Goal: Contribute content: Contribute content

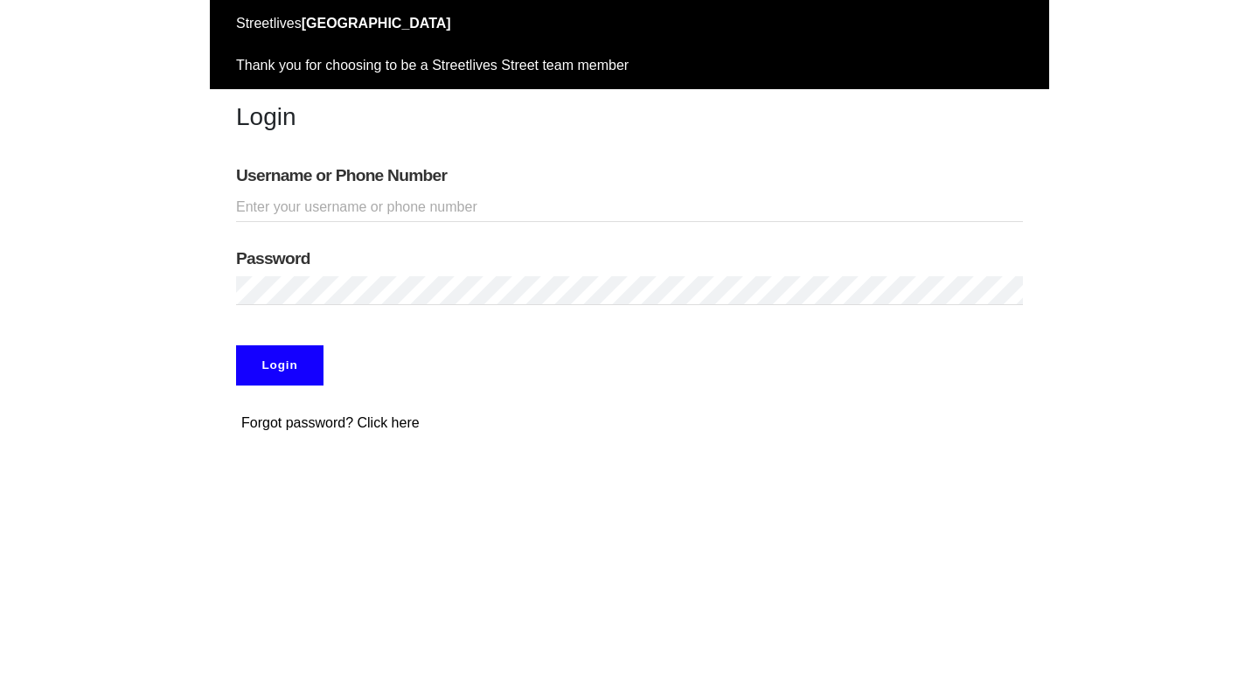
click at [347, 202] on input "Username or Phone Number" at bounding box center [629, 207] width 787 height 29
type input "adamabard"
click at [272, 367] on input "Login" at bounding box center [279, 365] width 87 height 40
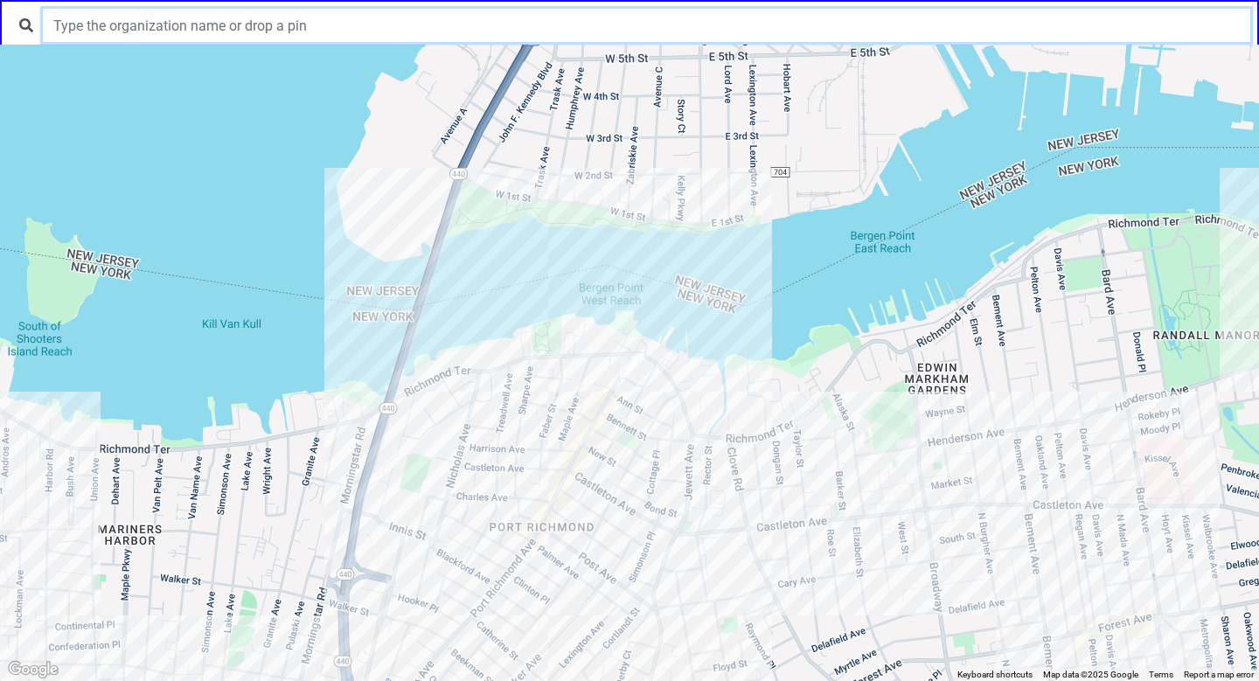
click at [355, 39] on input "text" at bounding box center [647, 25] width 1208 height 33
type input "o"
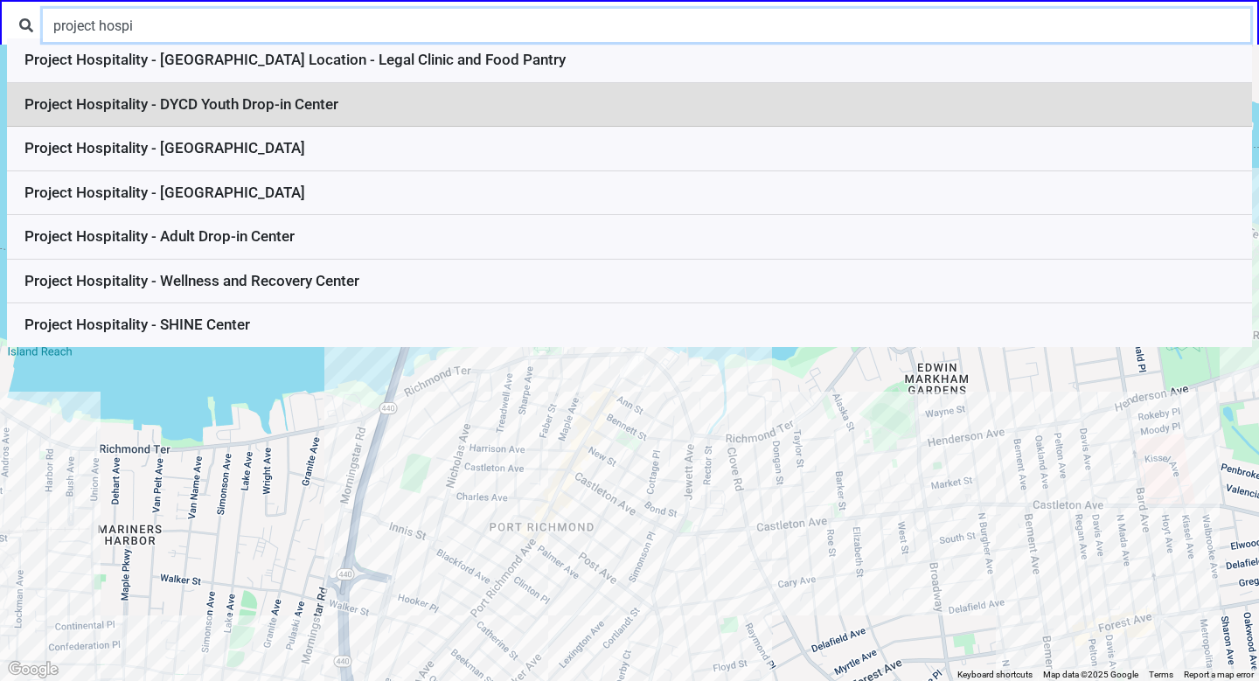
type input "project hospi"
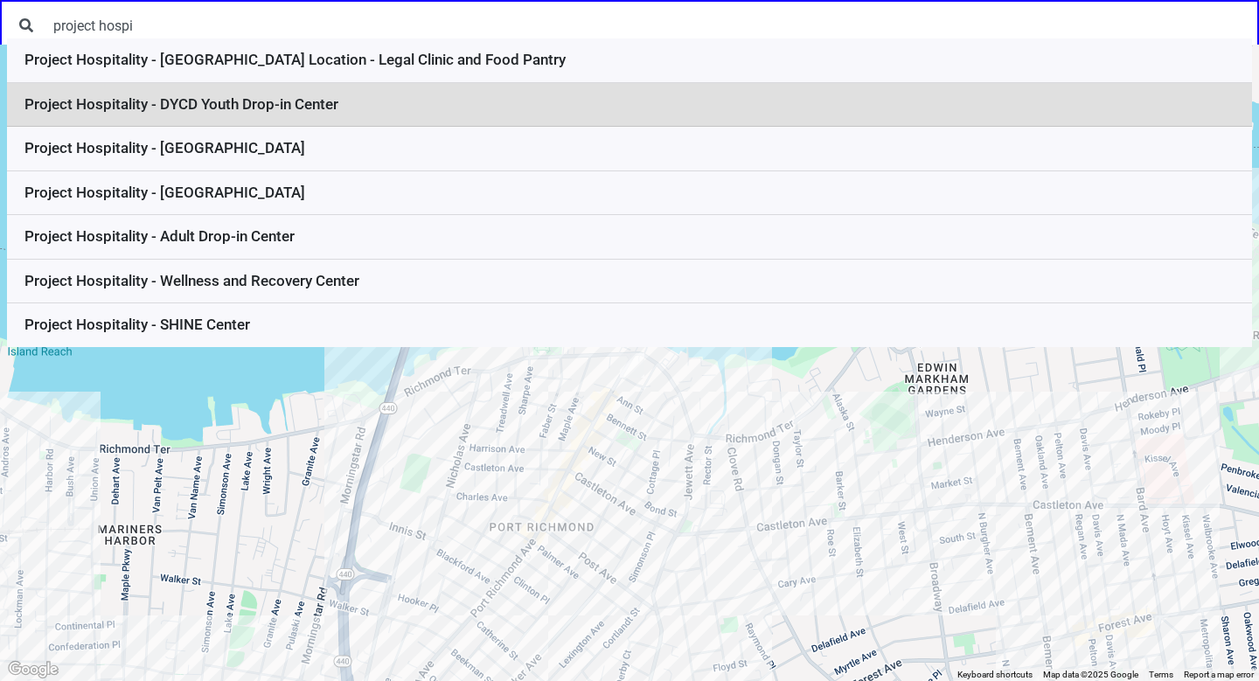
click at [361, 109] on li "Project Hospitality - DYCD Youth Drop-in Center" at bounding box center [629, 105] width 1245 height 45
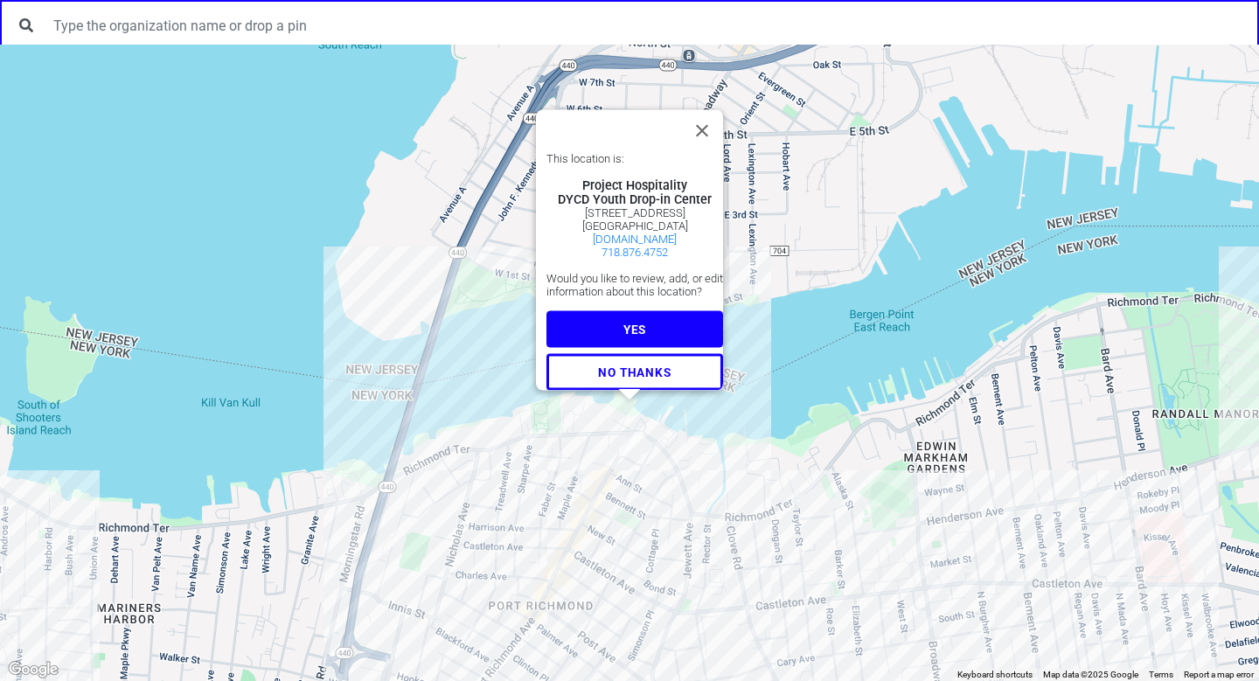
click at [595, 317] on button "YES" at bounding box center [635, 329] width 177 height 37
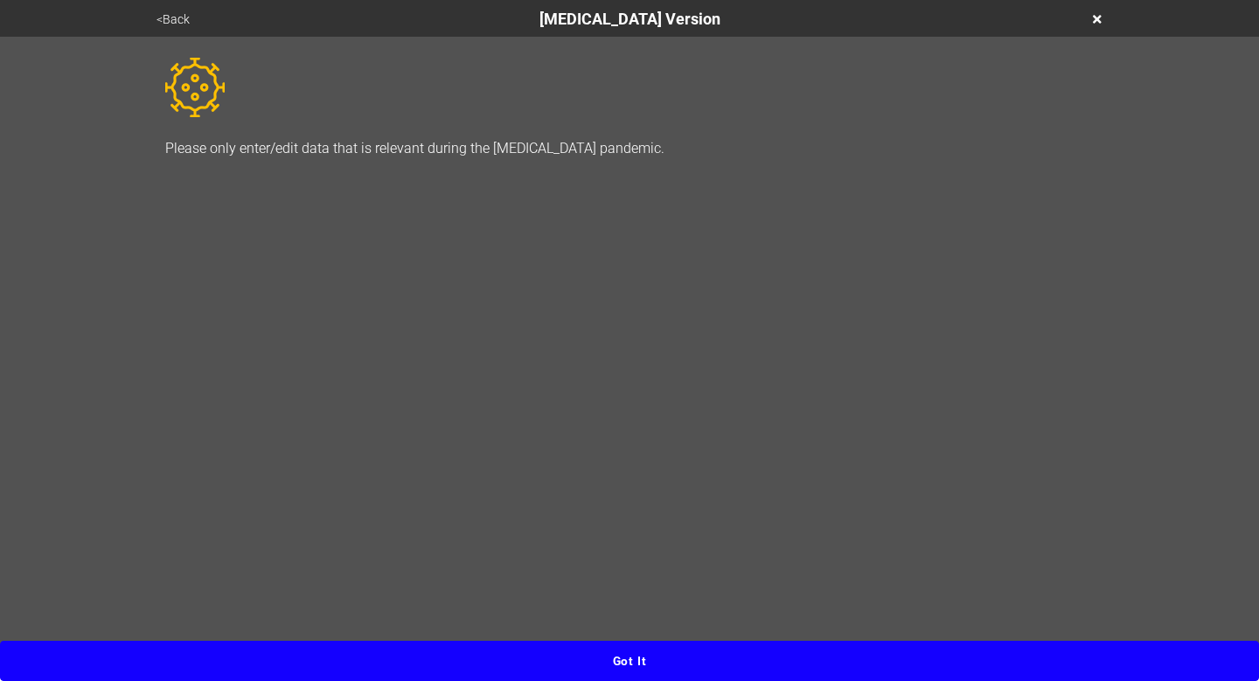
click at [645, 667] on button "Got it" at bounding box center [629, 661] width 1259 height 40
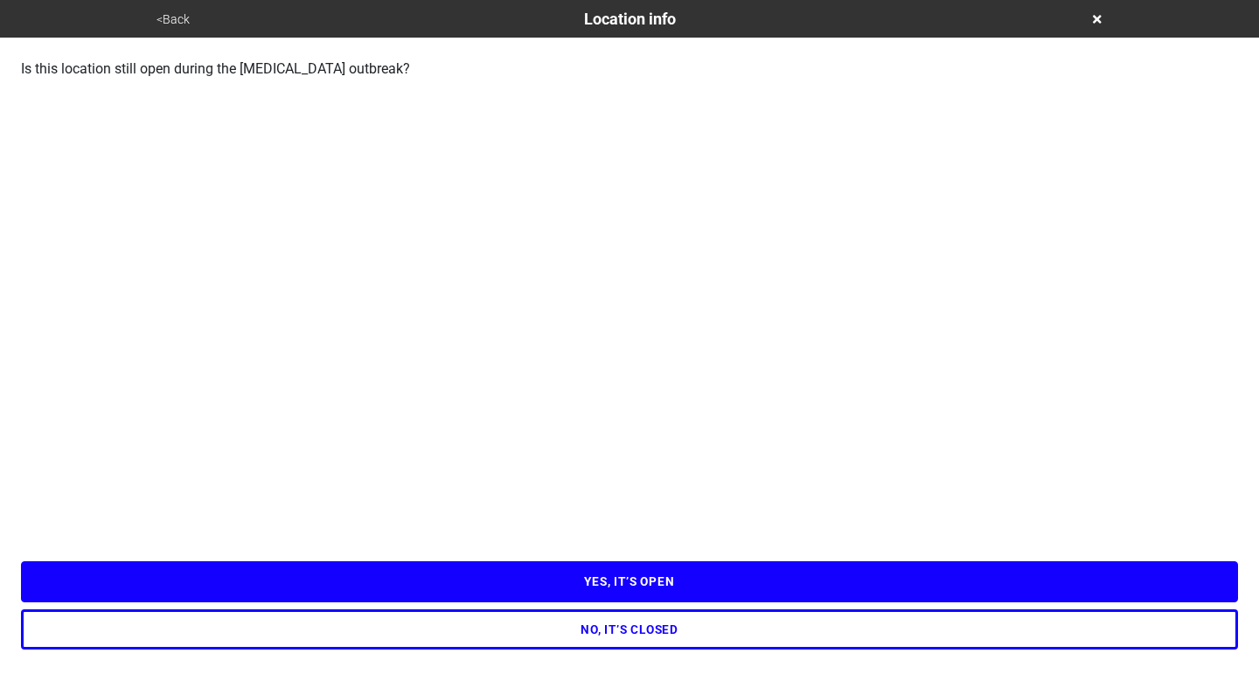
click at [640, 589] on button "YES, IT’S OPEN" at bounding box center [629, 581] width 1217 height 40
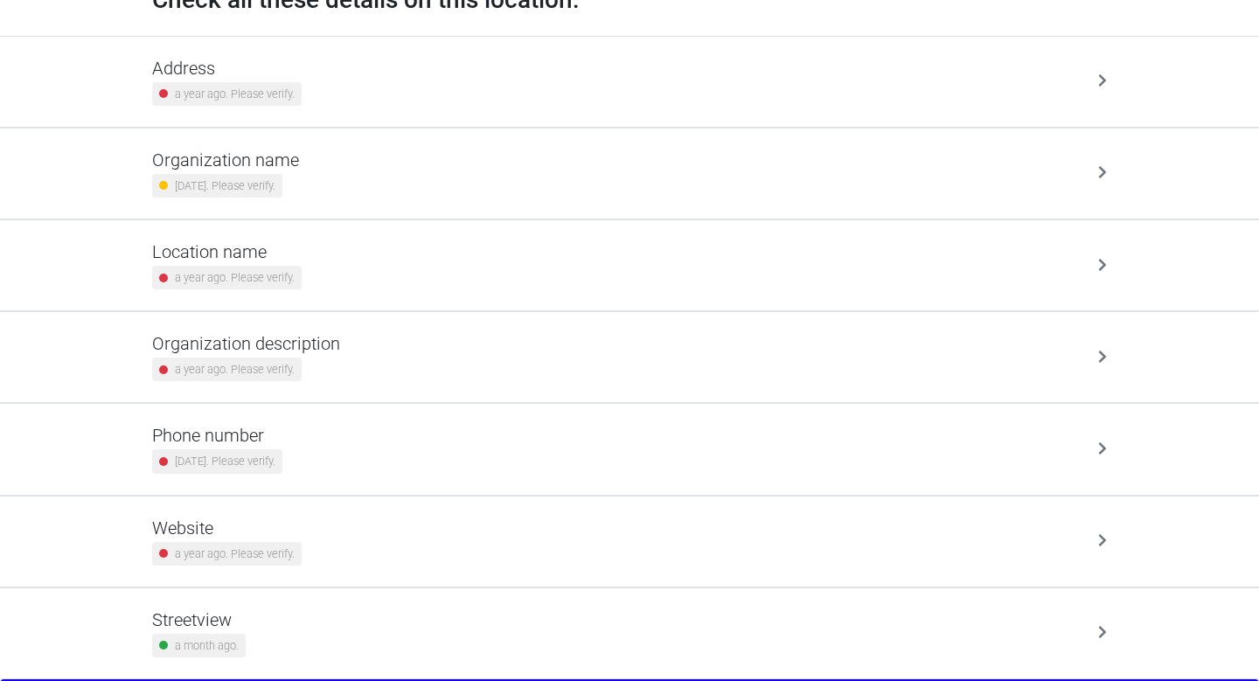
scroll to position [28, 0]
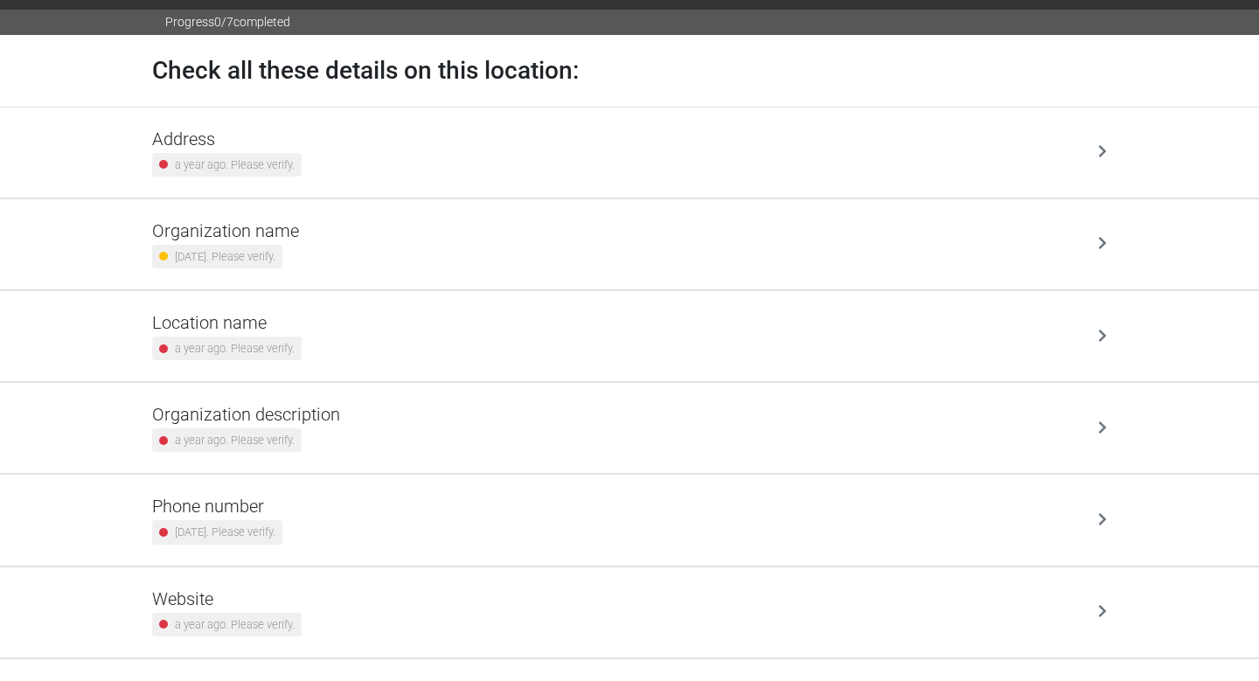
click at [571, 145] on div "Address a year ago. Please verify." at bounding box center [629, 153] width 955 height 48
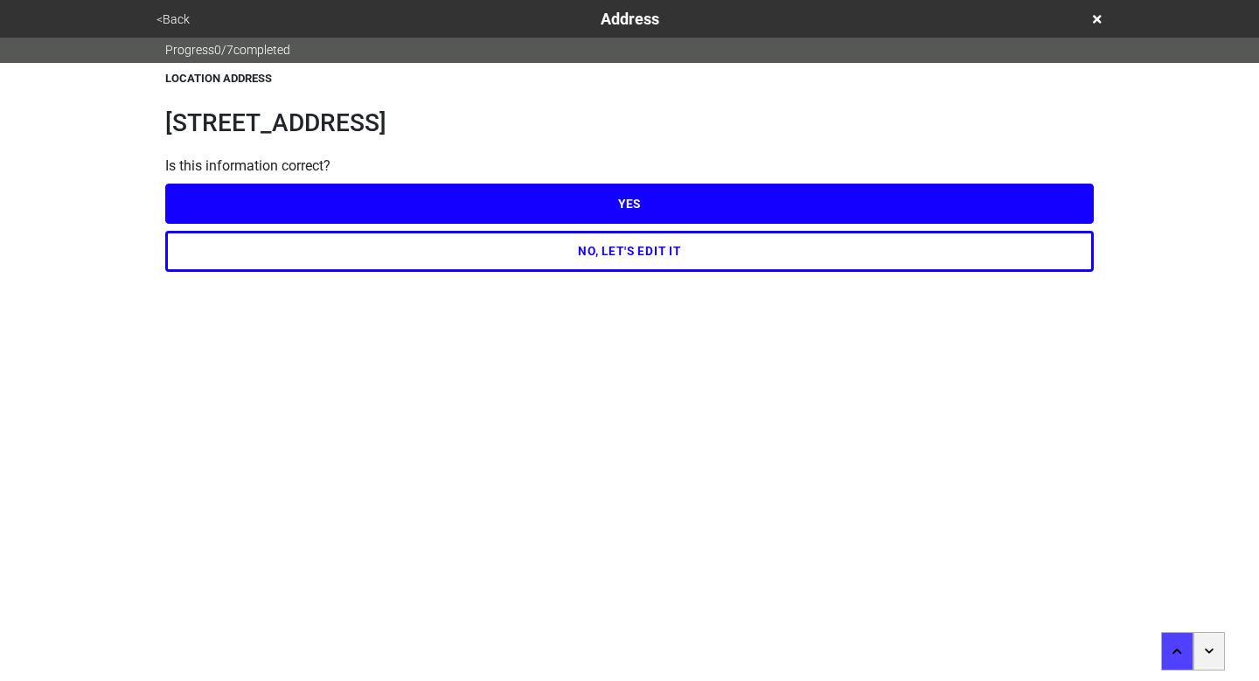
click at [584, 199] on button "YES" at bounding box center [629, 204] width 929 height 40
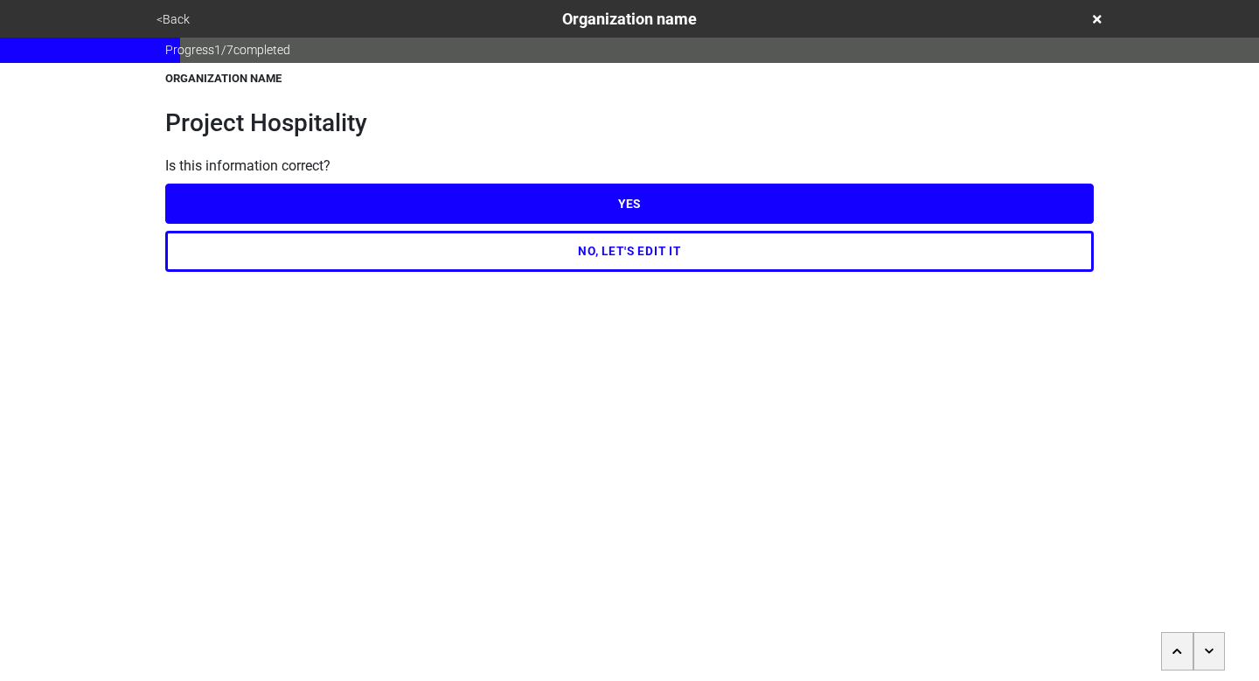
click at [584, 199] on button "YES" at bounding box center [629, 204] width 929 height 40
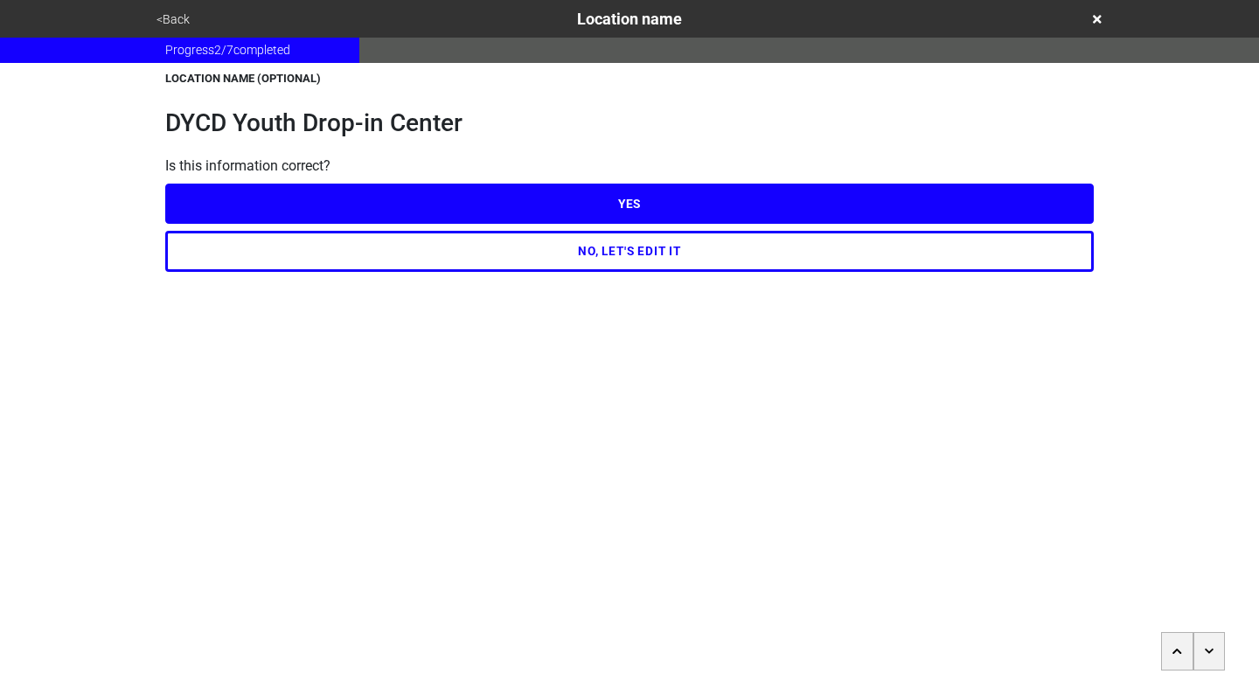
click at [584, 199] on button "YES" at bounding box center [629, 204] width 929 height 40
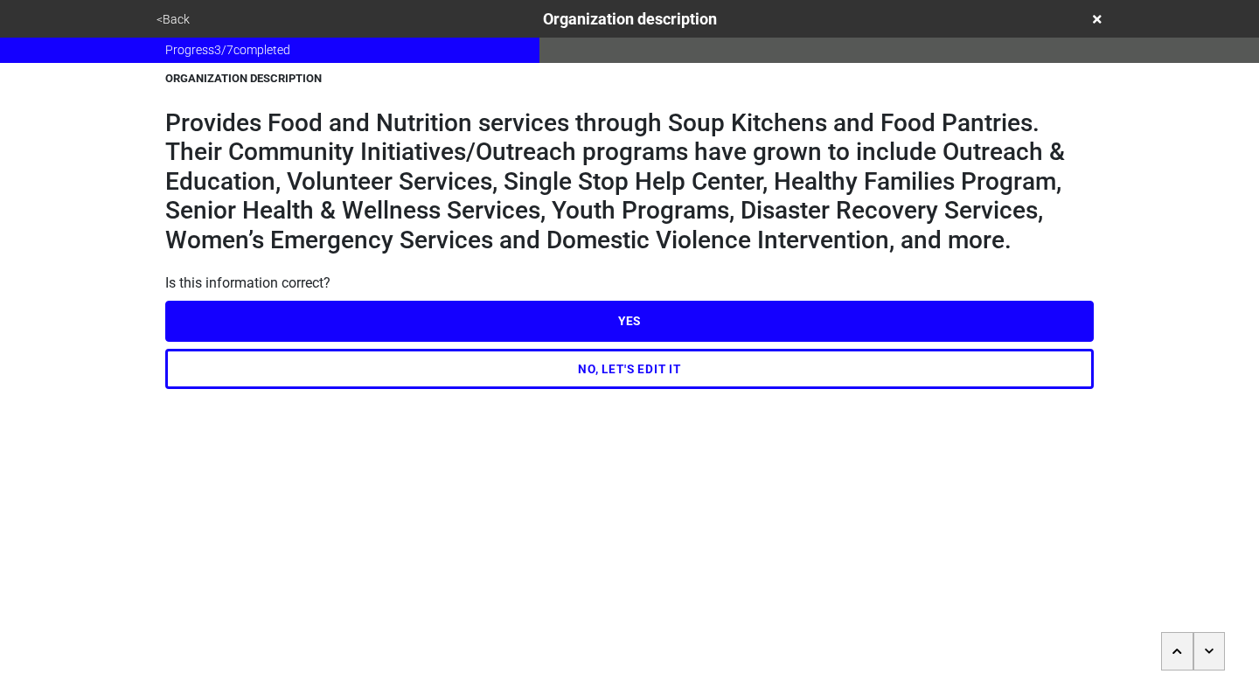
click at [636, 321] on button "YES" at bounding box center [629, 321] width 929 height 40
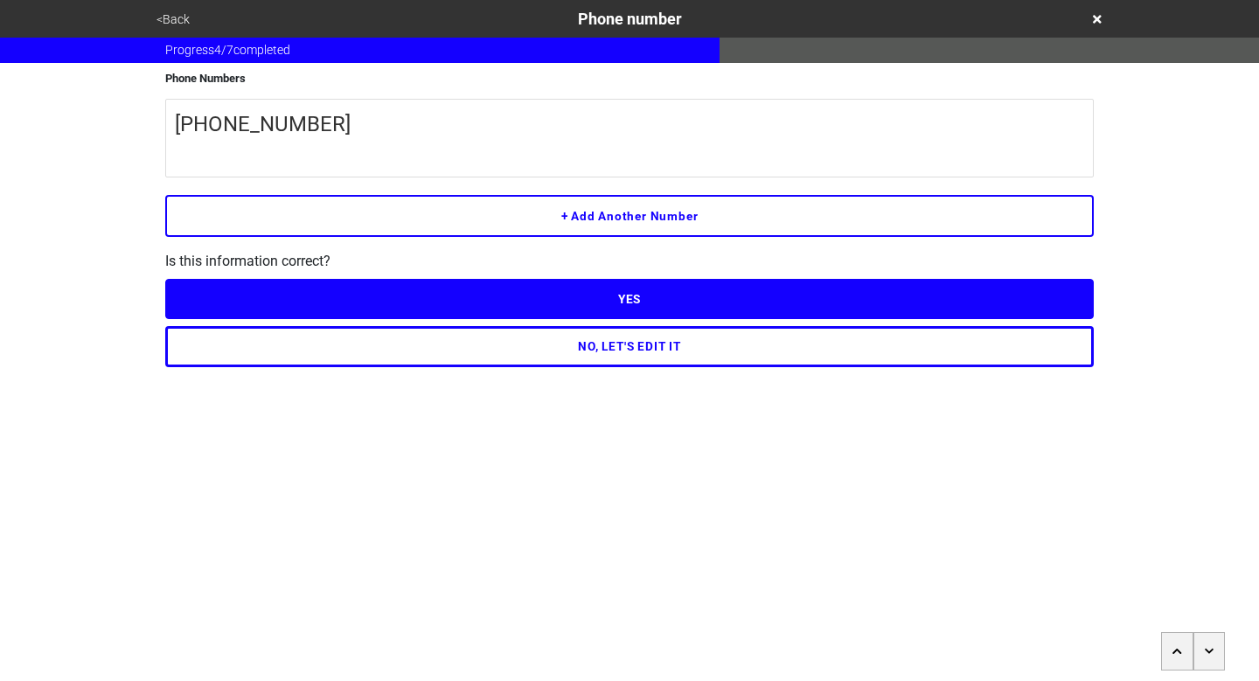
click at [636, 307] on button "YES" at bounding box center [629, 299] width 929 height 40
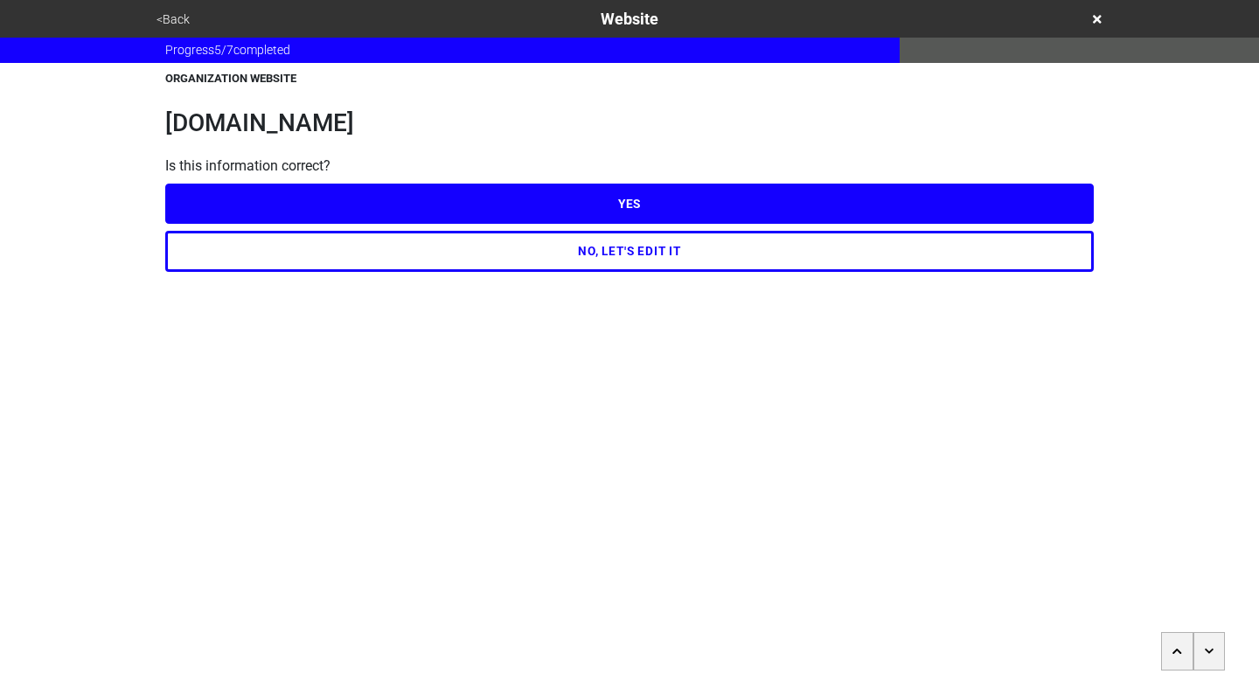
click at [619, 199] on button "YES" at bounding box center [629, 204] width 929 height 40
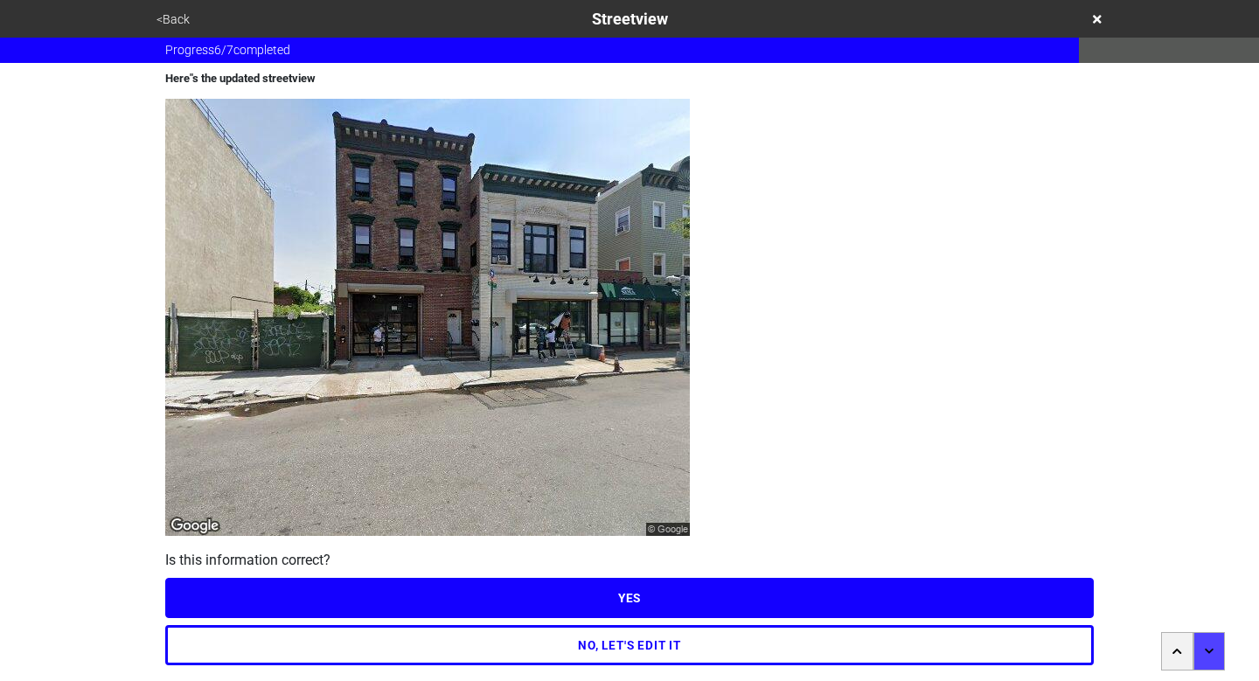
click at [632, 658] on button "NO, LET'S EDIT IT" at bounding box center [629, 645] width 929 height 40
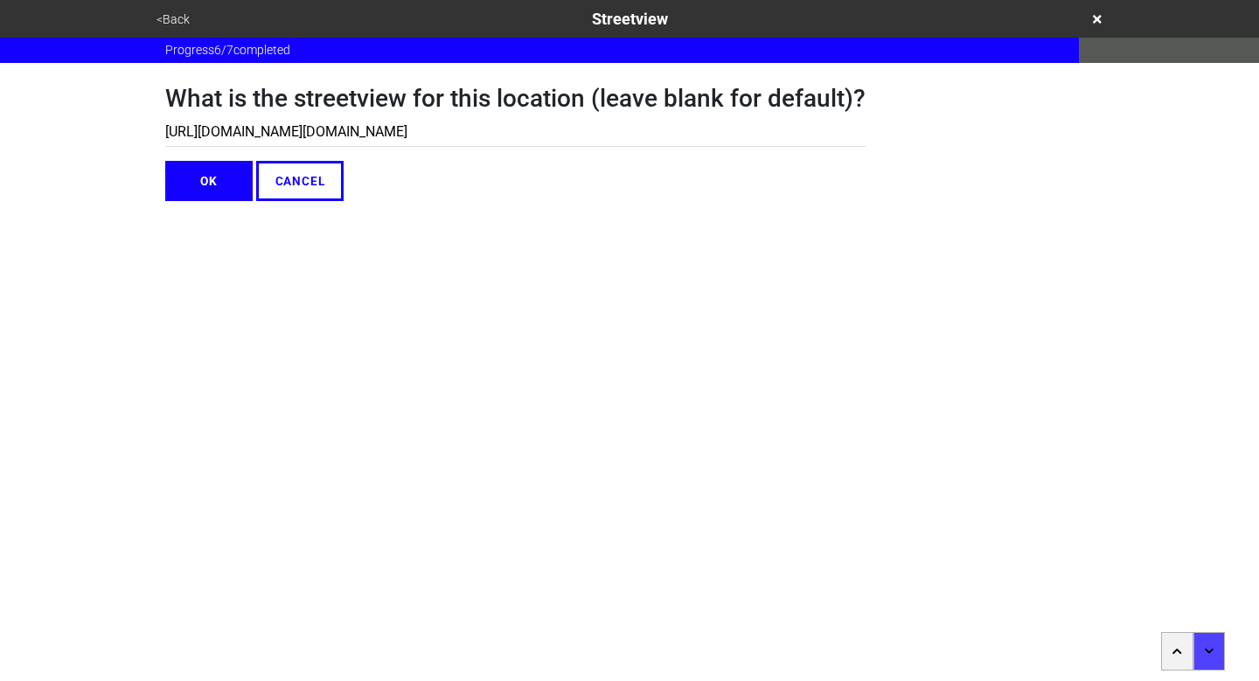
click at [340, 132] on input "https://www.google.com/maps/@40.640079,-74.1317926,3a,90y,131.66h,107.08t/data=…" at bounding box center [515, 132] width 701 height 29
paste input "place/SIMA+Properties/@40.6400795,-74.131792,3a,75y,159.54h,105.92t/data=!3m7!1…"
type input "https://www.google.com/maps/place/SIMA+Properties/@40.6400795,-74.131792,3a,75y…"
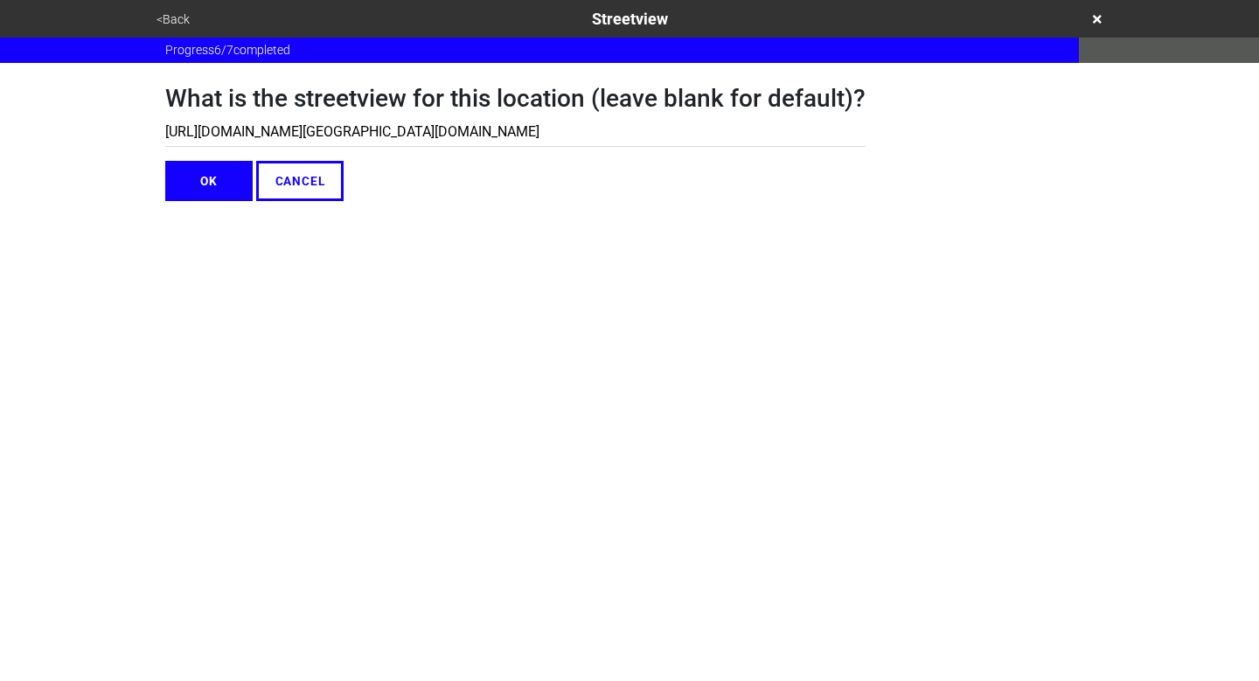
scroll to position [0, 4381]
click at [207, 185] on button "OK" at bounding box center [208, 181] width 87 height 40
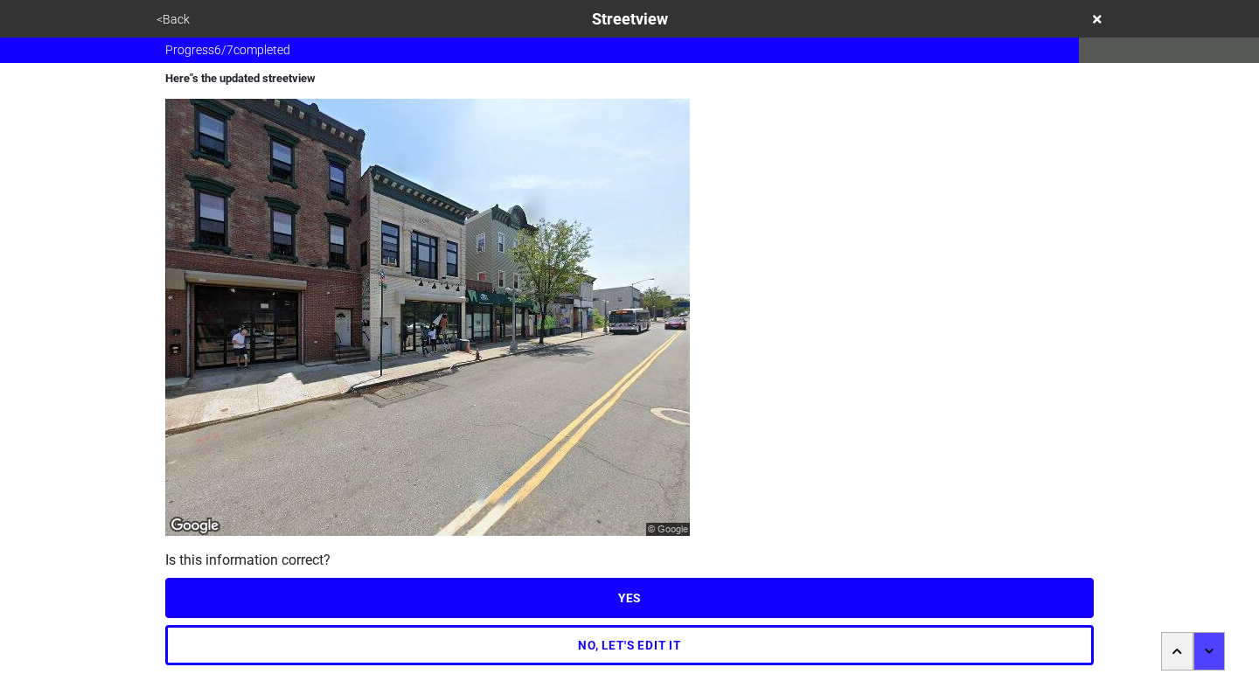
click at [659, 599] on button "YES" at bounding box center [629, 598] width 929 height 40
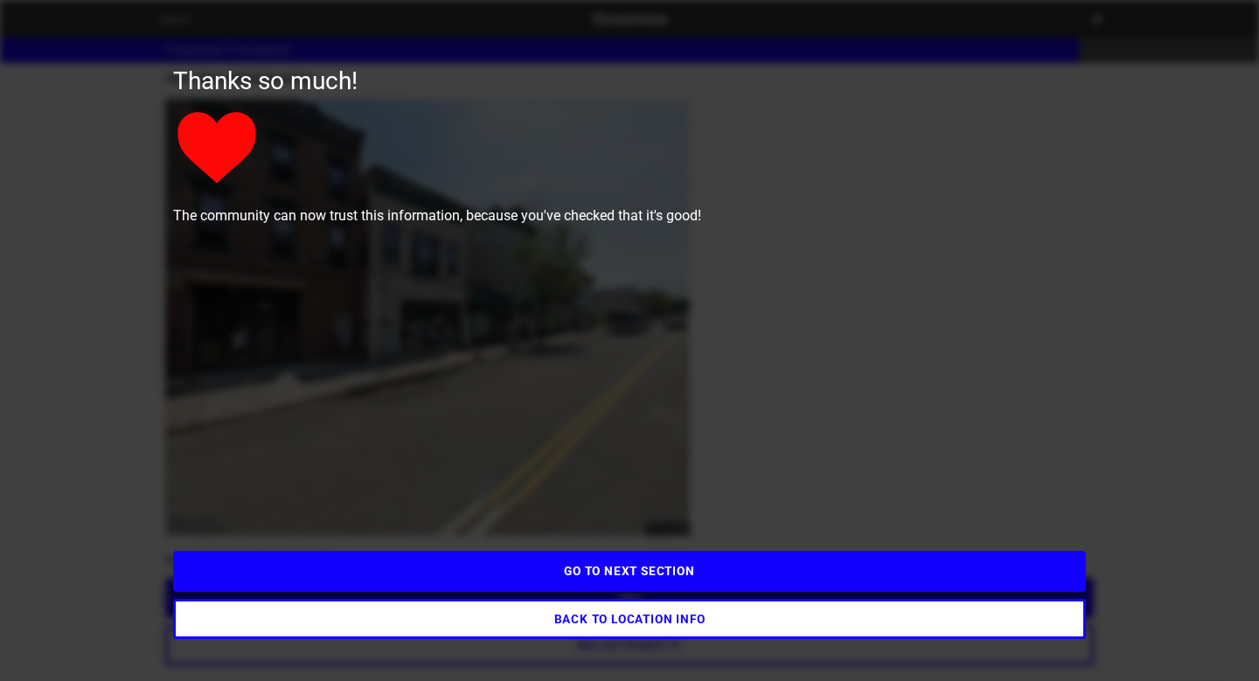
click at [659, 582] on button "GO TO NEXT SECTION" at bounding box center [629, 571] width 913 height 40
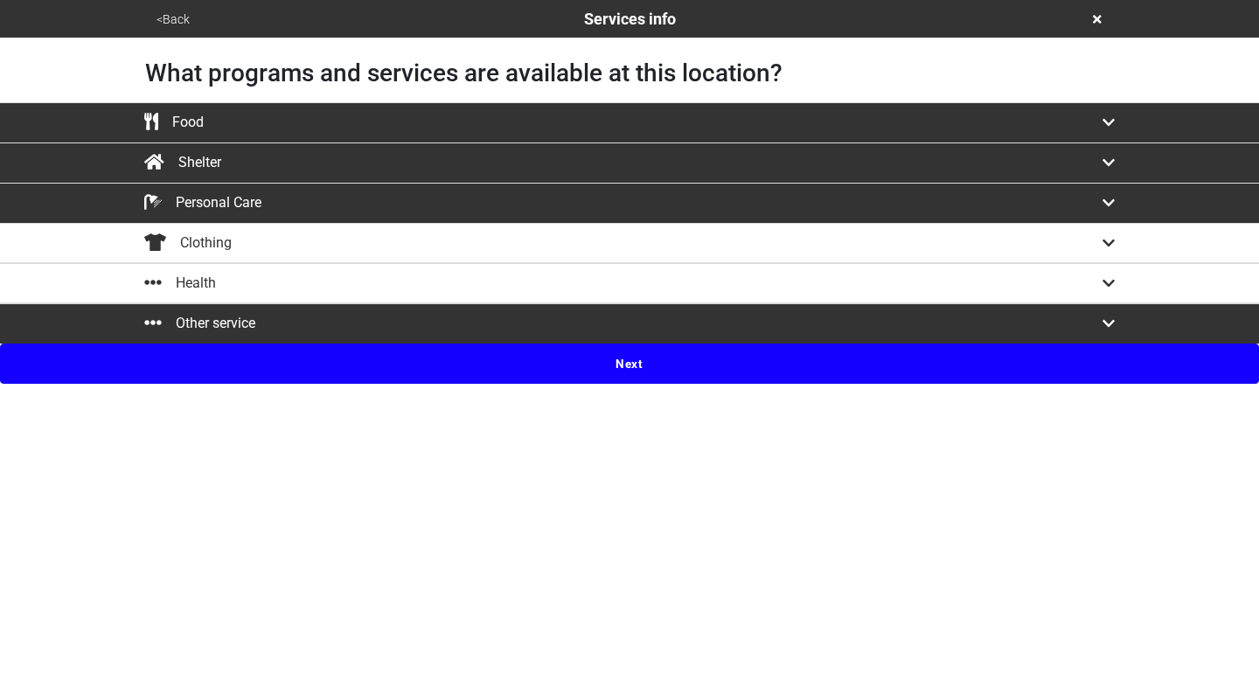
click at [627, 366] on button "Next" at bounding box center [629, 364] width 1259 height 40
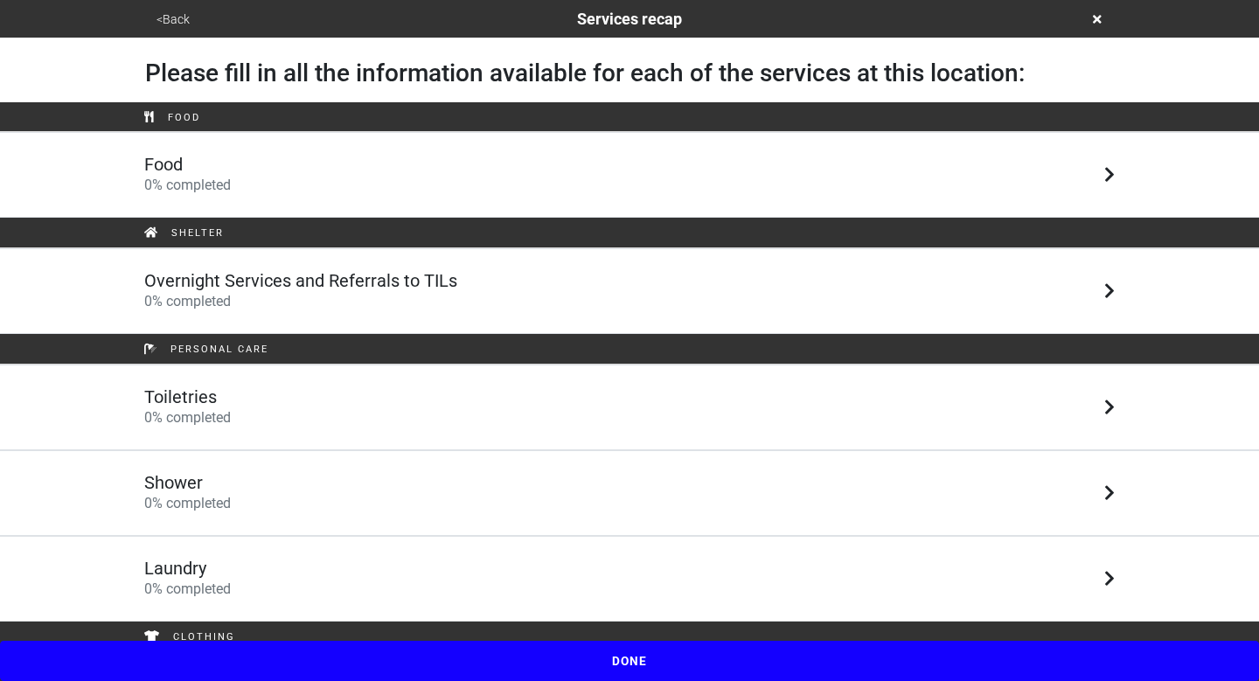
click at [618, 278] on div "Overnight Services and Referrals to TILs 0 % completed" at bounding box center [629, 291] width 997 height 42
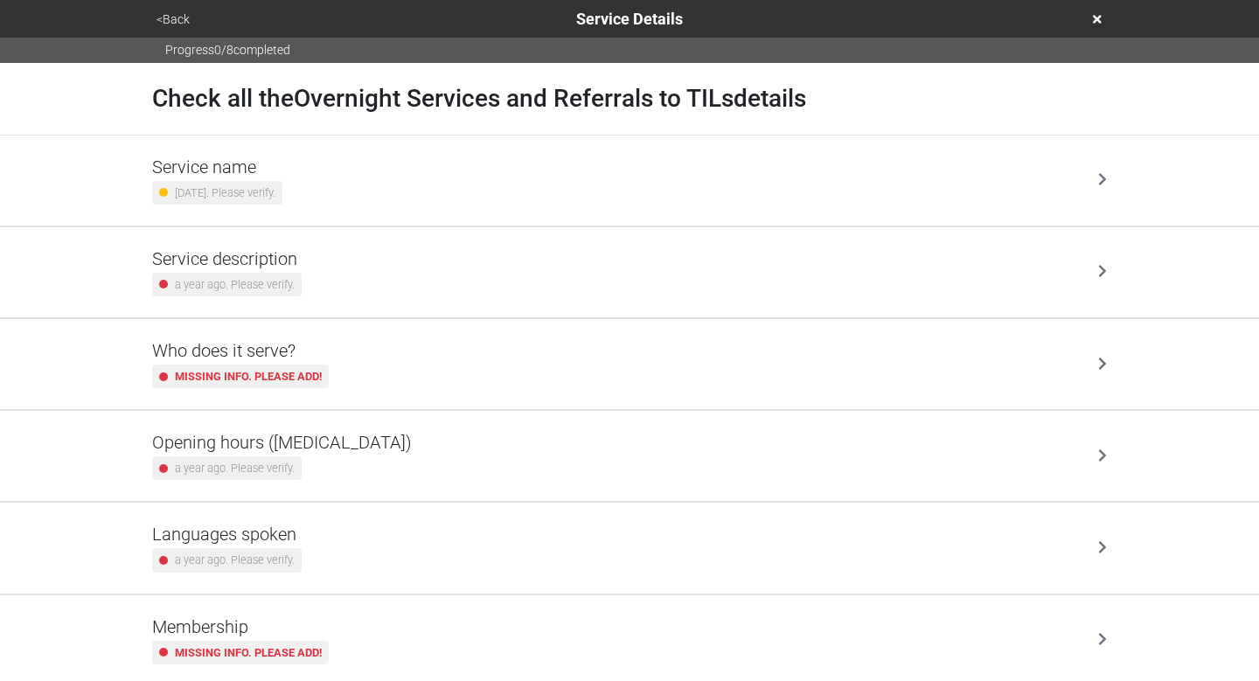
click at [618, 191] on div "Service name 10 months ago. Please verify." at bounding box center [629, 181] width 955 height 48
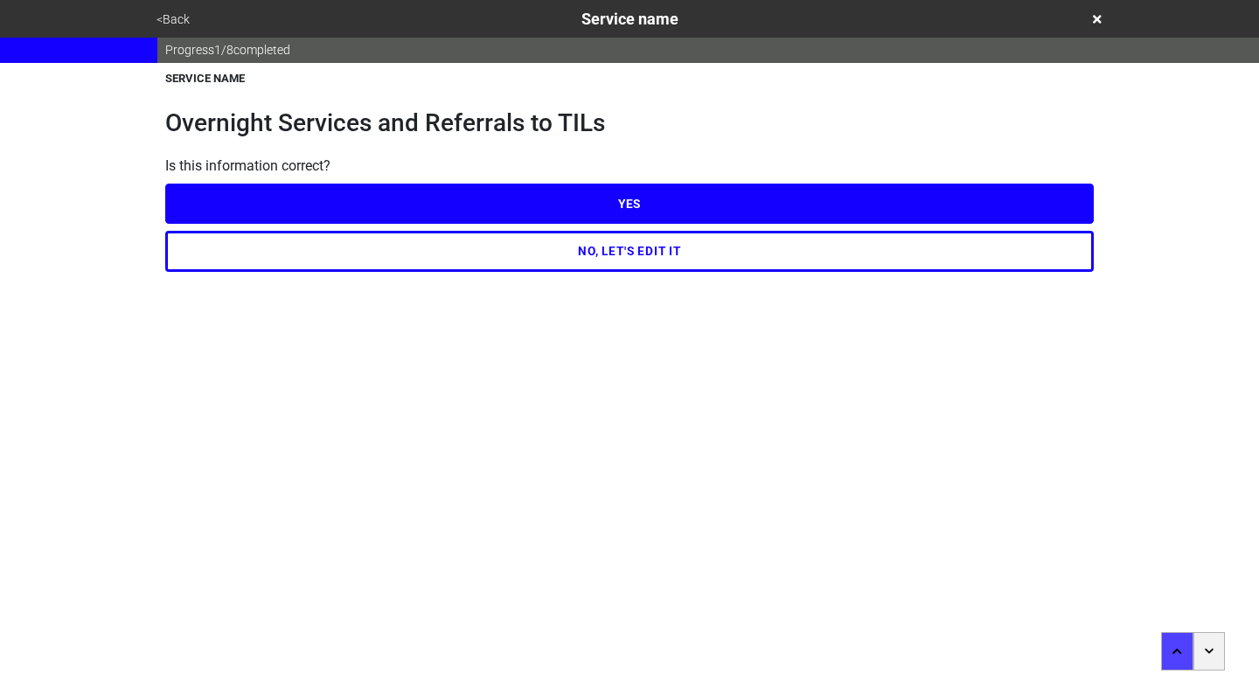
click at [623, 273] on html "<Back Service name Progress 1 / 8 completed SERVICE NAME Overnight Services and…" at bounding box center [629, 171] width 1259 height 342
click at [626, 266] on button "NO, LET'S EDIT IT" at bounding box center [629, 251] width 929 height 40
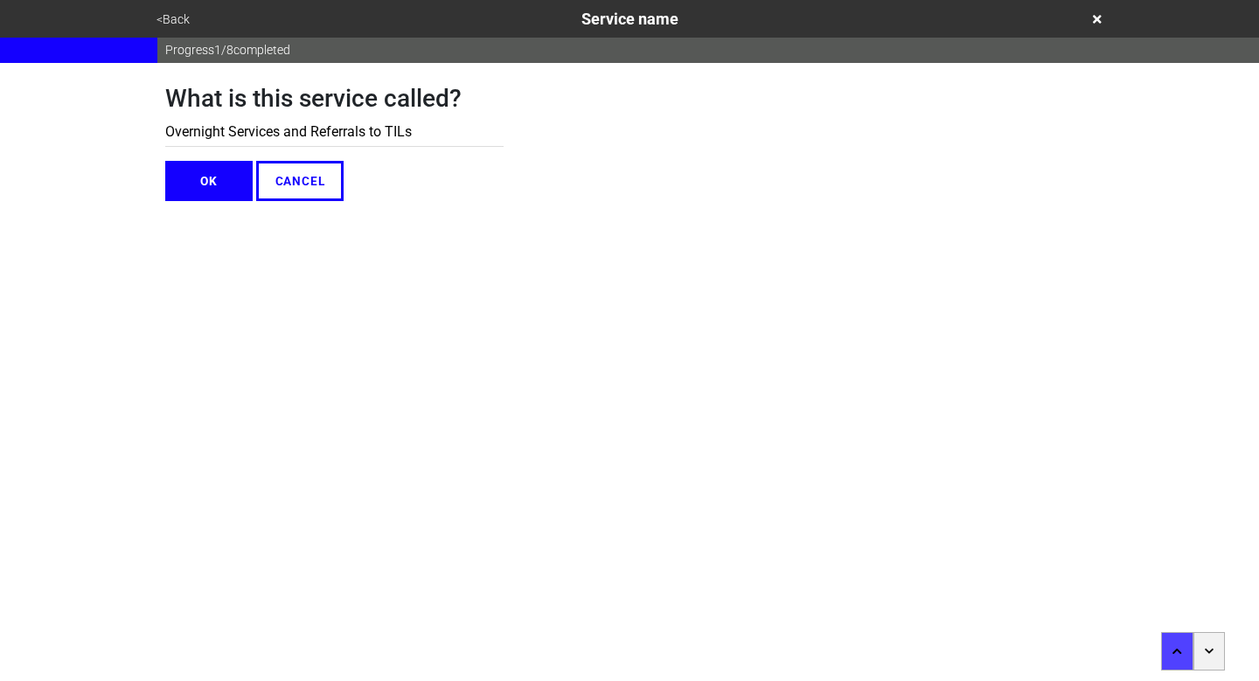
click at [203, 191] on button "OK" at bounding box center [208, 181] width 87 height 40
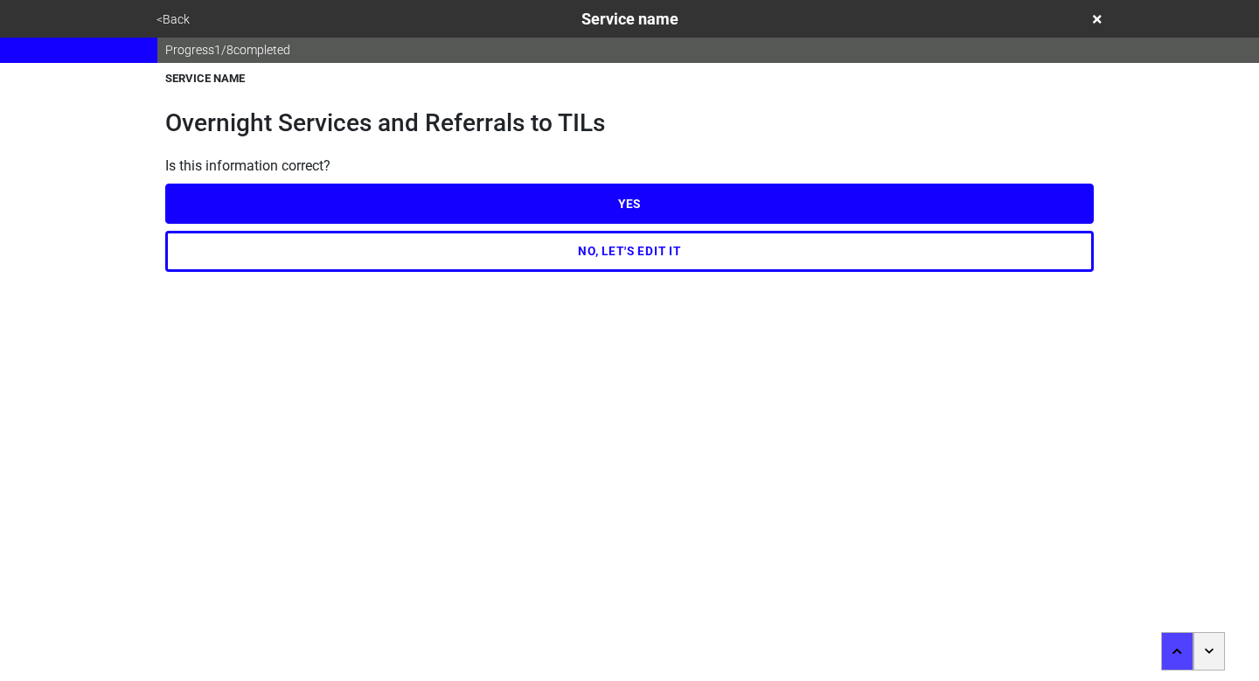
click at [1209, 645] on button "button" at bounding box center [1210, 651] width 32 height 38
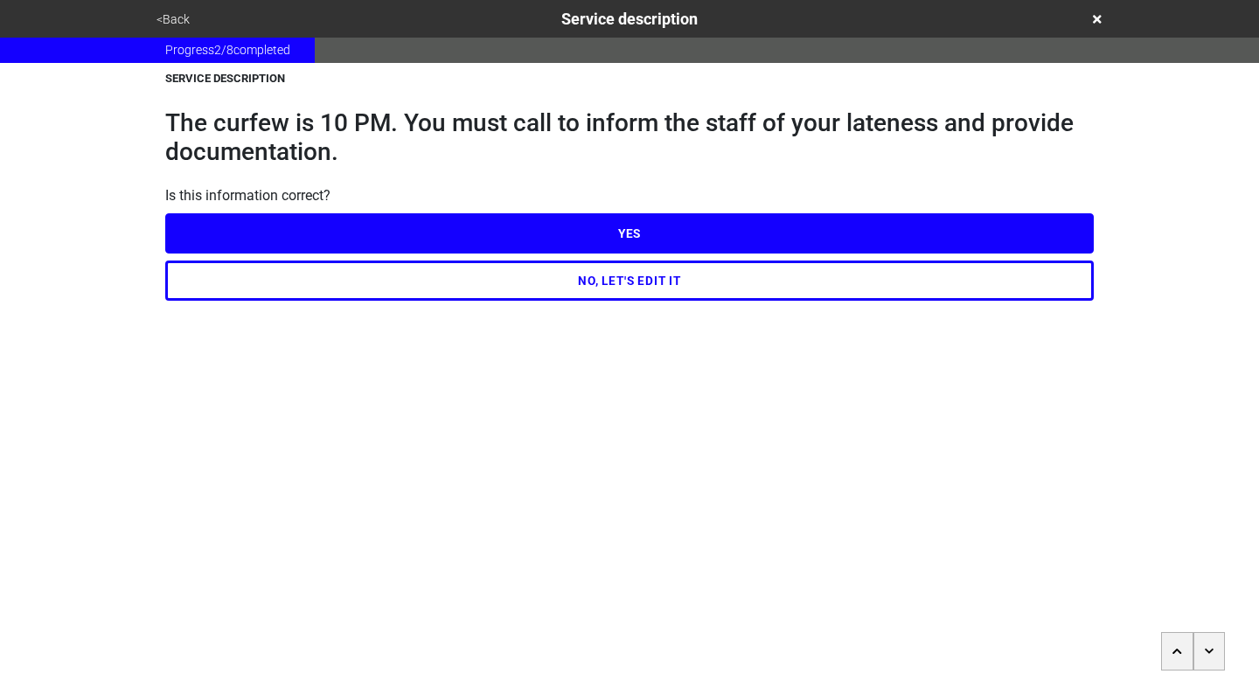
click at [1209, 645] on button "button" at bounding box center [1210, 651] width 32 height 38
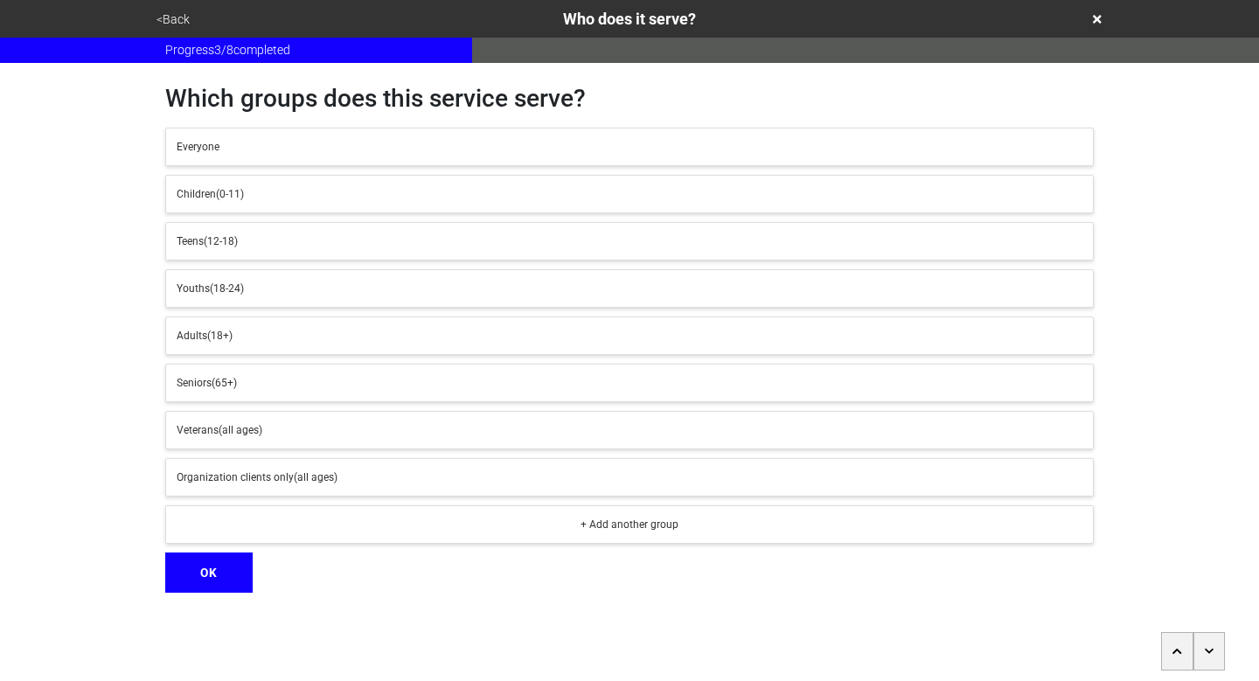
click at [1209, 645] on button "button" at bounding box center [1210, 651] width 32 height 38
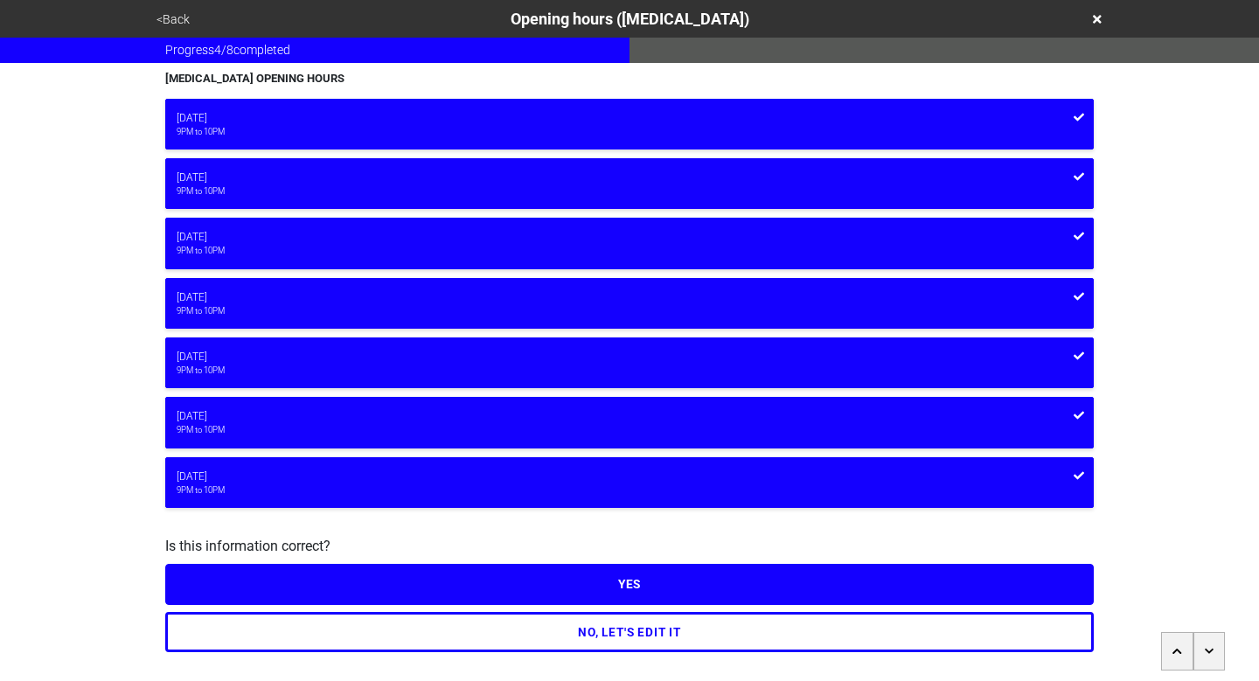
click at [749, 631] on button "NO, LET'S EDIT IT" at bounding box center [629, 632] width 929 height 40
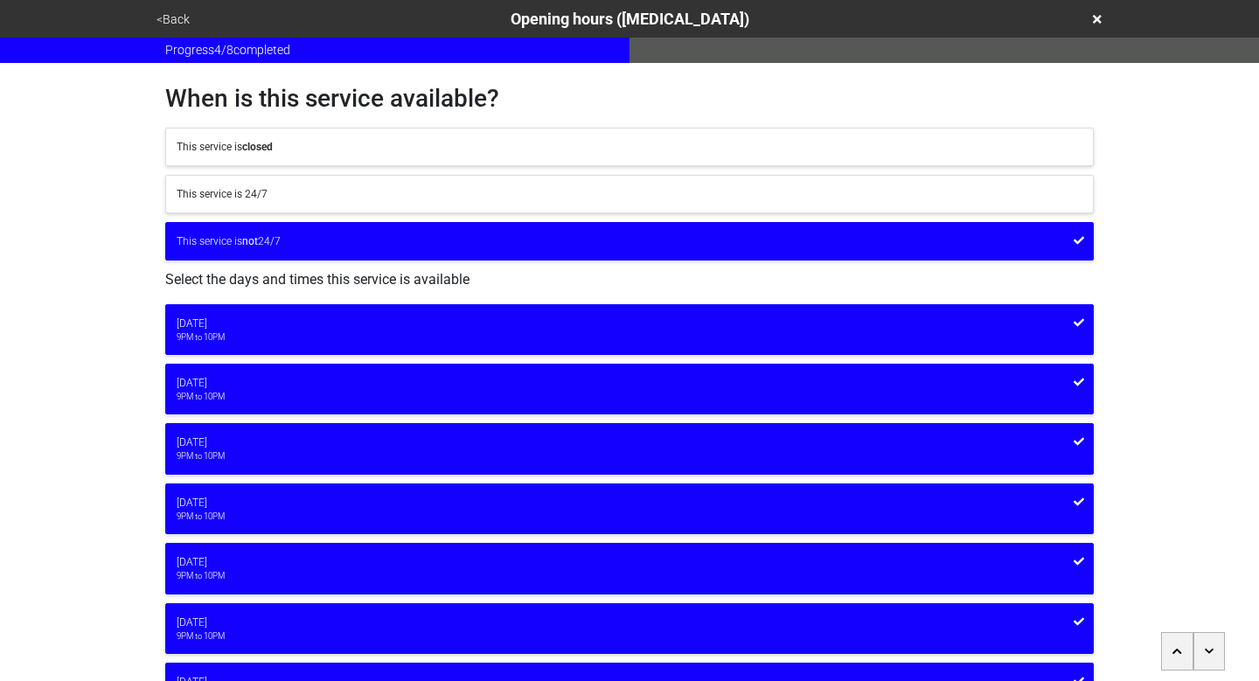
click at [250, 325] on div "[DATE]" at bounding box center [630, 324] width 906 height 16
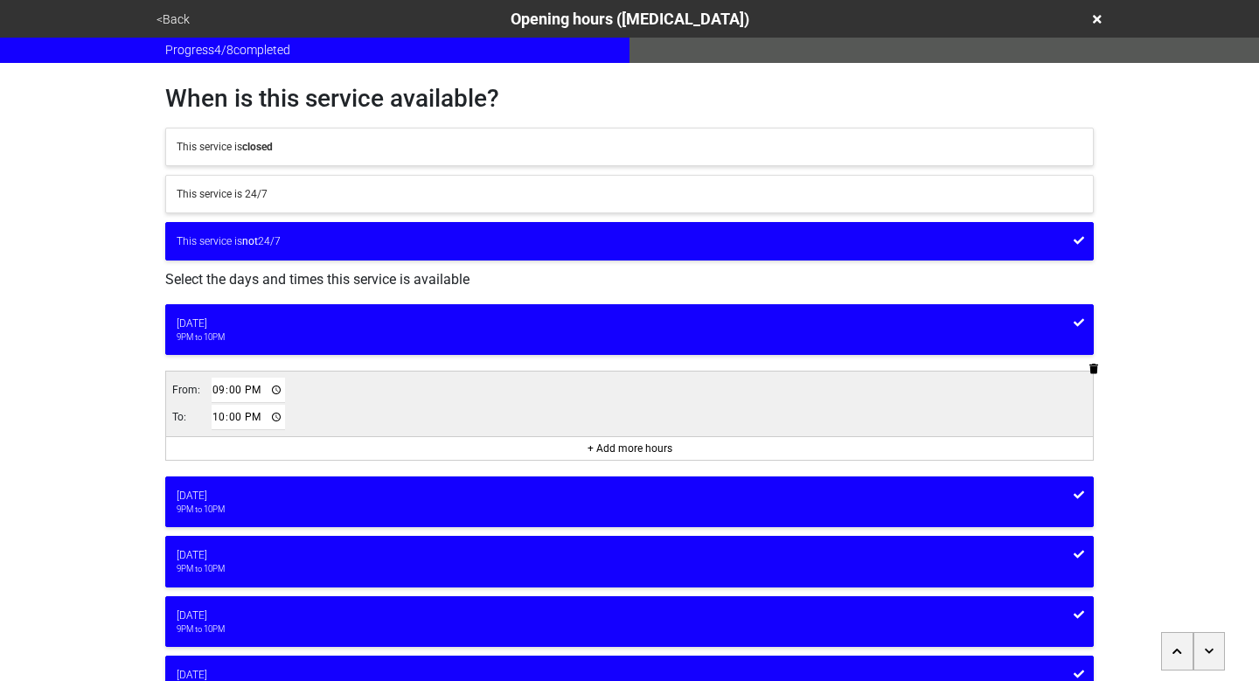
click at [254, 389] on input "21:00" at bounding box center [248, 390] width 73 height 25
type input "09:00"
click at [329, 506] on div "9PM to 10PM" at bounding box center [630, 510] width 906 height 12
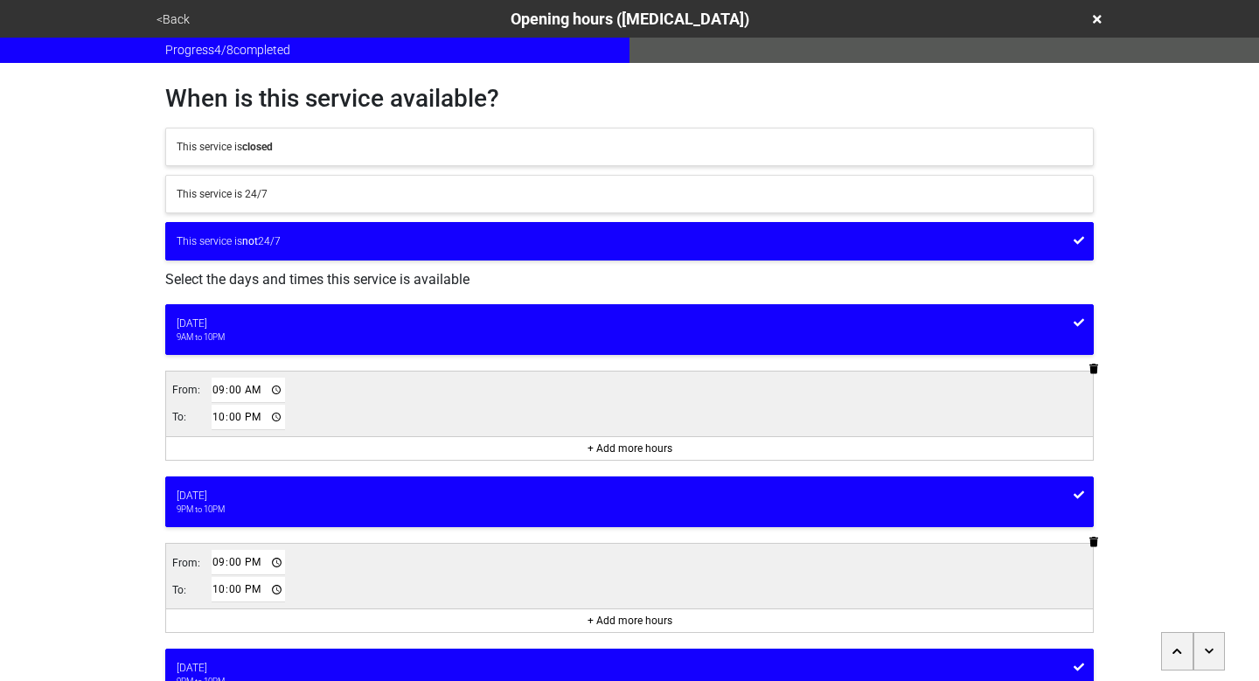
click at [260, 562] on input "21:00" at bounding box center [248, 562] width 73 height 25
type input "09:00"
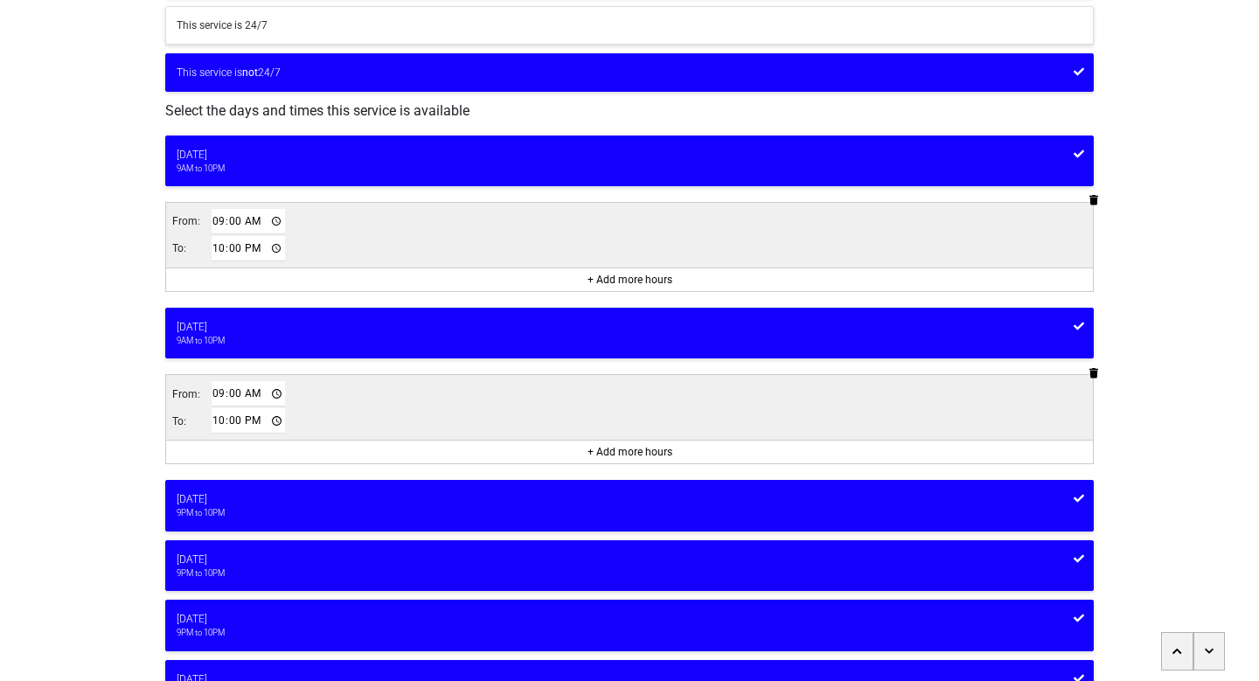
scroll to position [170, 0]
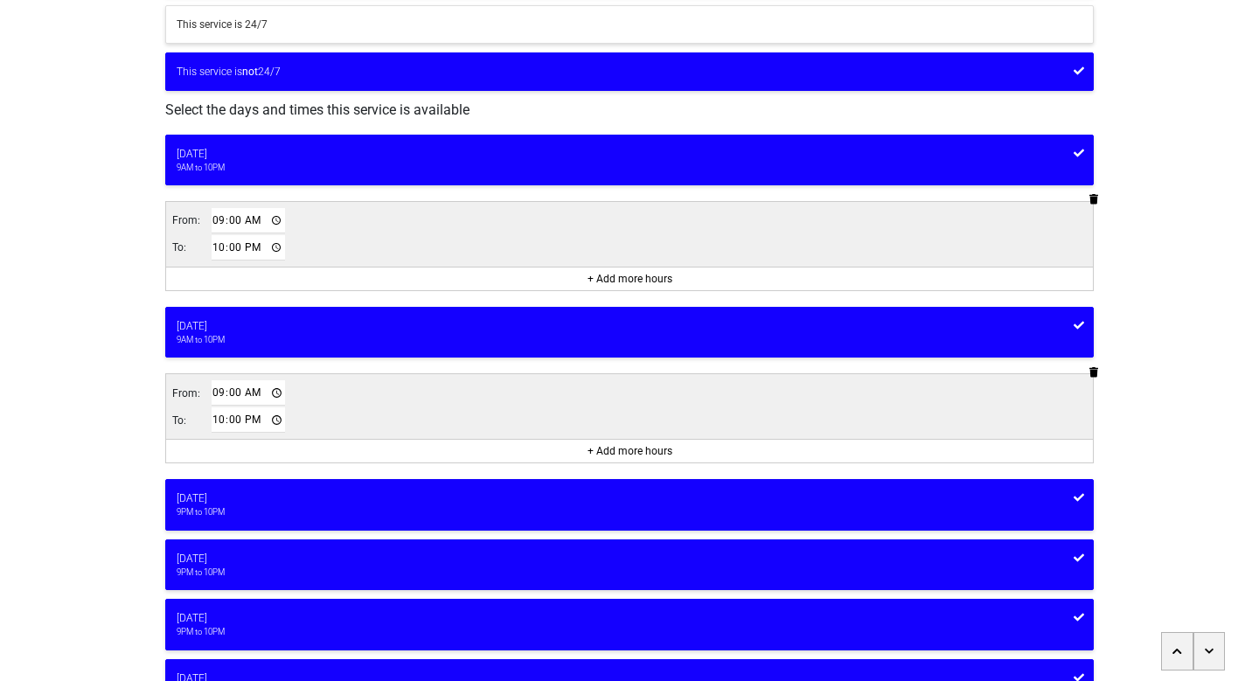
click at [411, 513] on div "9PM to 10PM" at bounding box center [630, 512] width 906 height 12
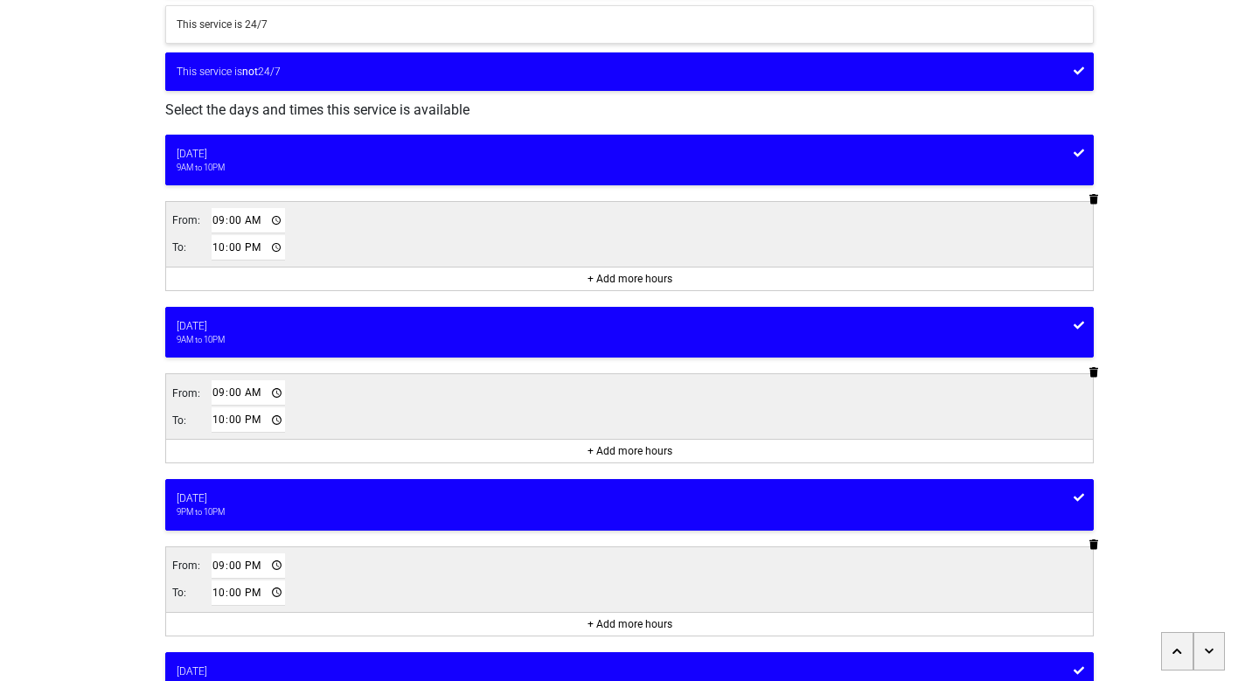
click at [254, 566] on input "21:00" at bounding box center [248, 566] width 73 height 25
type input "09:00"
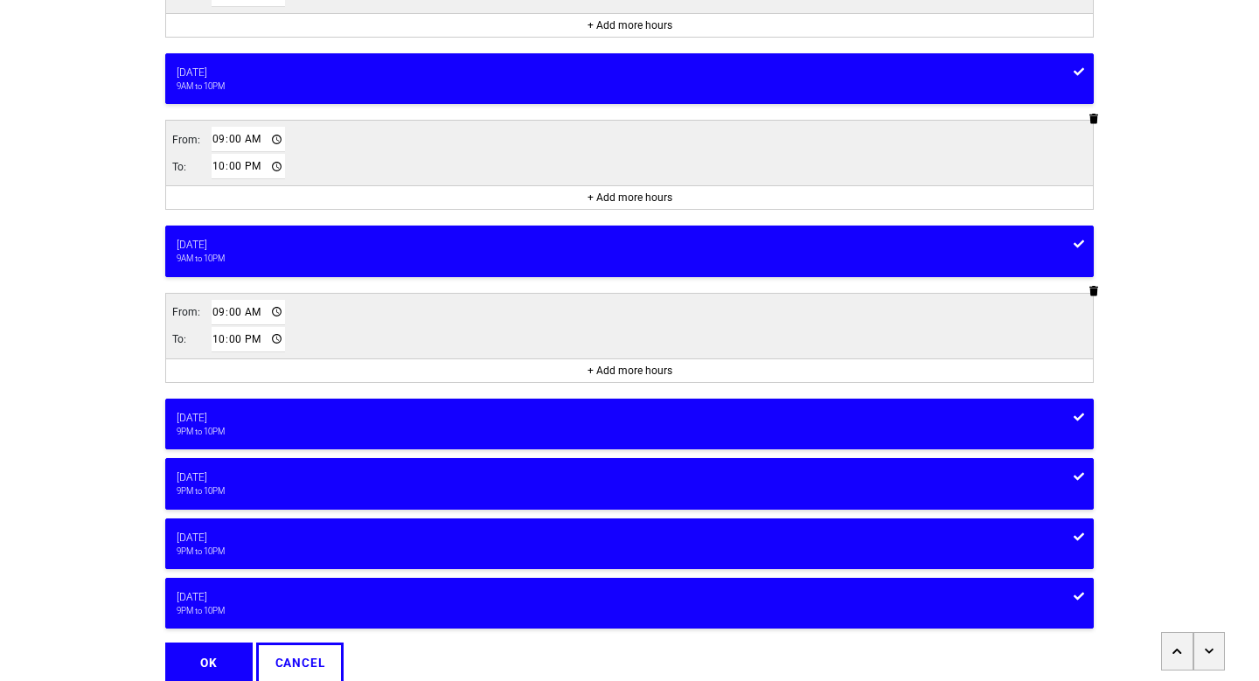
scroll to position [436, 0]
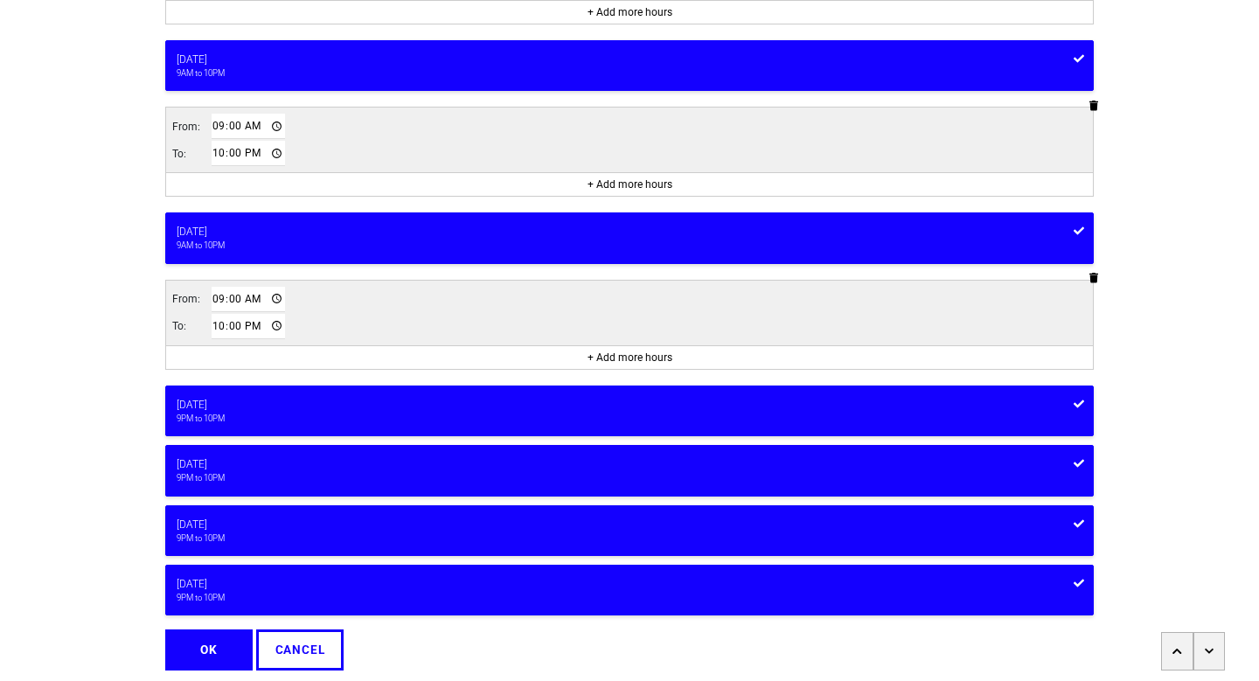
click at [368, 422] on div "9PM to 10PM" at bounding box center [630, 419] width 906 height 12
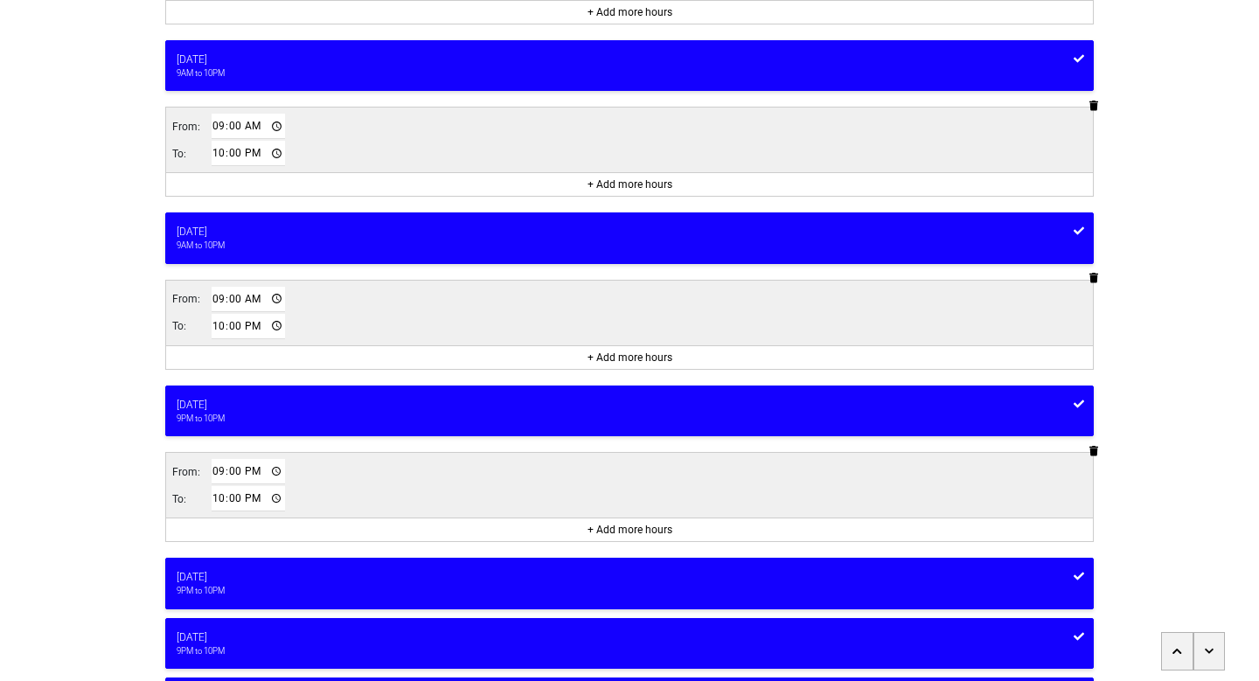
click at [254, 472] on input "21:00" at bounding box center [248, 471] width 73 height 25
type input "09:00"
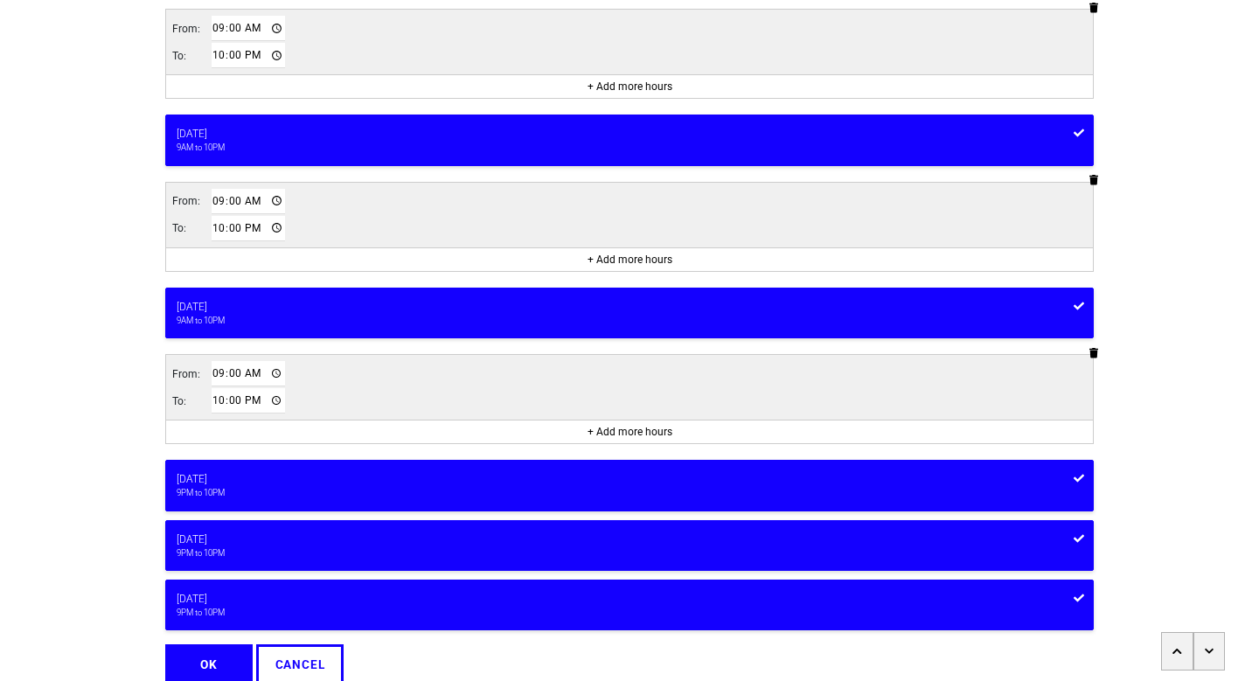
scroll to position [567, 0]
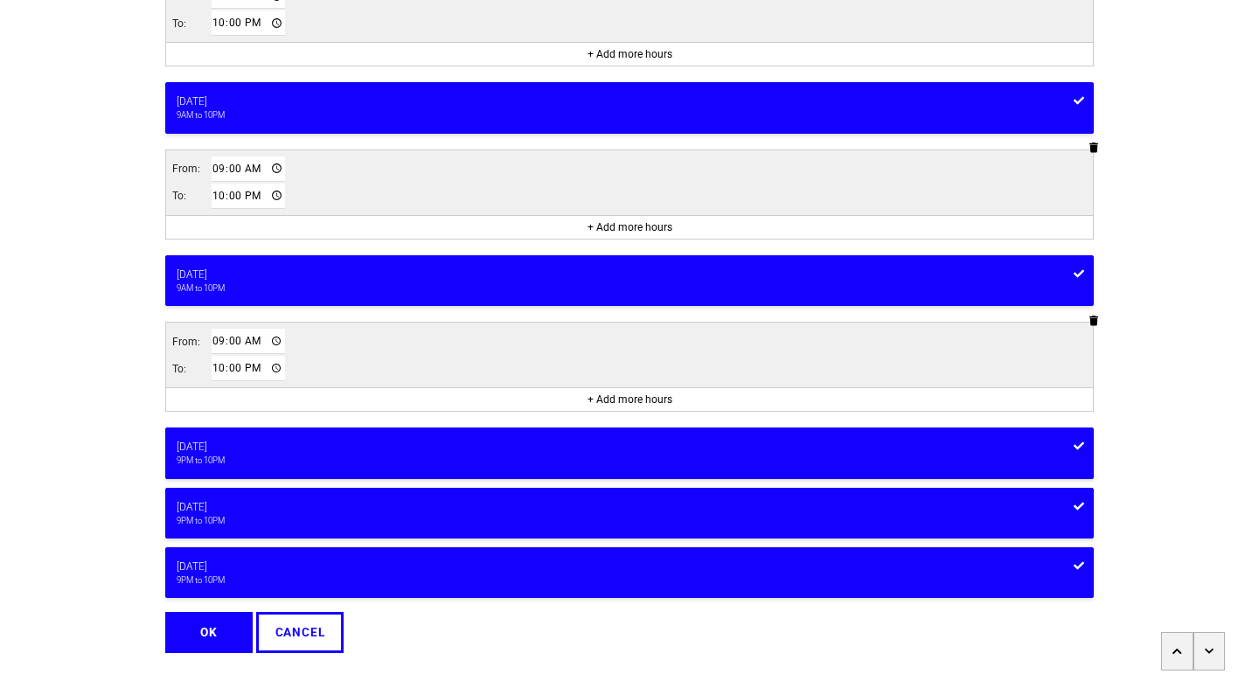
click at [410, 450] on div "[DATE]" at bounding box center [630, 447] width 906 height 16
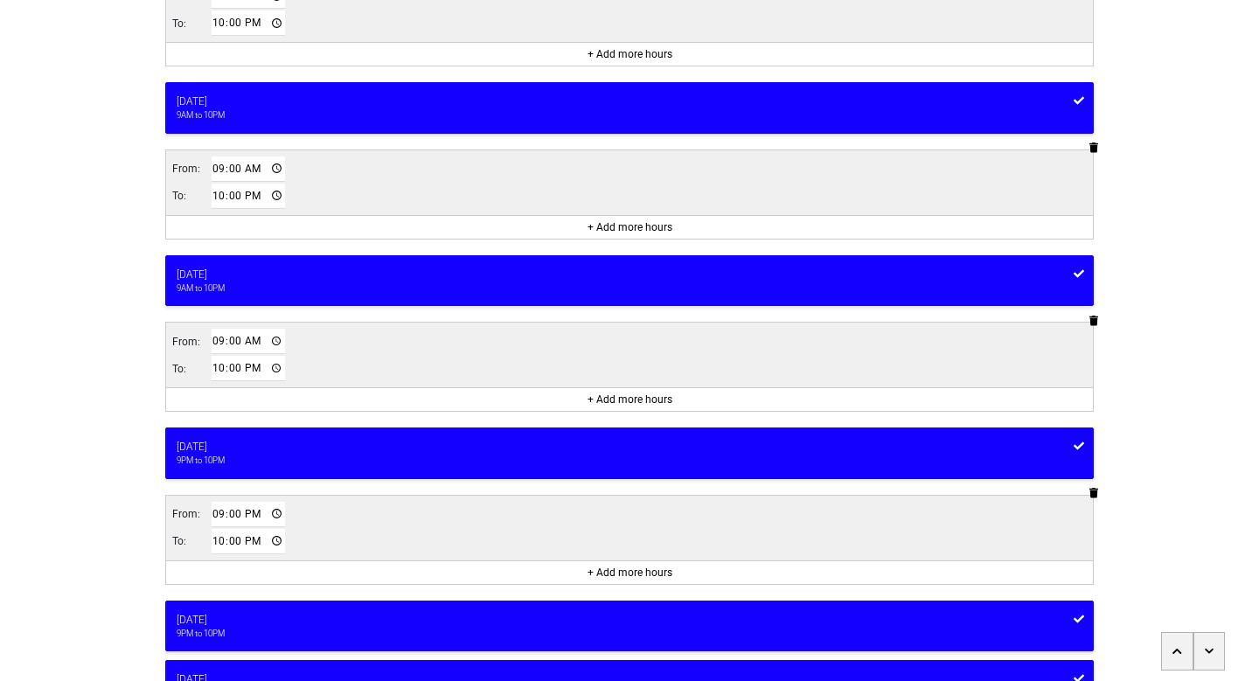
click at [252, 516] on input "21:00" at bounding box center [248, 514] width 73 height 25
type input "09:00"
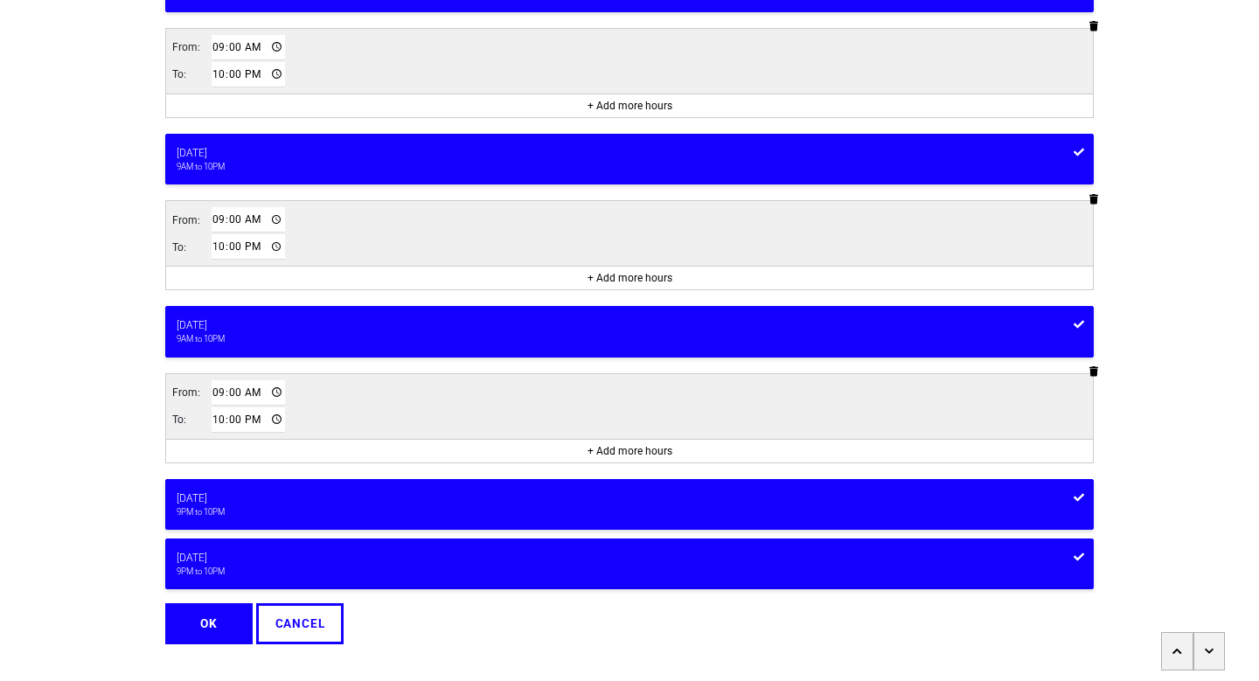
scroll to position [722, 0]
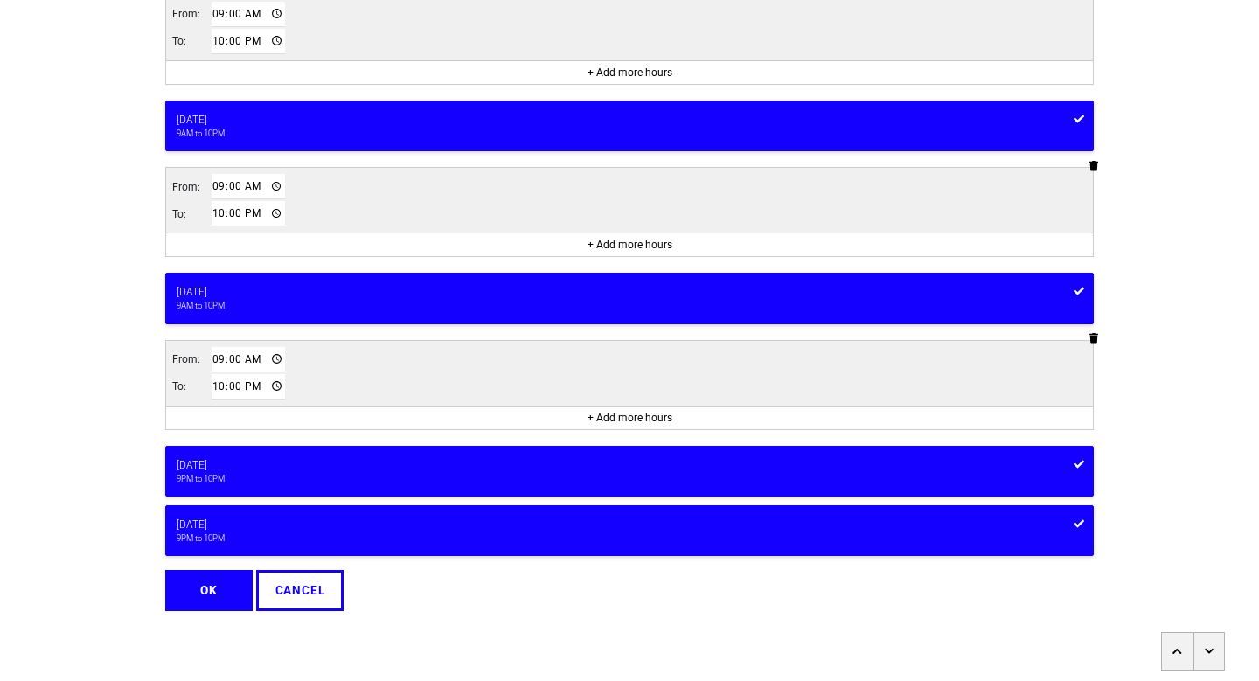
click at [425, 451] on button "Saturday 9PM to 10PM" at bounding box center [629, 471] width 929 height 51
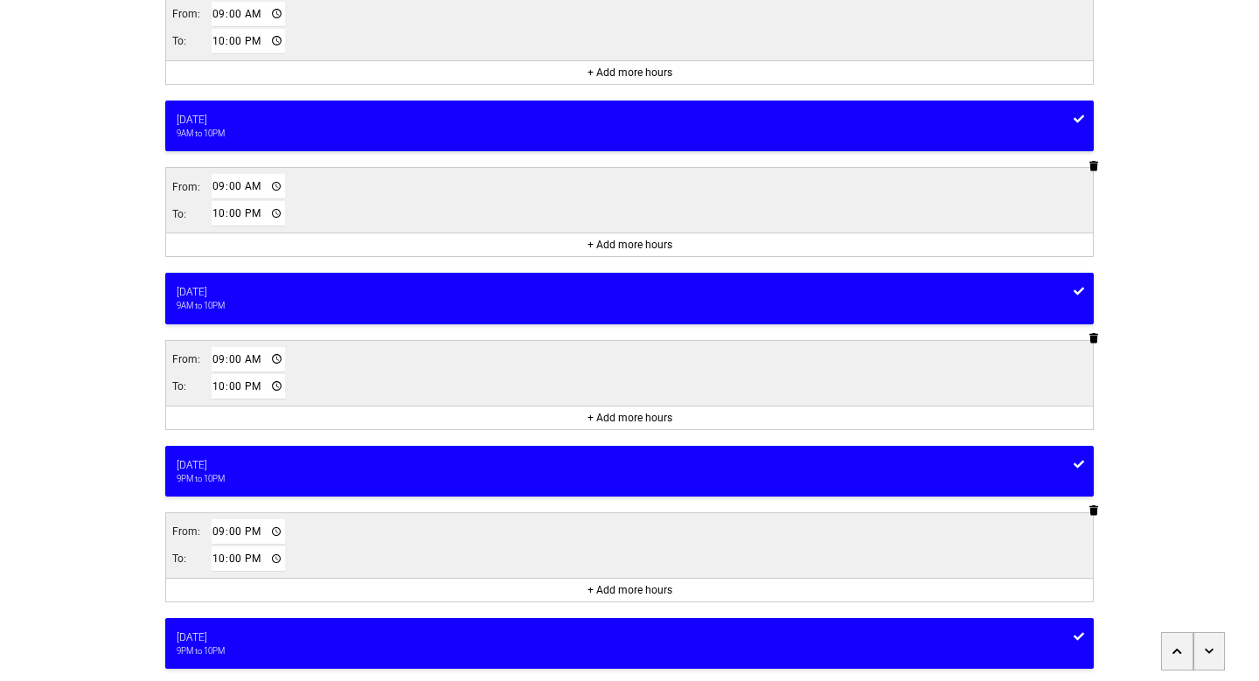
click at [256, 533] on input "21:00" at bounding box center [248, 531] width 73 height 25
type input "09:00"
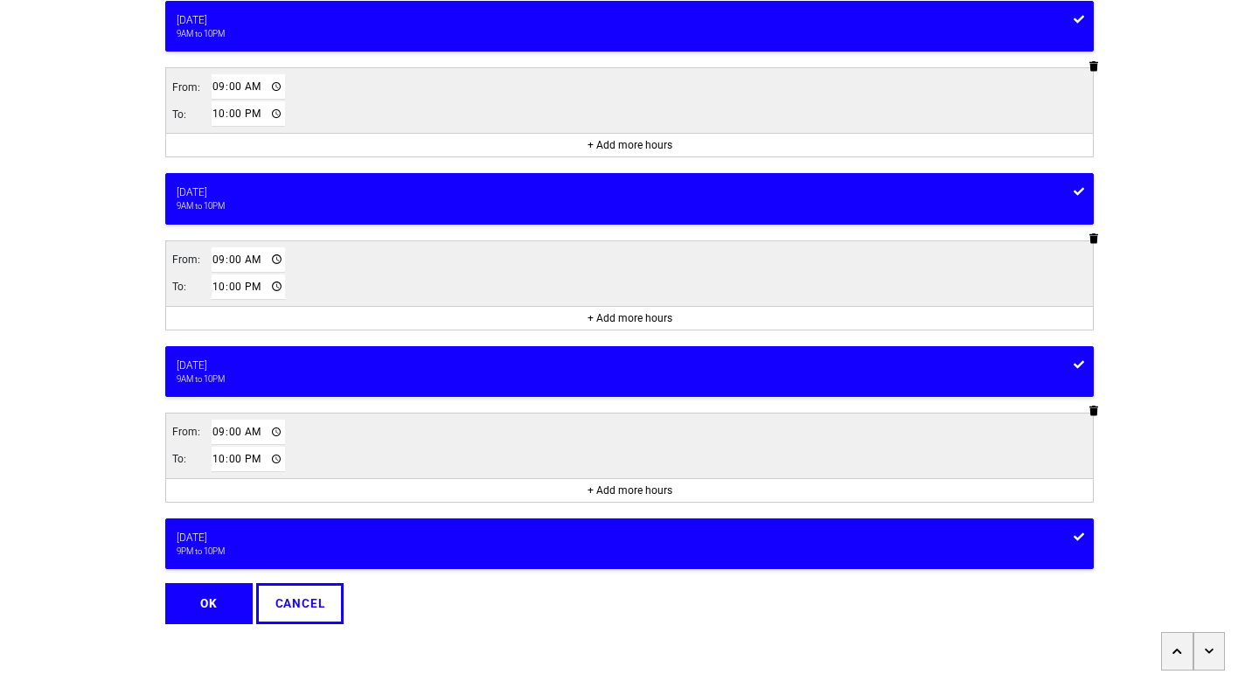
scroll to position [834, 0]
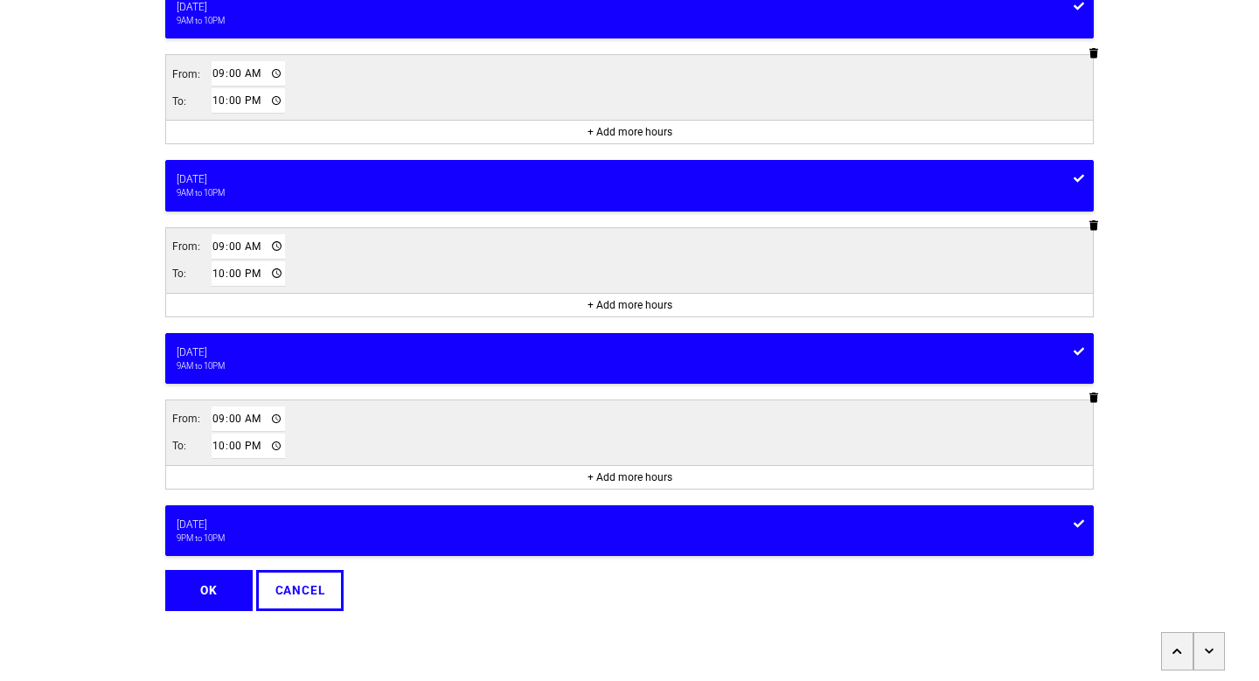
click at [408, 526] on div "[DATE]" at bounding box center [630, 525] width 906 height 16
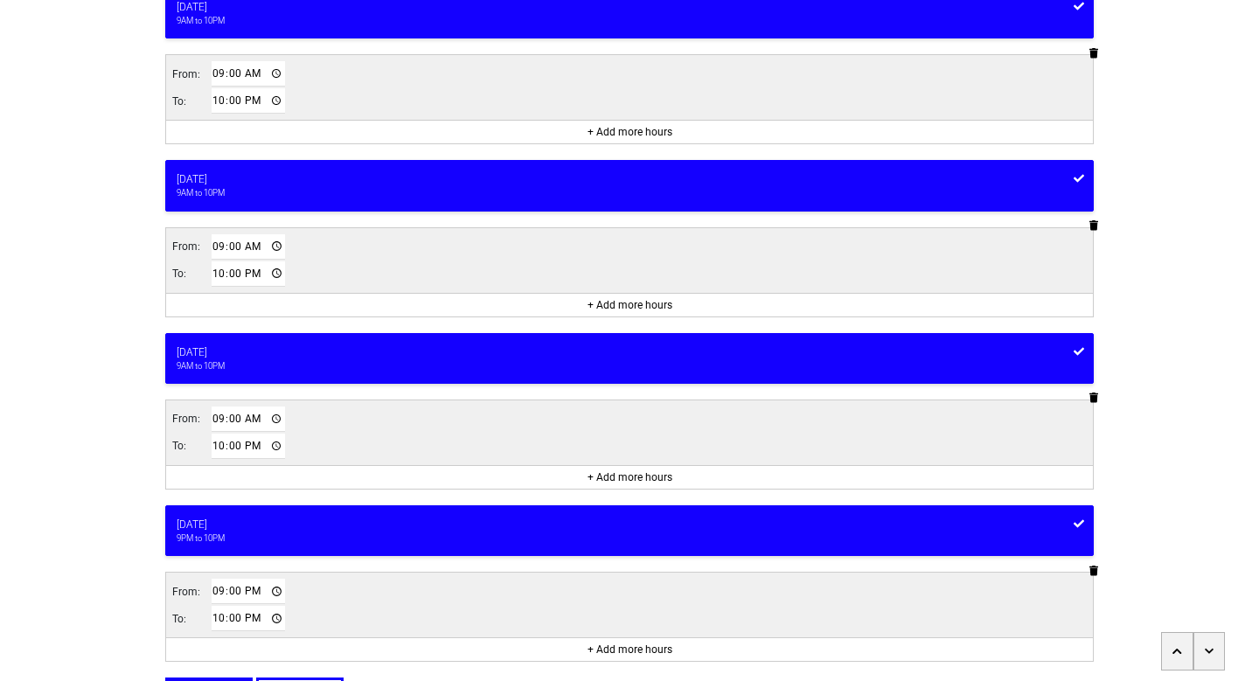
click at [252, 586] on input "21:00" at bounding box center [248, 591] width 73 height 25
type input "09:00"
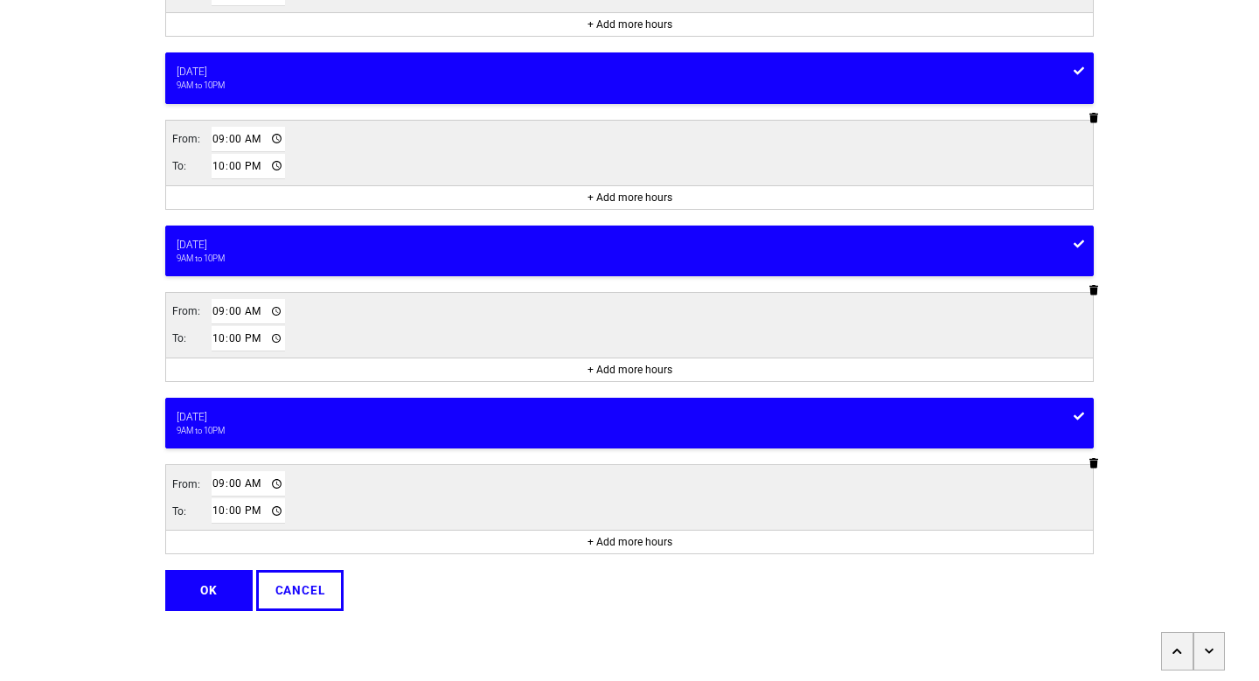
click at [207, 575] on button "OK" at bounding box center [208, 590] width 87 height 40
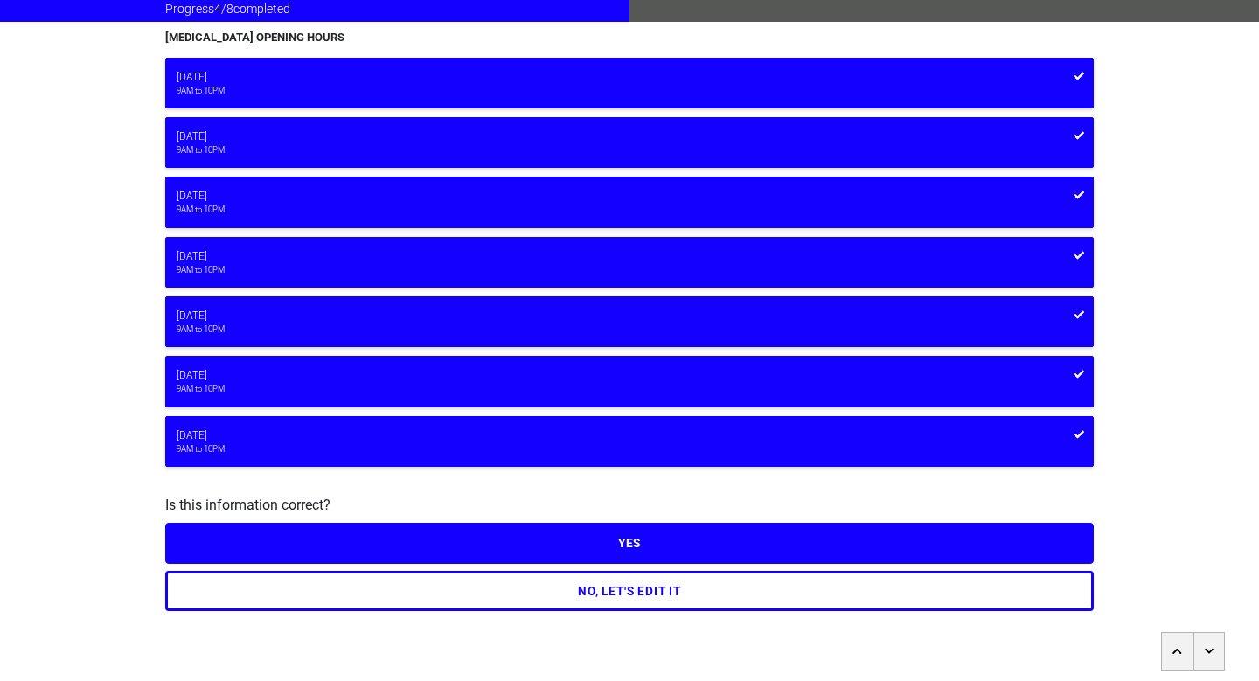
click at [603, 550] on button "YES" at bounding box center [629, 543] width 929 height 40
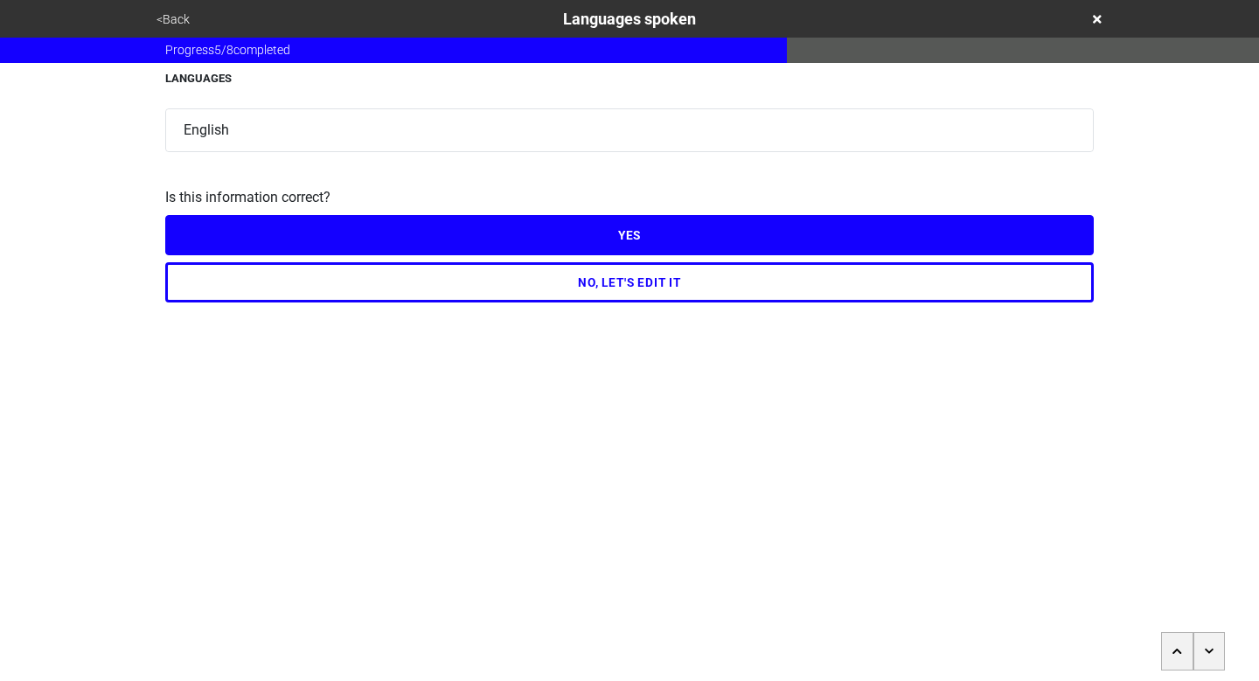
click at [1208, 650] on icon "button" at bounding box center [1210, 651] width 10 height 10
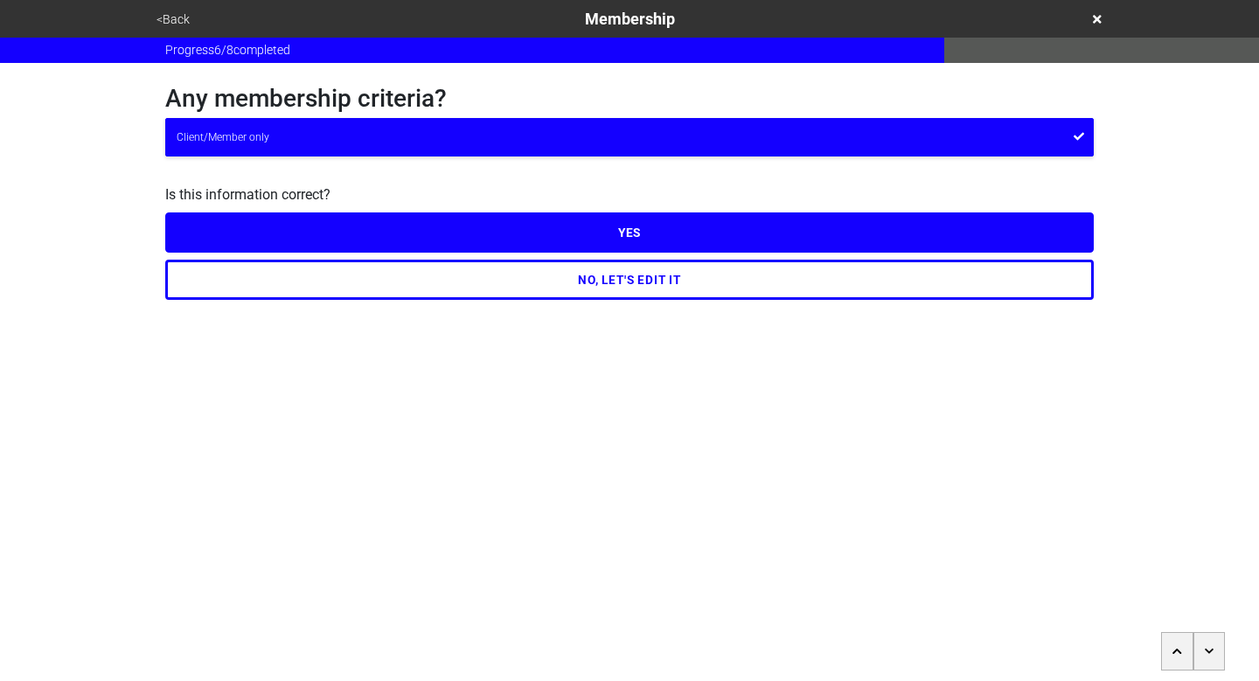
click at [632, 300] on html "<Back Membership Progress 6 / 8 completed Any membership criteria? Client/Membe…" at bounding box center [629, 185] width 1259 height 370
click at [631, 289] on button "NO, LET'S EDIT IT" at bounding box center [629, 280] width 929 height 40
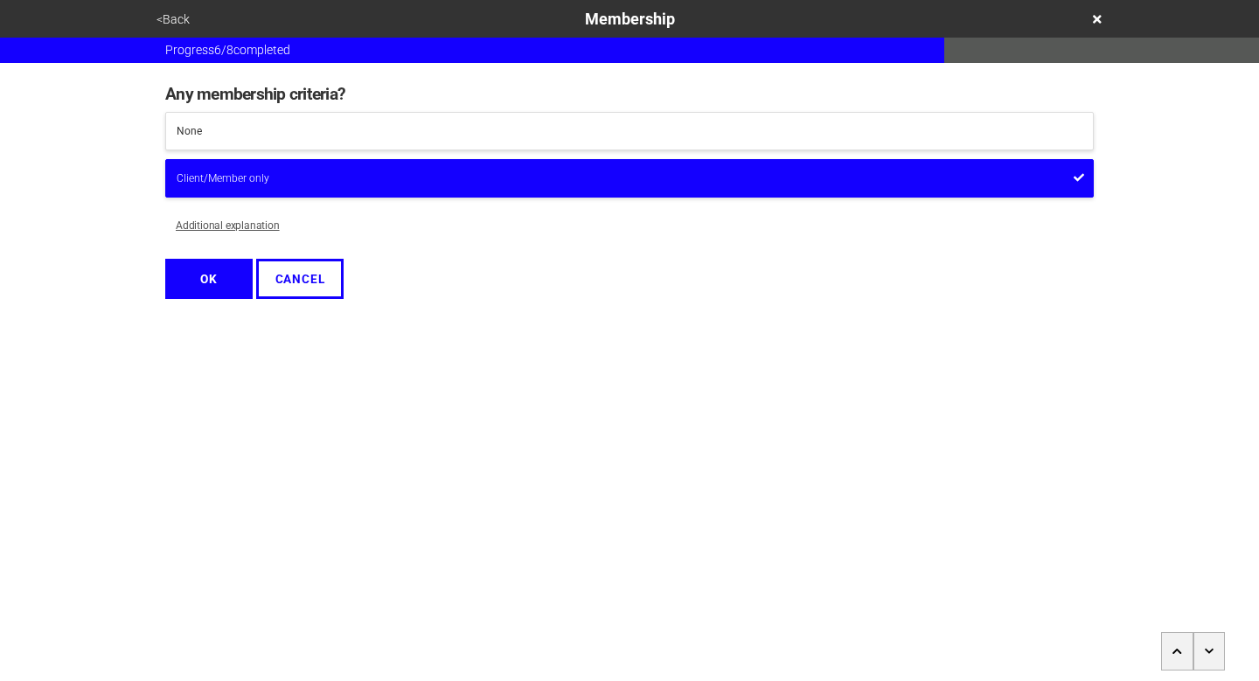
click at [338, 131] on div "None" at bounding box center [630, 131] width 906 height 16
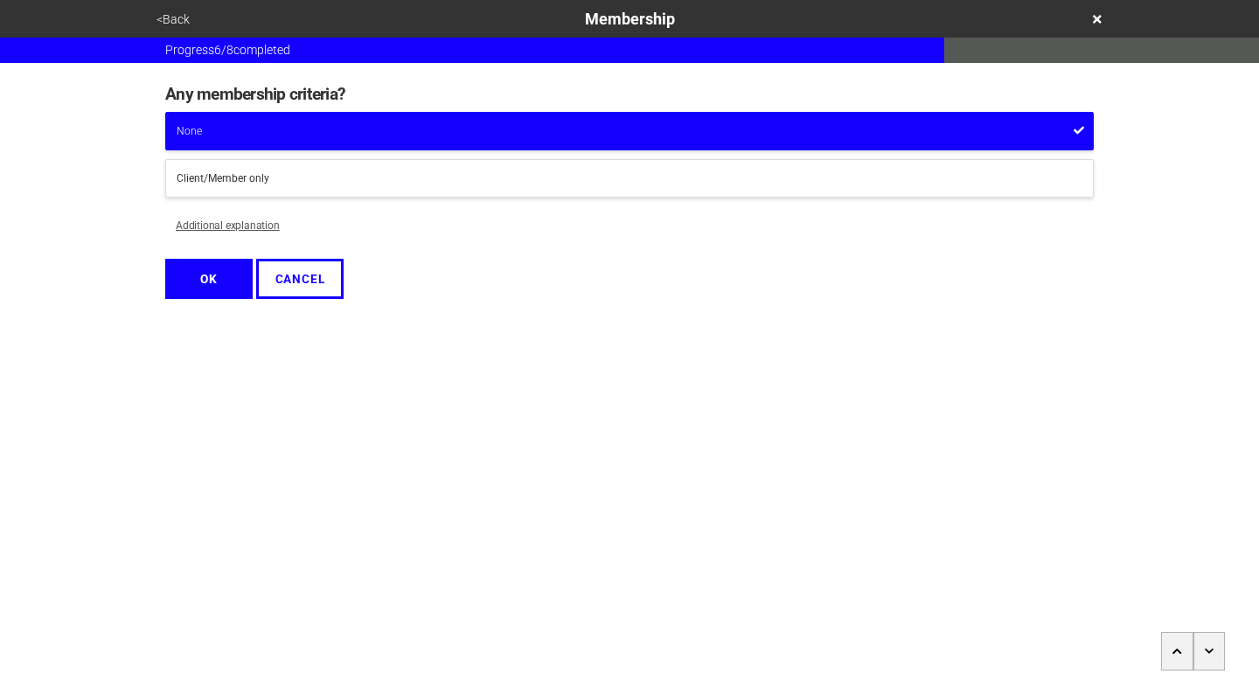
click at [218, 294] on button "OK" at bounding box center [208, 279] width 87 height 40
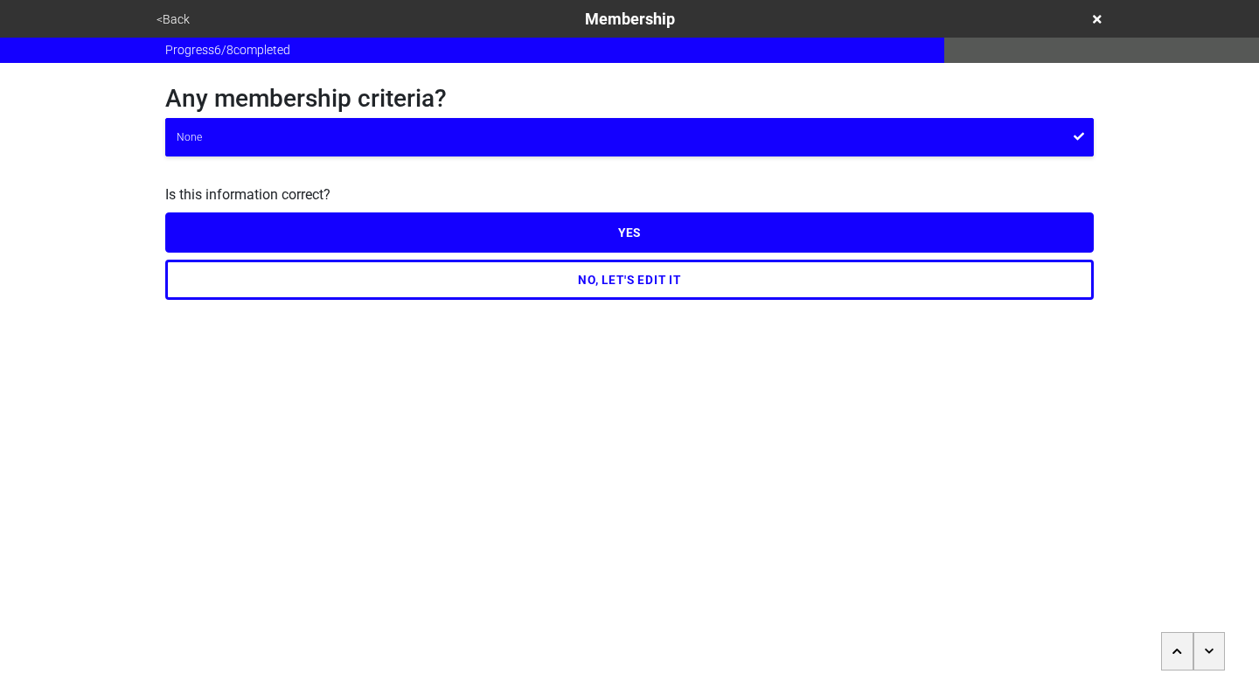
click at [658, 230] on button "YES" at bounding box center [629, 233] width 929 height 40
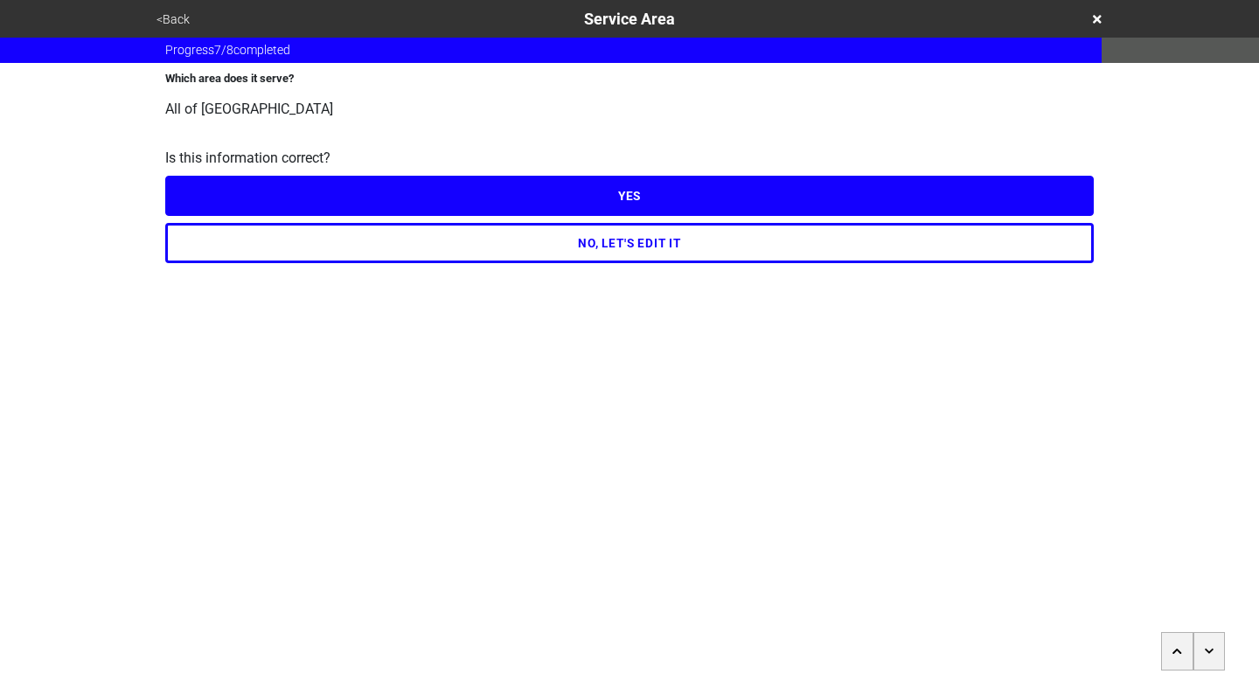
click at [667, 200] on button "YES" at bounding box center [629, 196] width 929 height 40
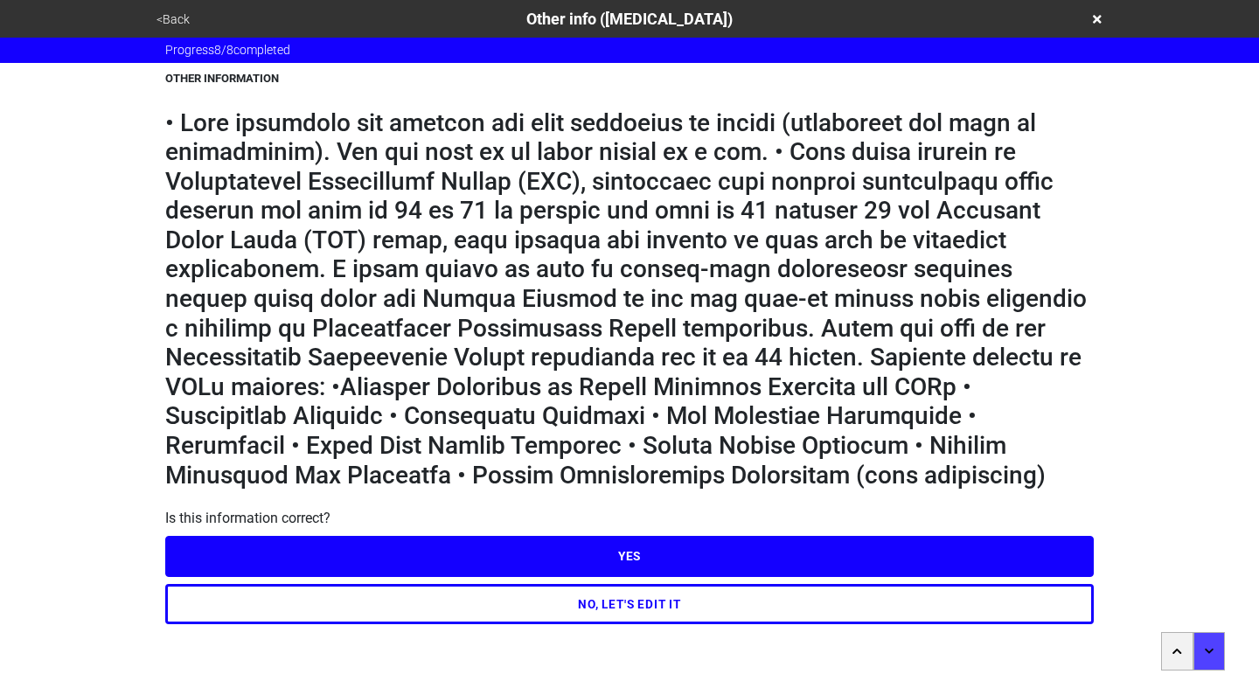
click at [668, 610] on button "NO, LET'S EDIT IT" at bounding box center [629, 604] width 929 height 40
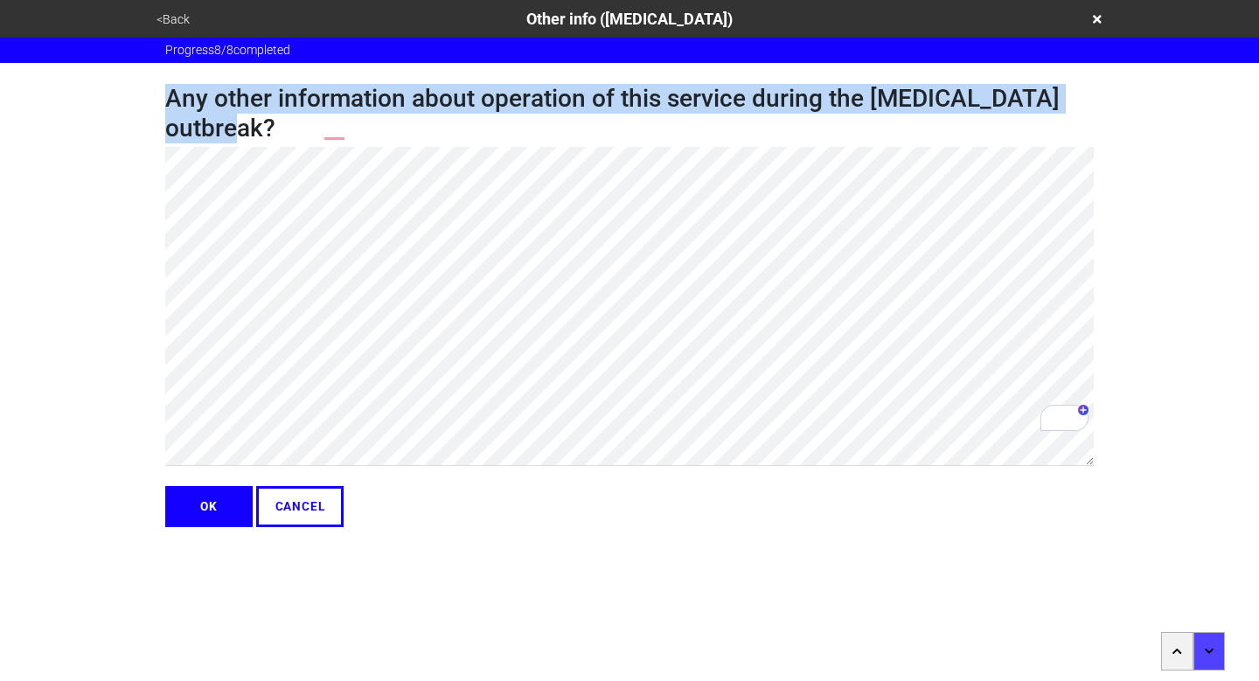
drag, startPoint x: 158, startPoint y: 98, endPoint x: 1140, endPoint y: 101, distance: 982.1
click at [1140, 101] on div "<Back Other info (coronavirus) Progress 8 / 8 completed Any other information a…" at bounding box center [629, 263] width 1259 height 527
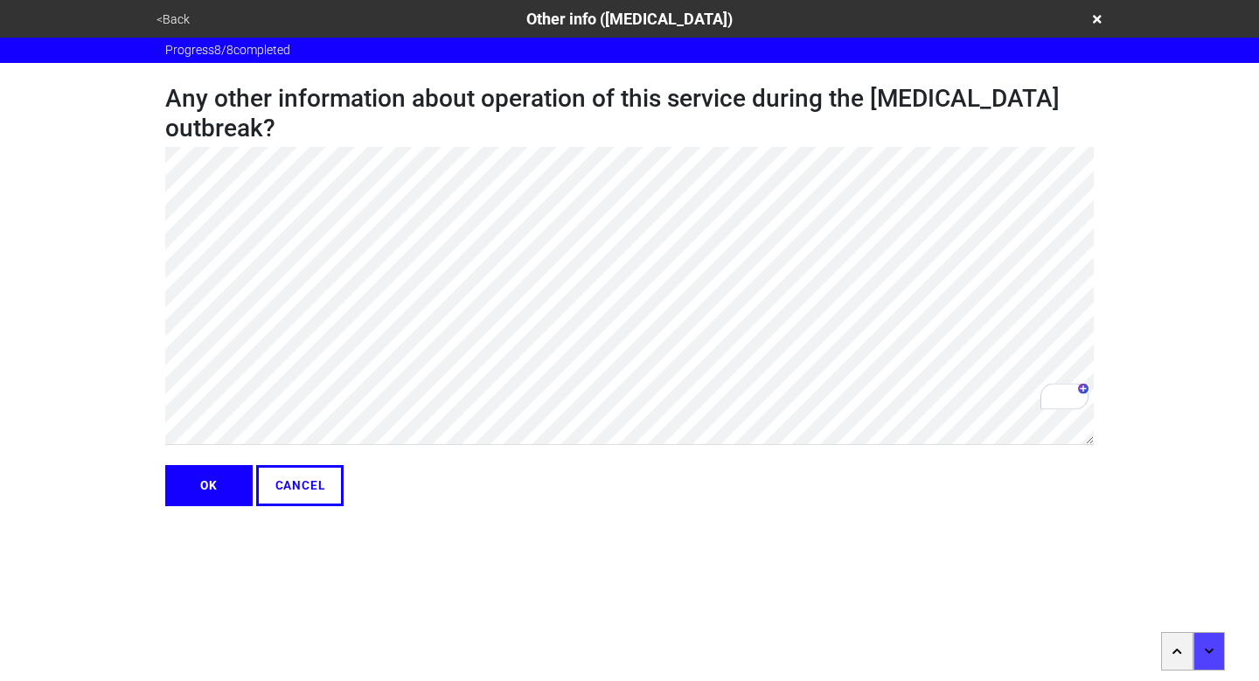
click at [185, 465] on button "OK" at bounding box center [208, 485] width 87 height 40
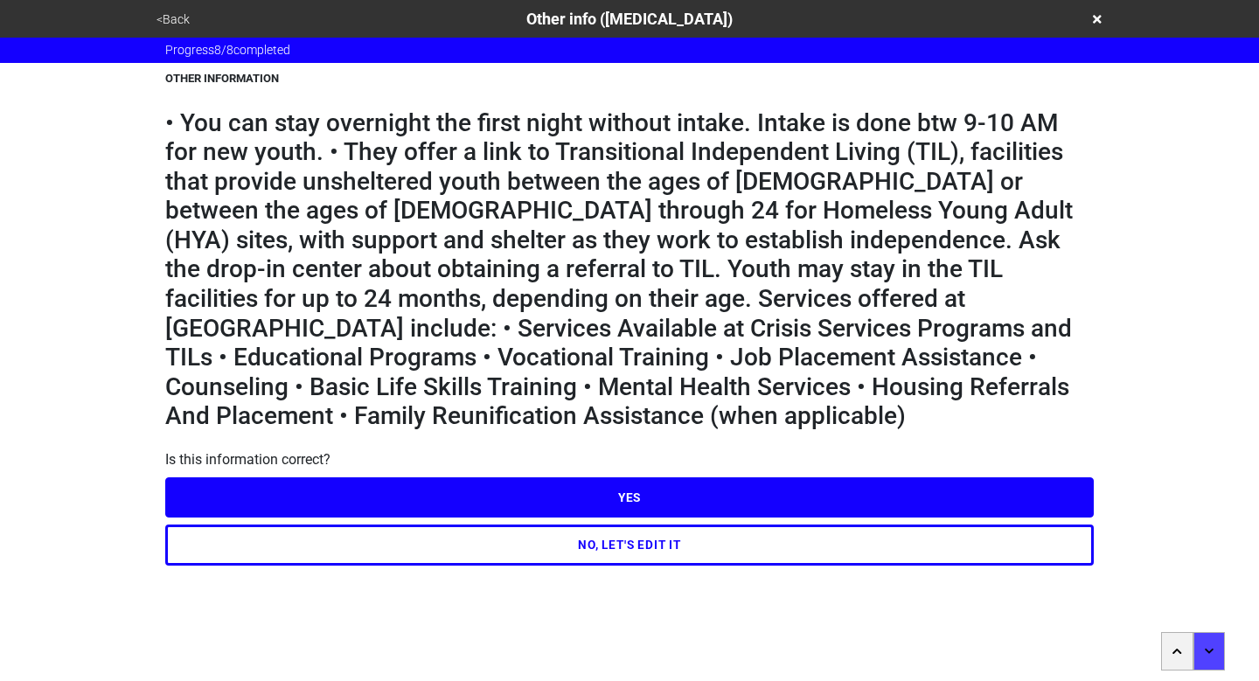
click at [432, 478] on button "YES" at bounding box center [629, 498] width 929 height 40
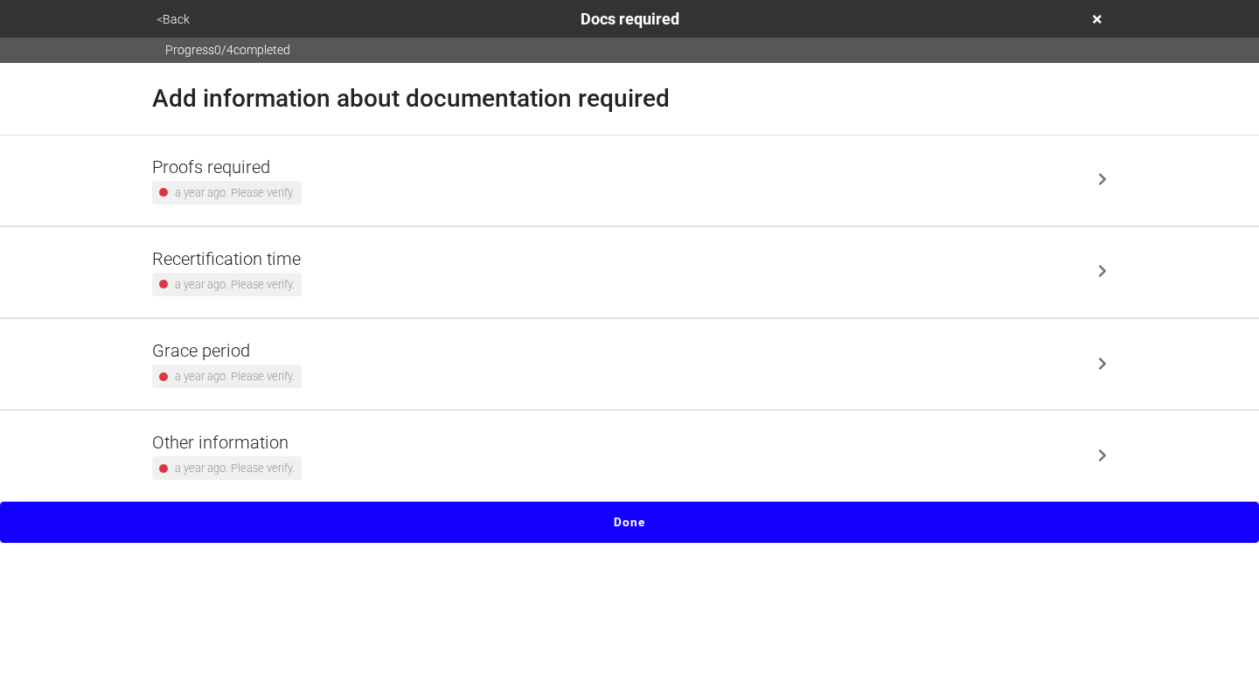
click at [471, 187] on div "Proofs required a year ago. Please verify." at bounding box center [629, 181] width 955 height 48
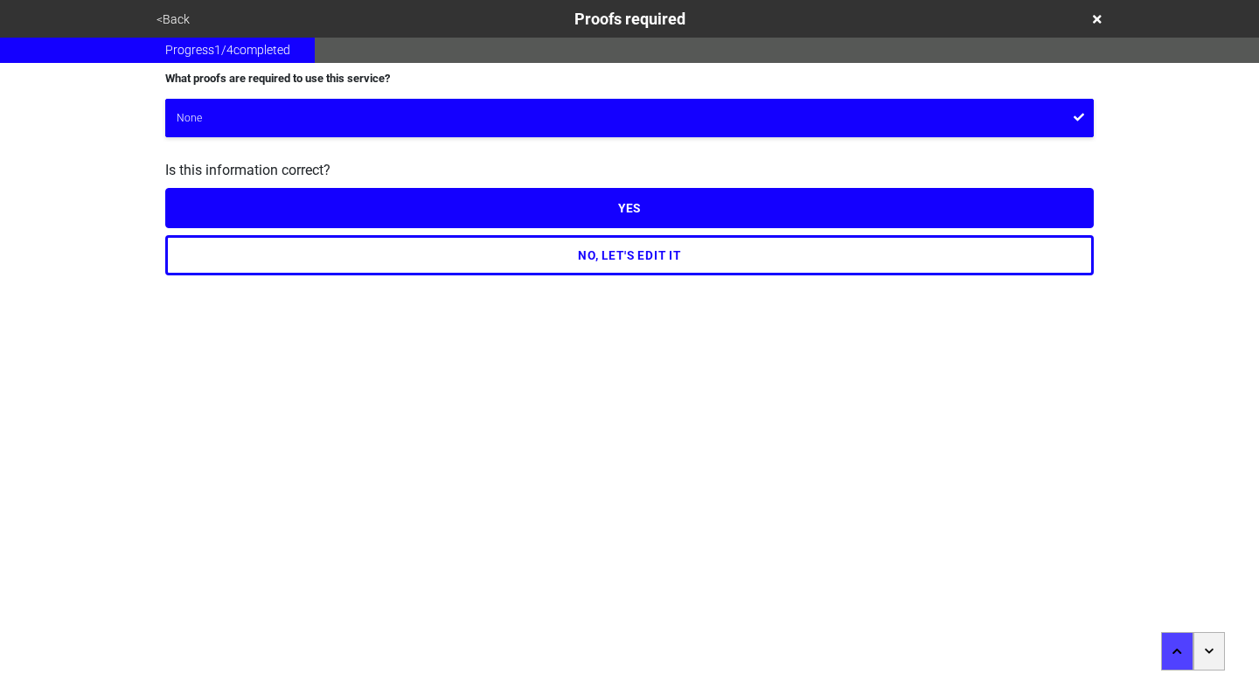
click at [166, 20] on button "<Back" at bounding box center [173, 20] width 44 height 20
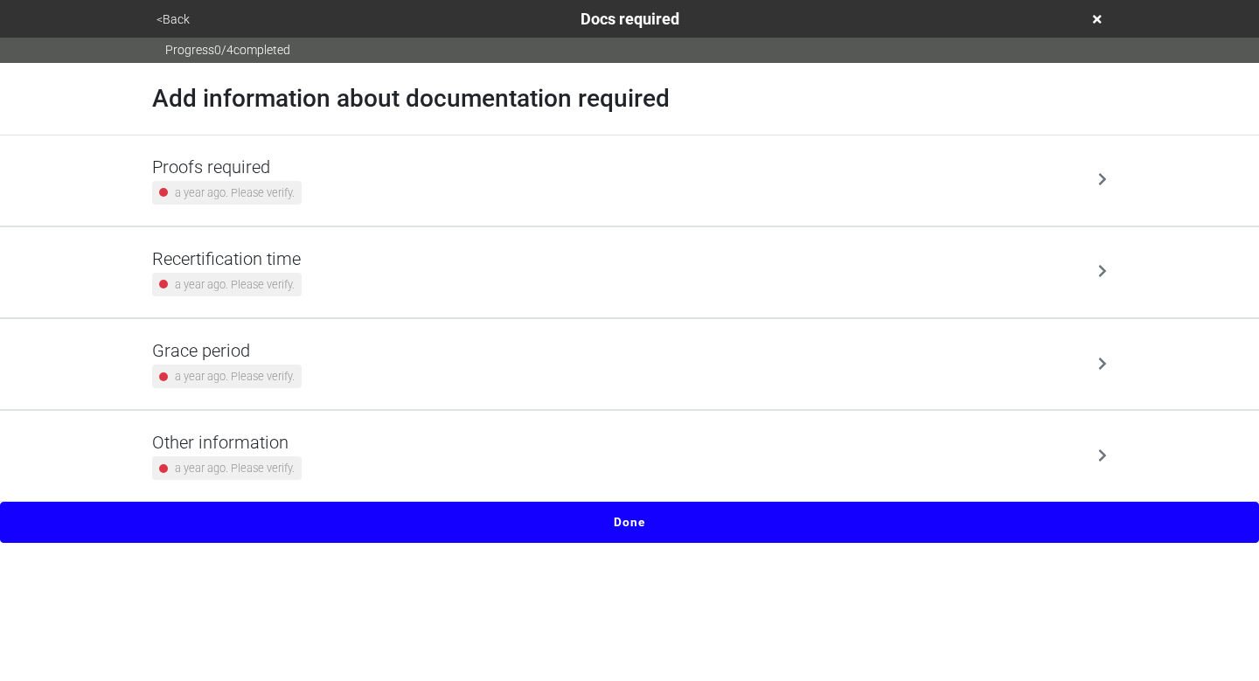
click at [166, 20] on button "<Back" at bounding box center [173, 20] width 44 height 20
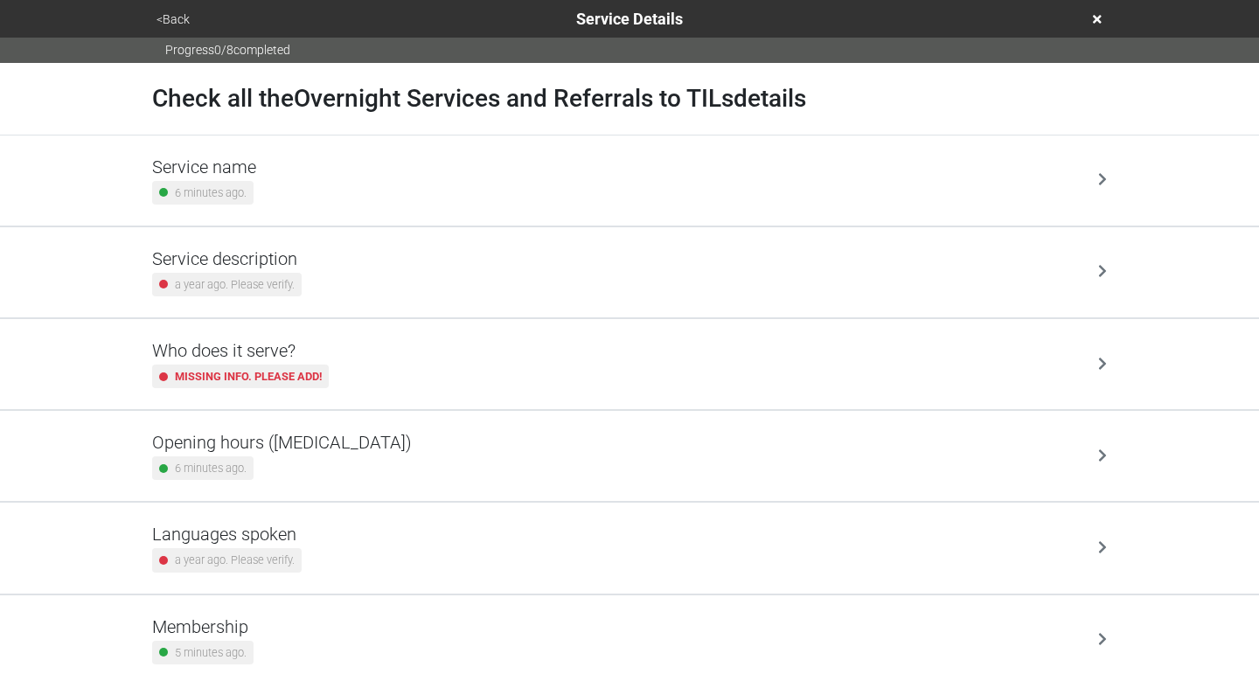
click at [156, 25] on button "<Back" at bounding box center [173, 20] width 44 height 20
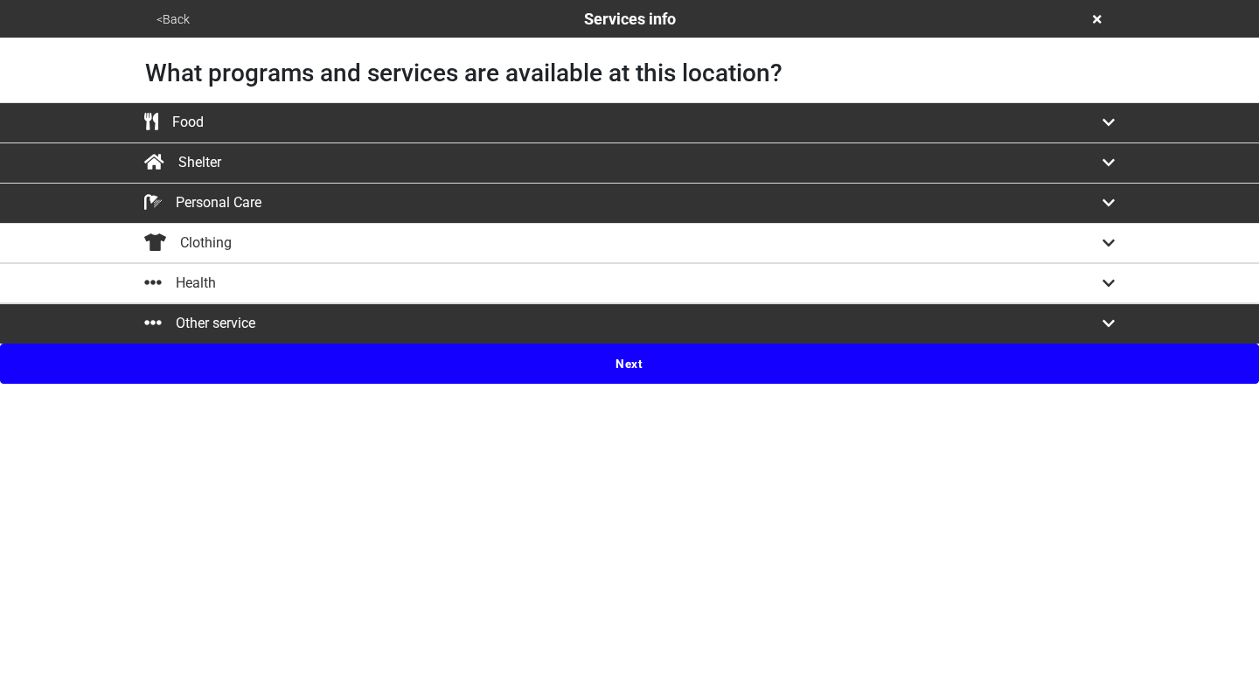
click at [642, 367] on button "Next" at bounding box center [629, 364] width 1259 height 40
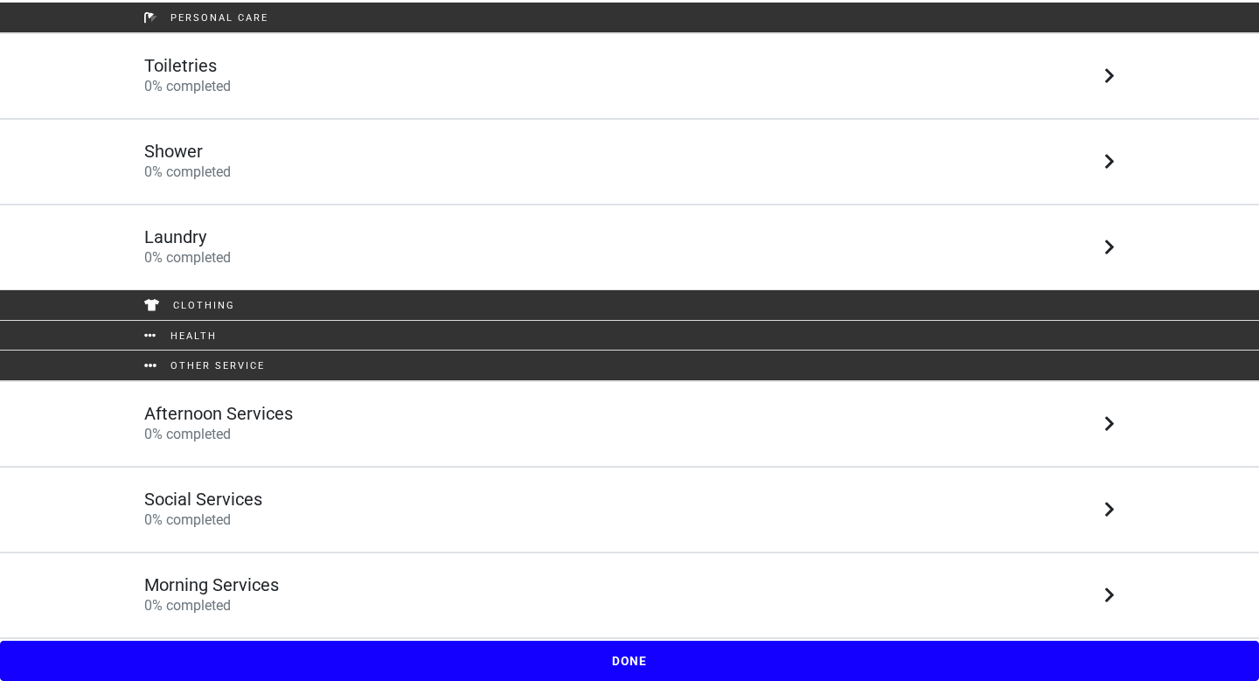
scroll to position [374, 0]
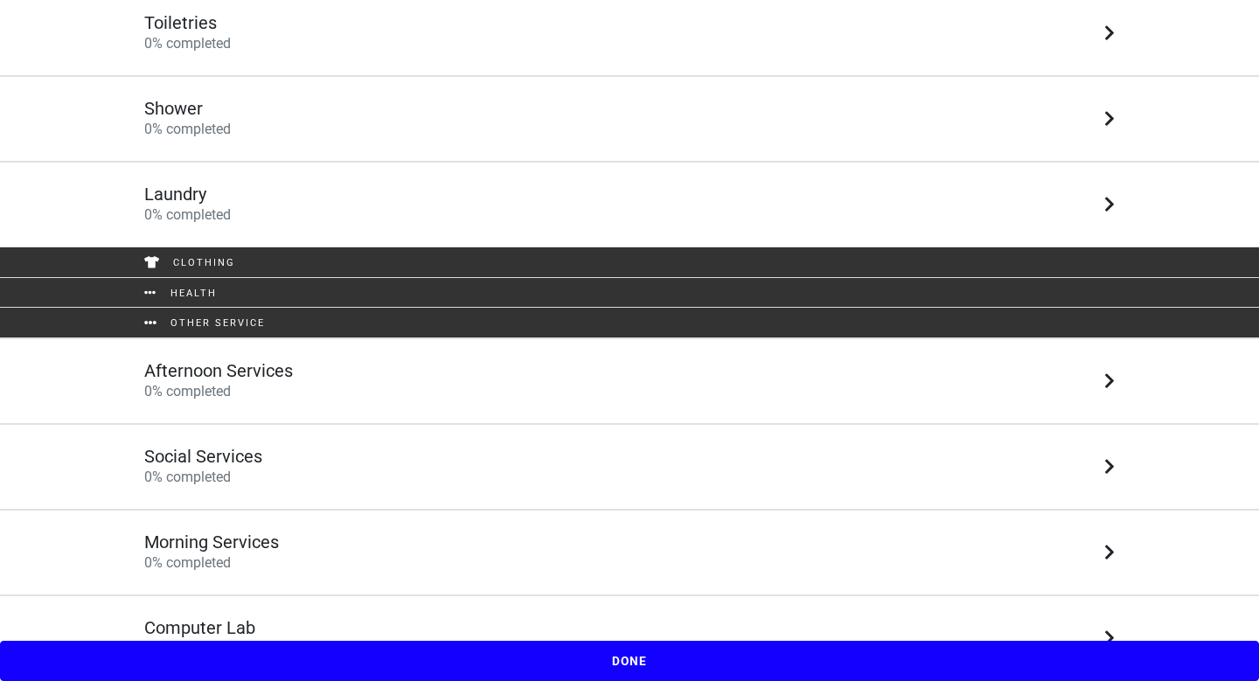
click at [569, 533] on div "Morning Services 0 % completed" at bounding box center [629, 553] width 997 height 42
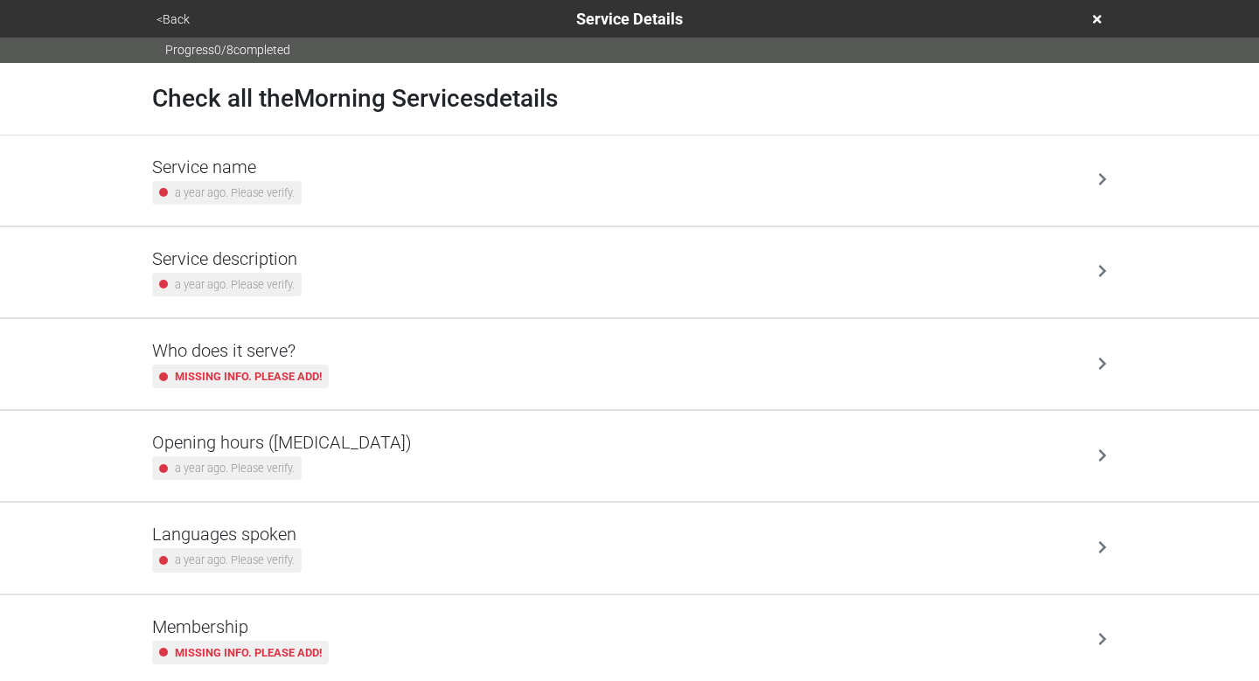
click at [579, 174] on div "Service name a year ago. Please verify." at bounding box center [629, 181] width 955 height 48
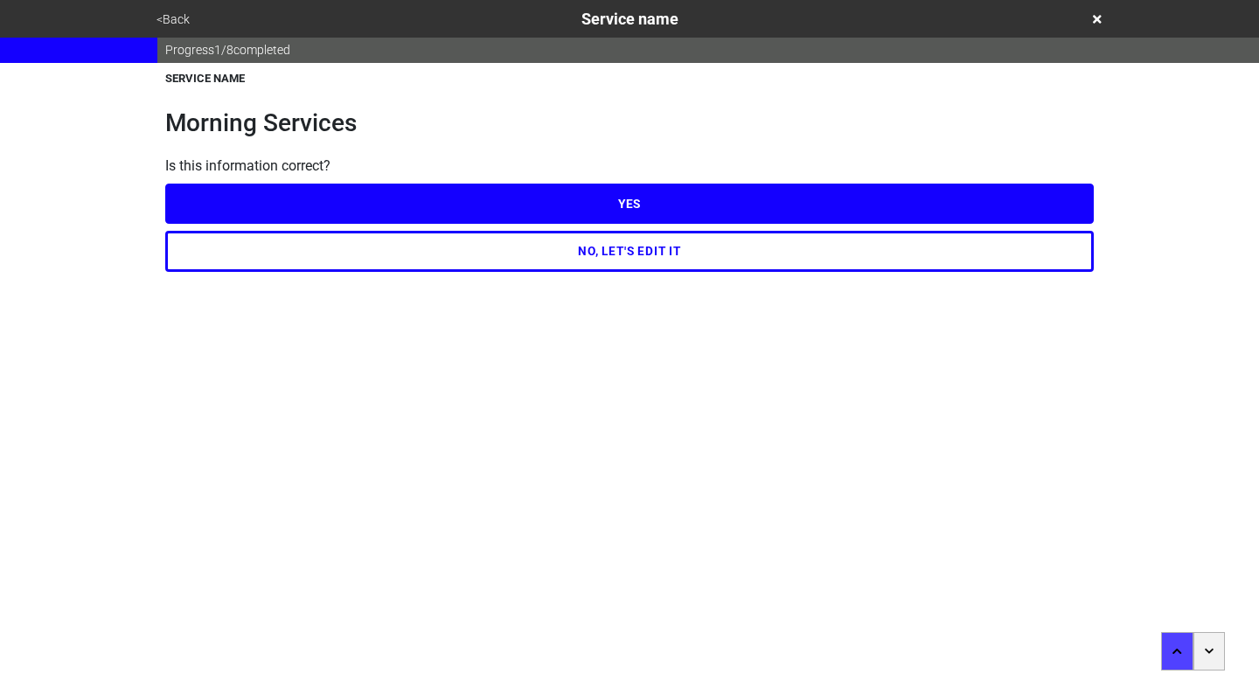
click at [1206, 649] on icon "button" at bounding box center [1209, 650] width 9 height 5
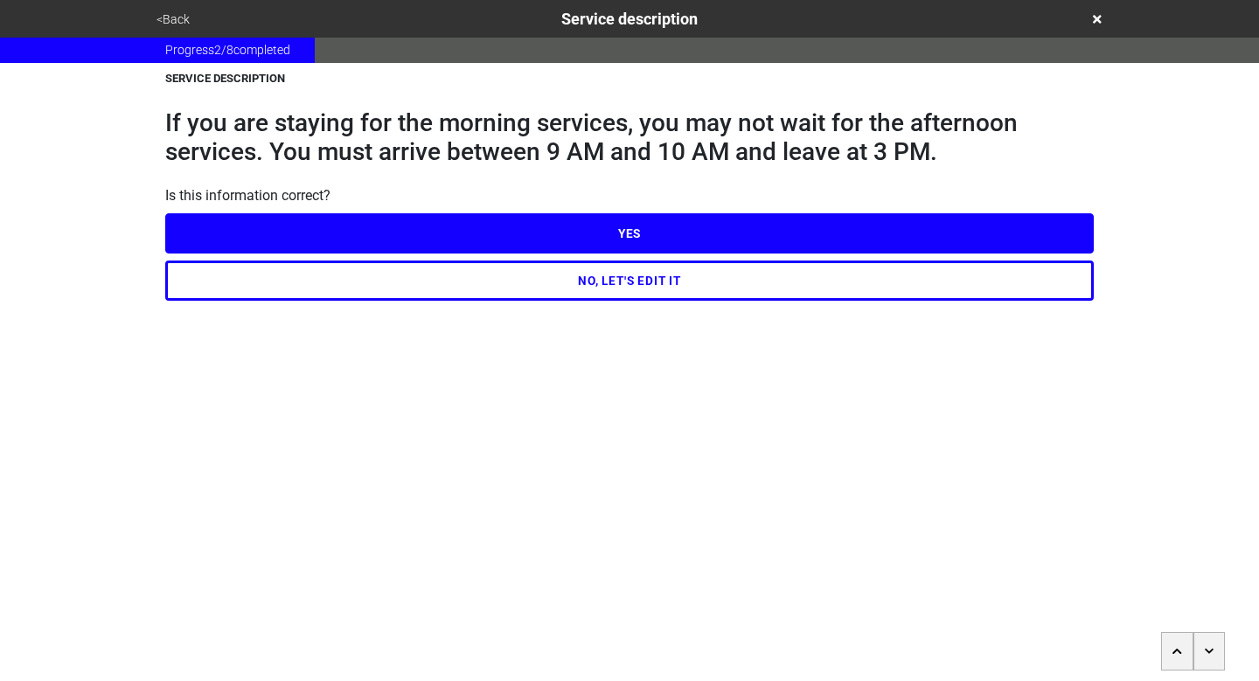
click at [655, 291] on button "NO, LET'S EDIT IT" at bounding box center [629, 281] width 929 height 40
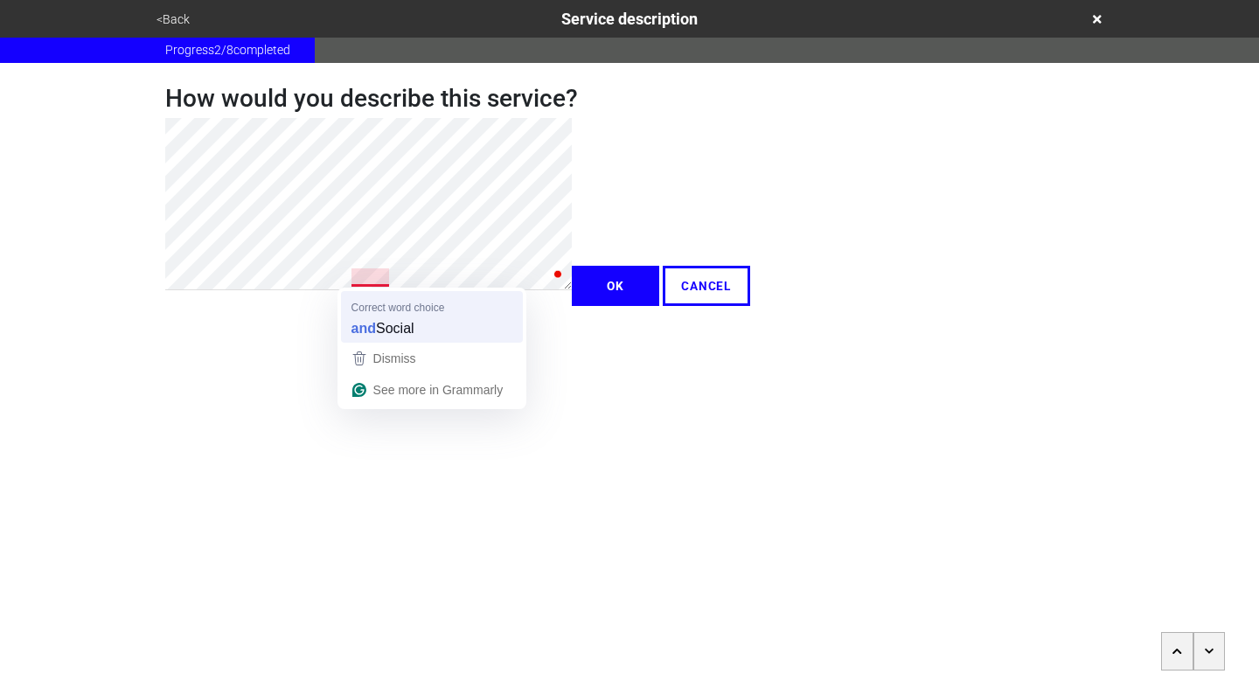
type textarea "x"
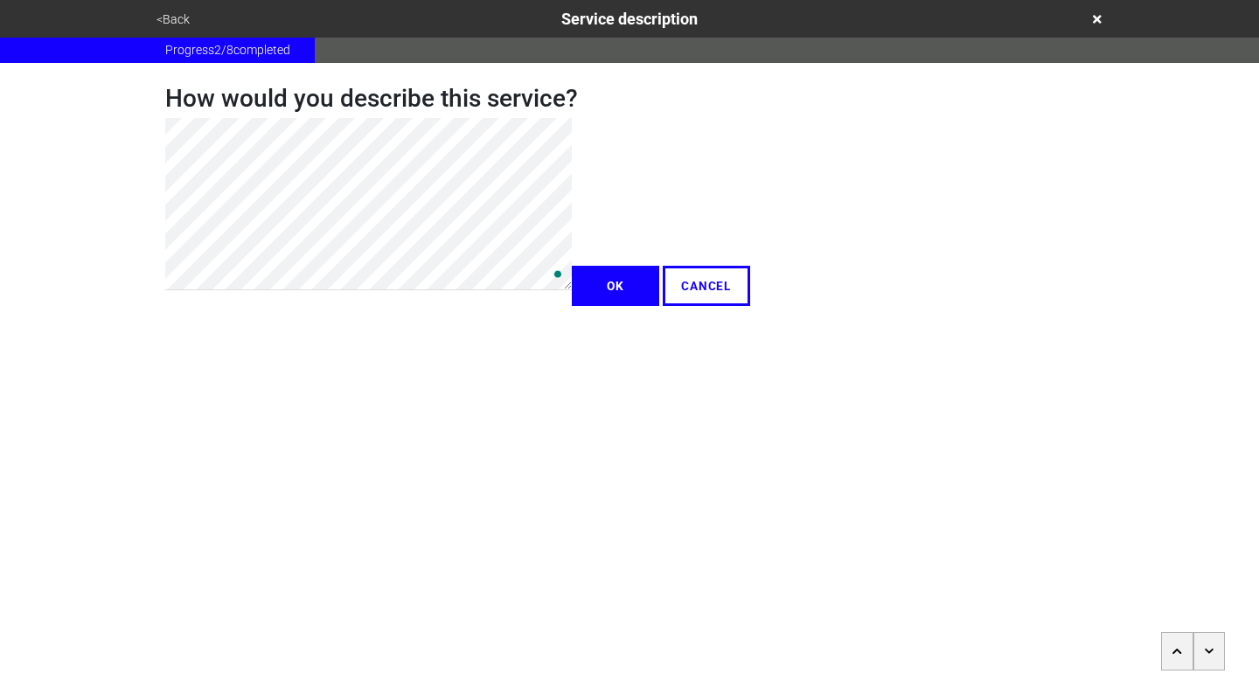
click at [572, 306] on button "OK" at bounding box center [615, 286] width 87 height 40
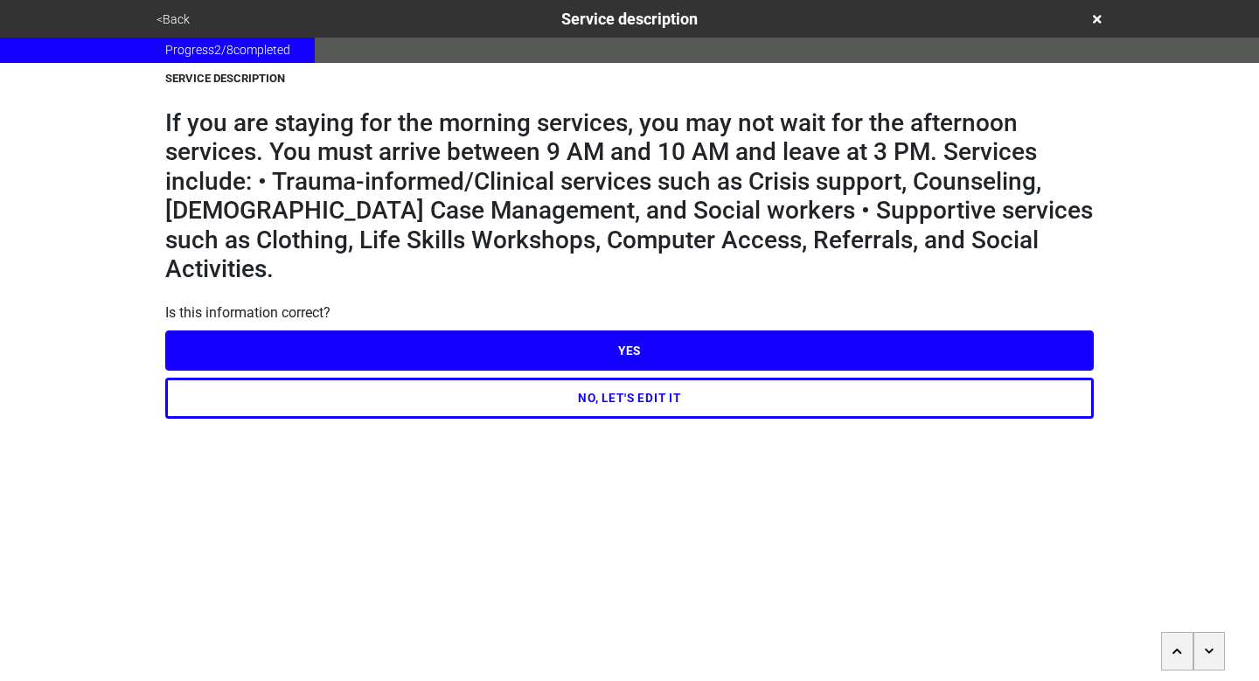
click at [566, 334] on button "YES" at bounding box center [629, 351] width 929 height 40
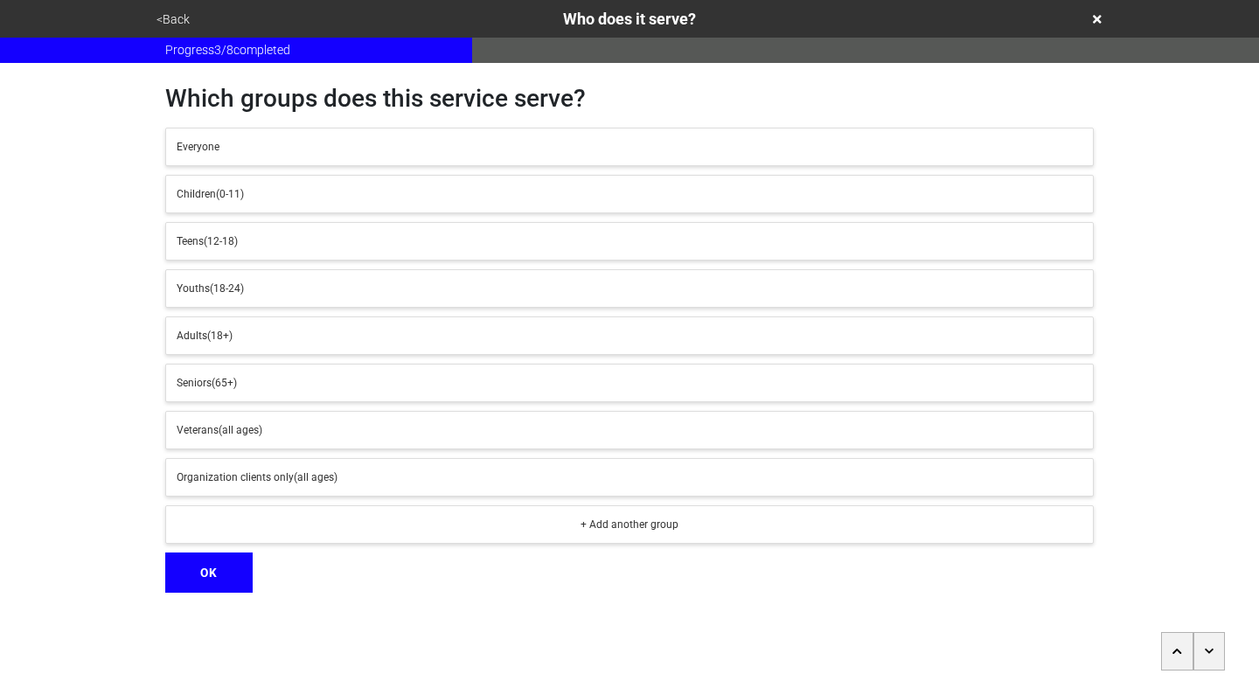
click at [1205, 656] on icon "button" at bounding box center [1210, 651] width 10 height 10
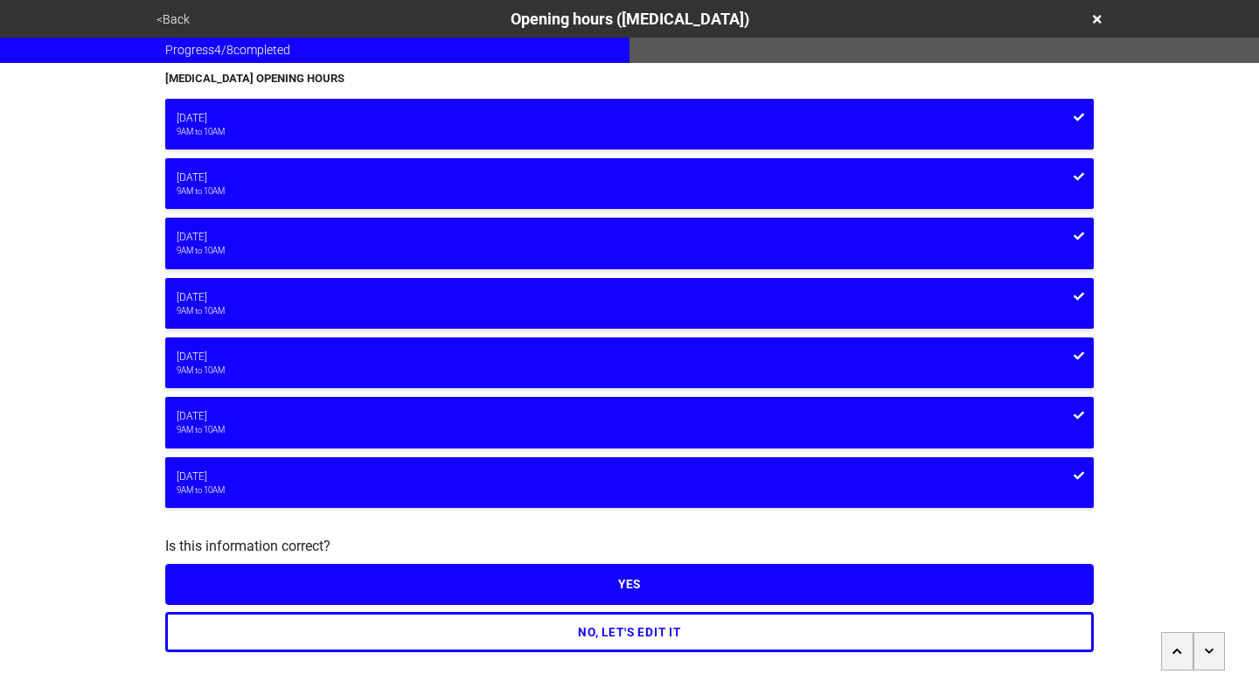
click at [1205, 656] on icon "button" at bounding box center [1210, 651] width 10 height 10
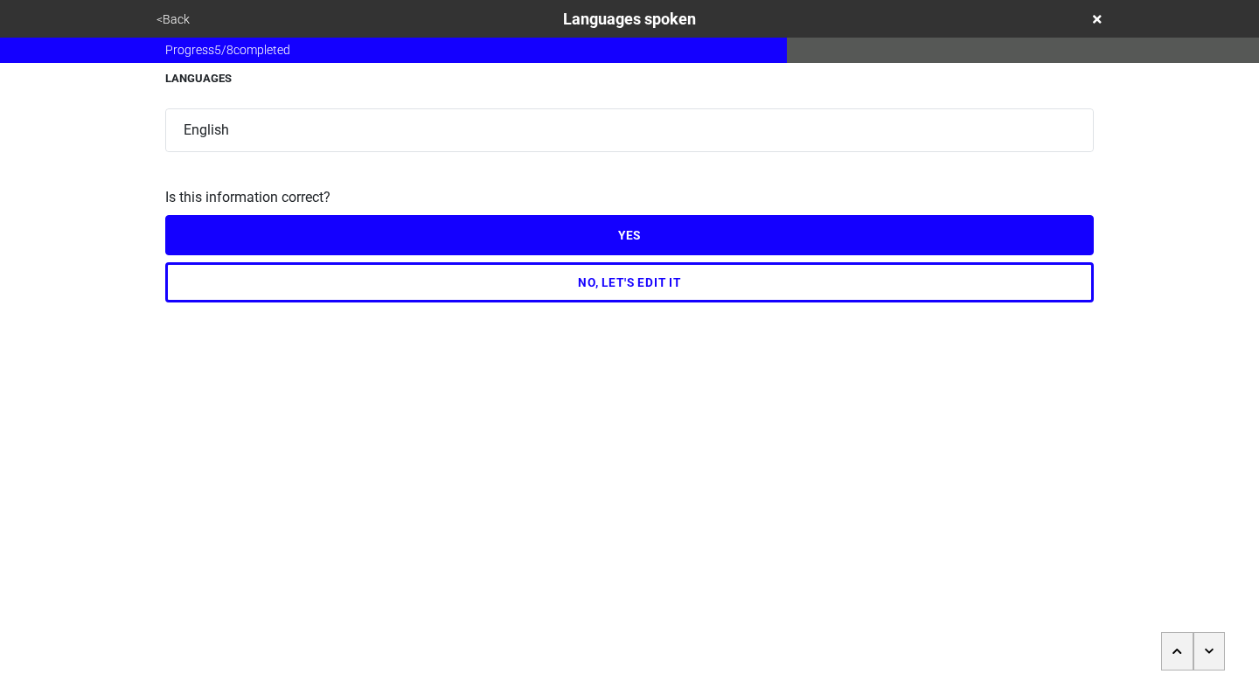
click at [1205, 656] on icon "button" at bounding box center [1210, 651] width 10 height 10
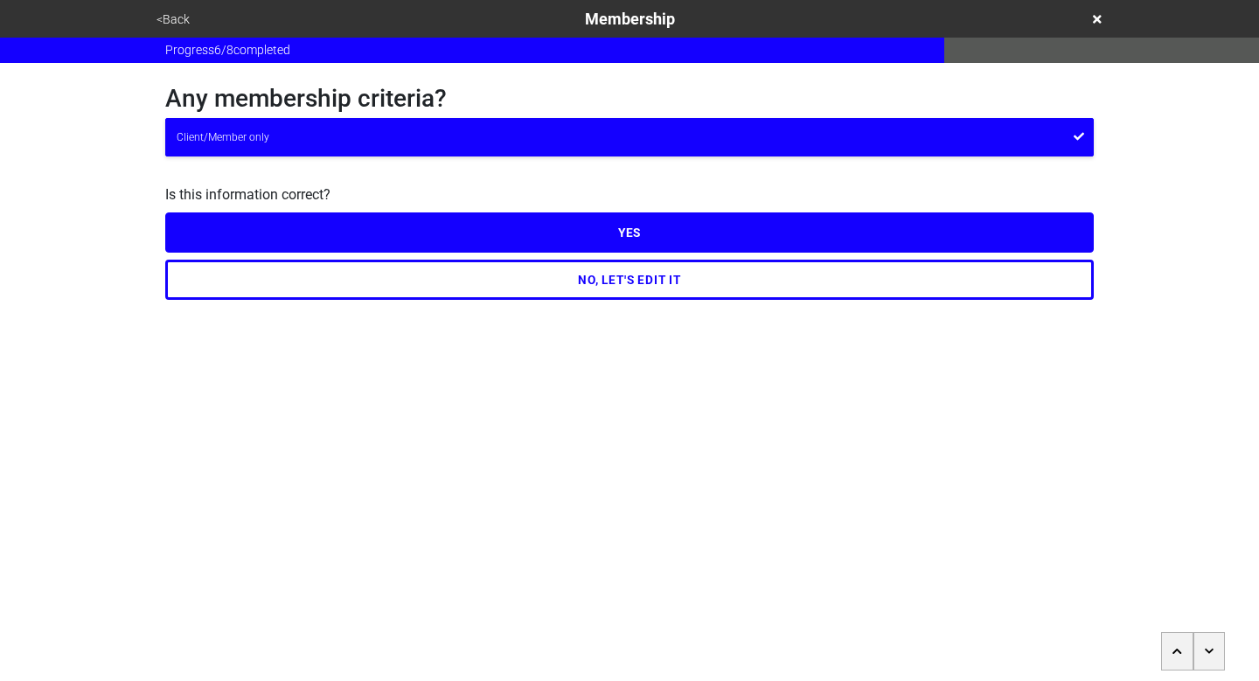
click at [163, 24] on button "<Back" at bounding box center [173, 20] width 44 height 20
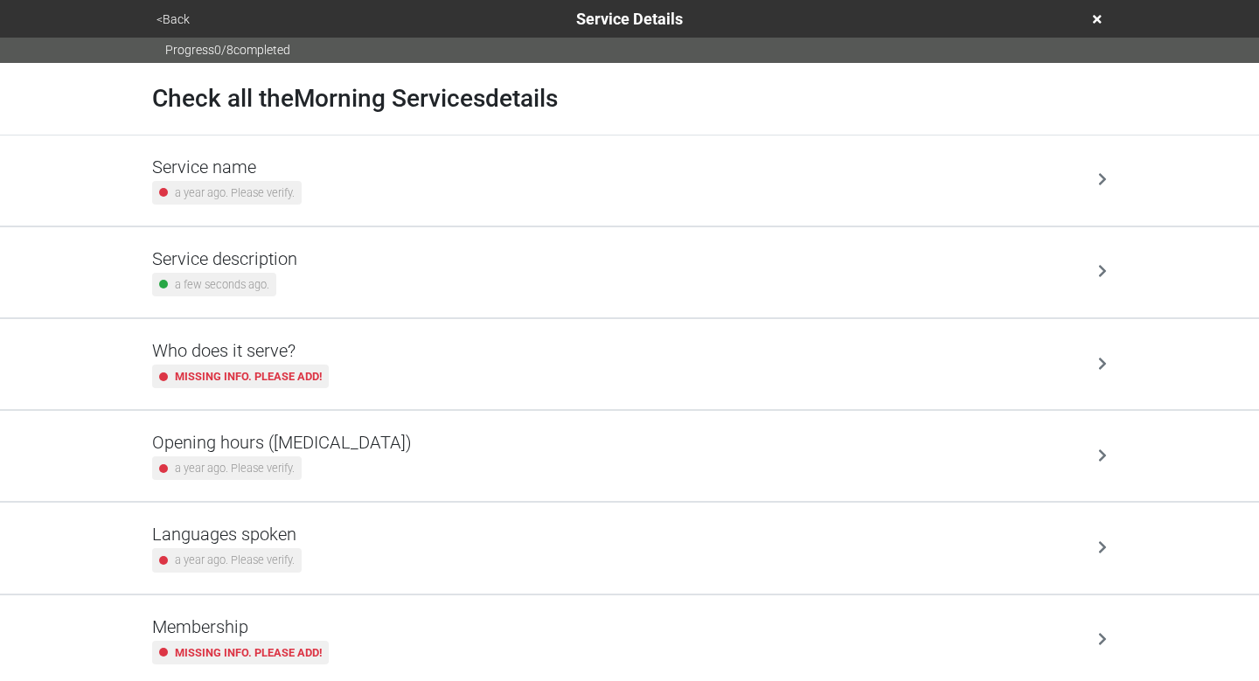
click at [157, 15] on button "<Back" at bounding box center [173, 20] width 44 height 20
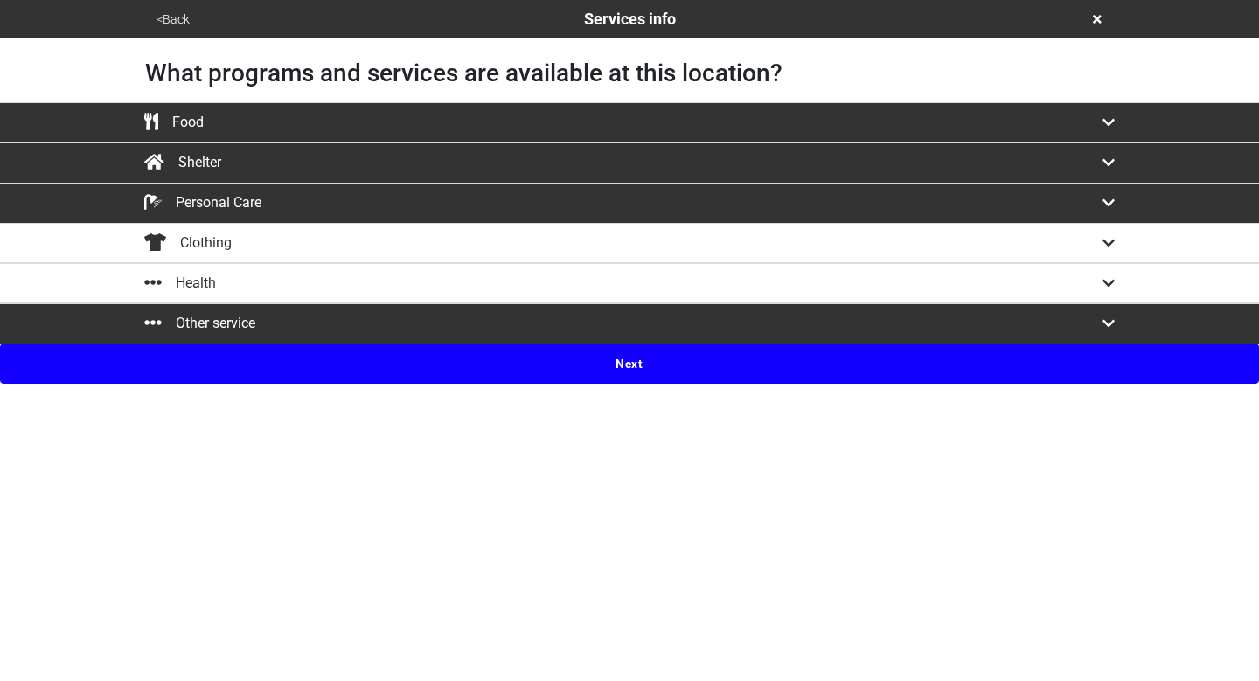
click at [617, 374] on button "Next" at bounding box center [629, 364] width 1259 height 40
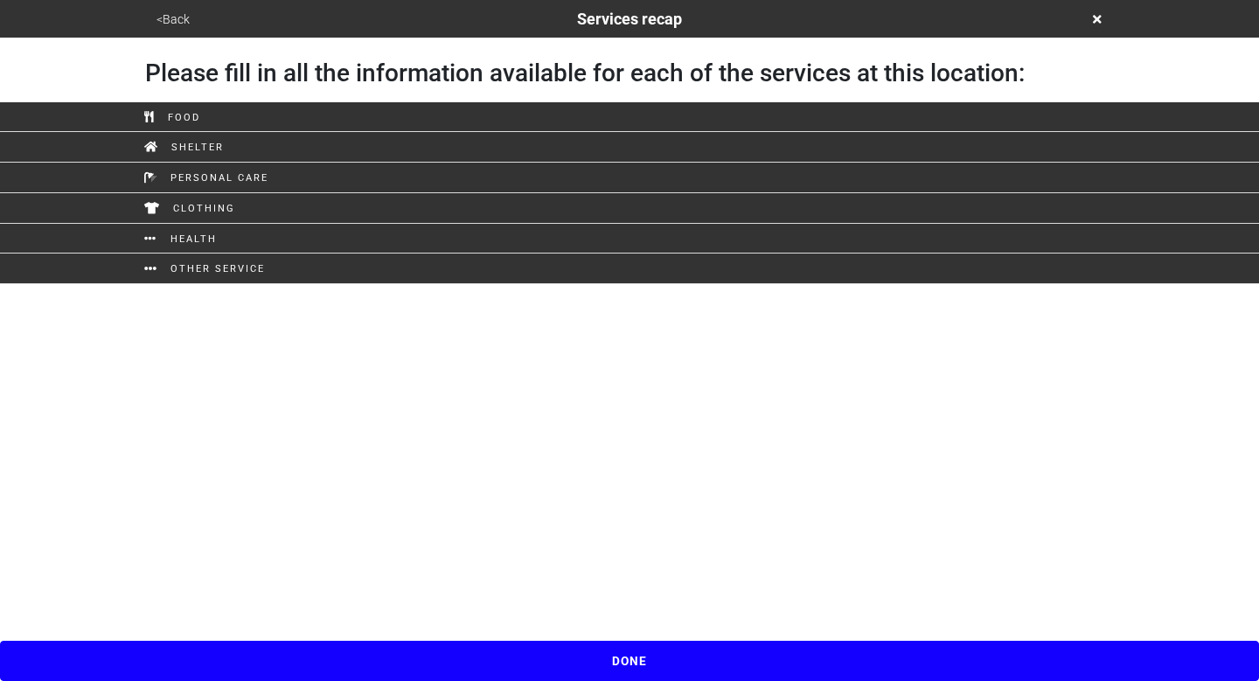
click at [164, 24] on button "<Back" at bounding box center [173, 20] width 44 height 20
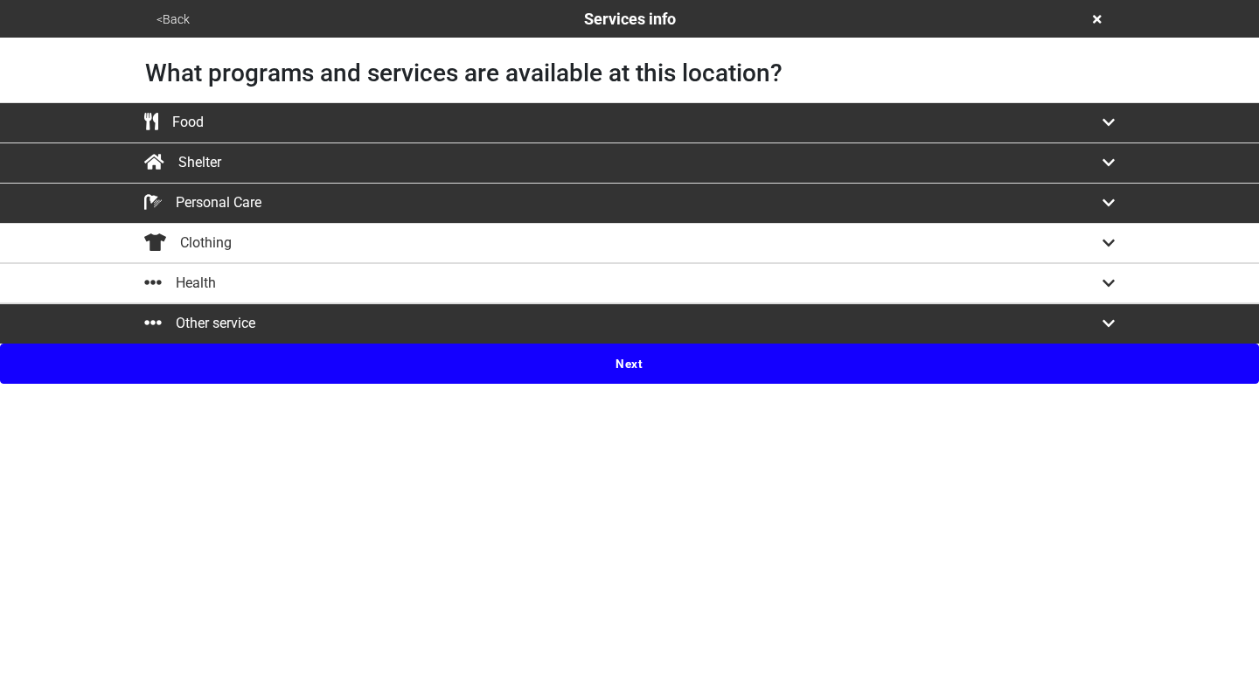
click at [513, 321] on div "Other service" at bounding box center [629, 323] width 997 height 21
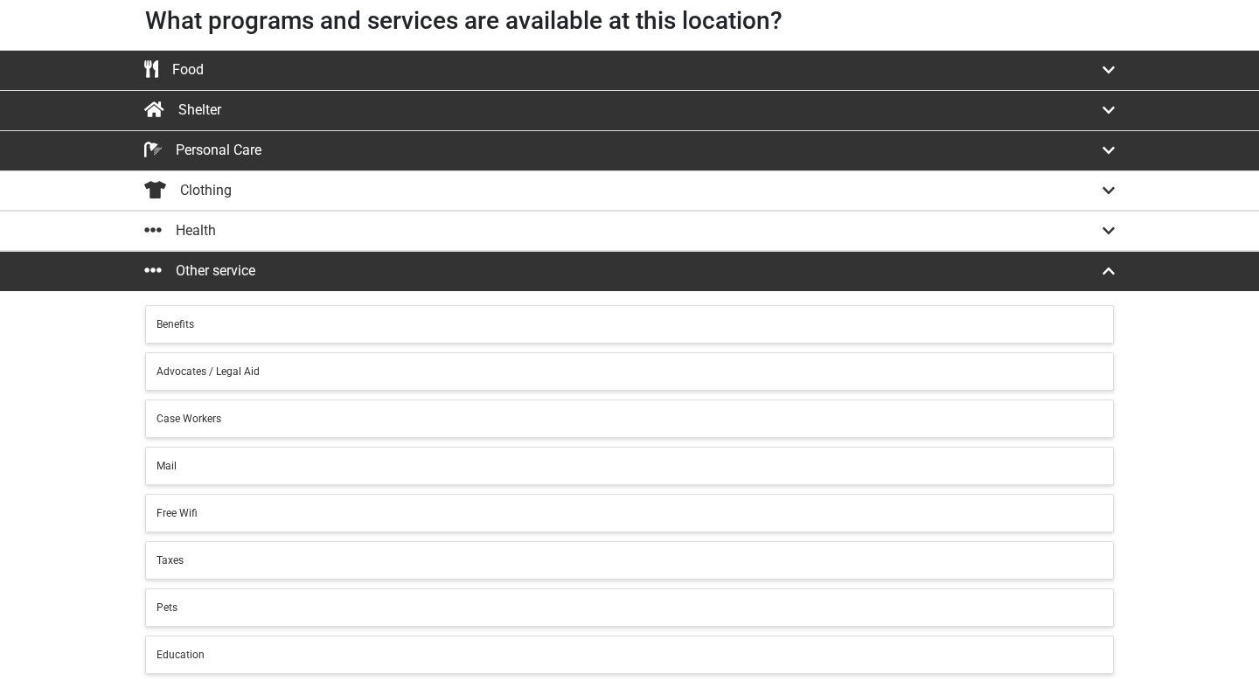
scroll to position [16, 0]
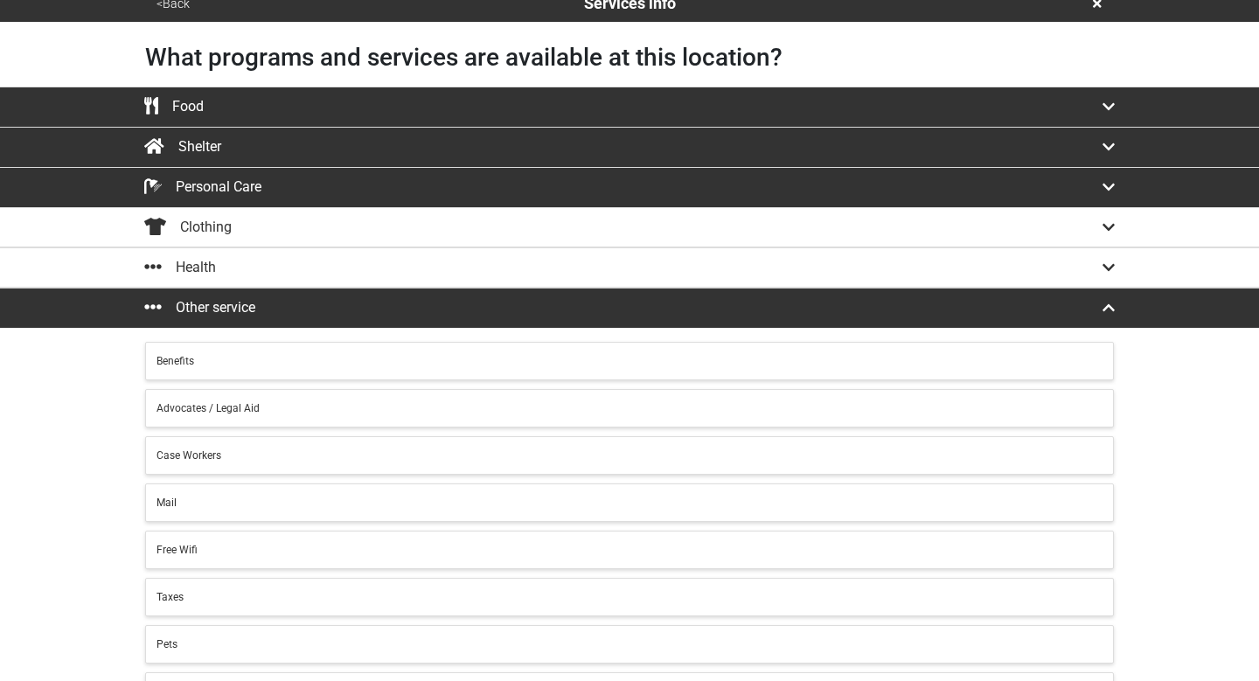
click at [484, 268] on div "Health" at bounding box center [629, 267] width 997 height 21
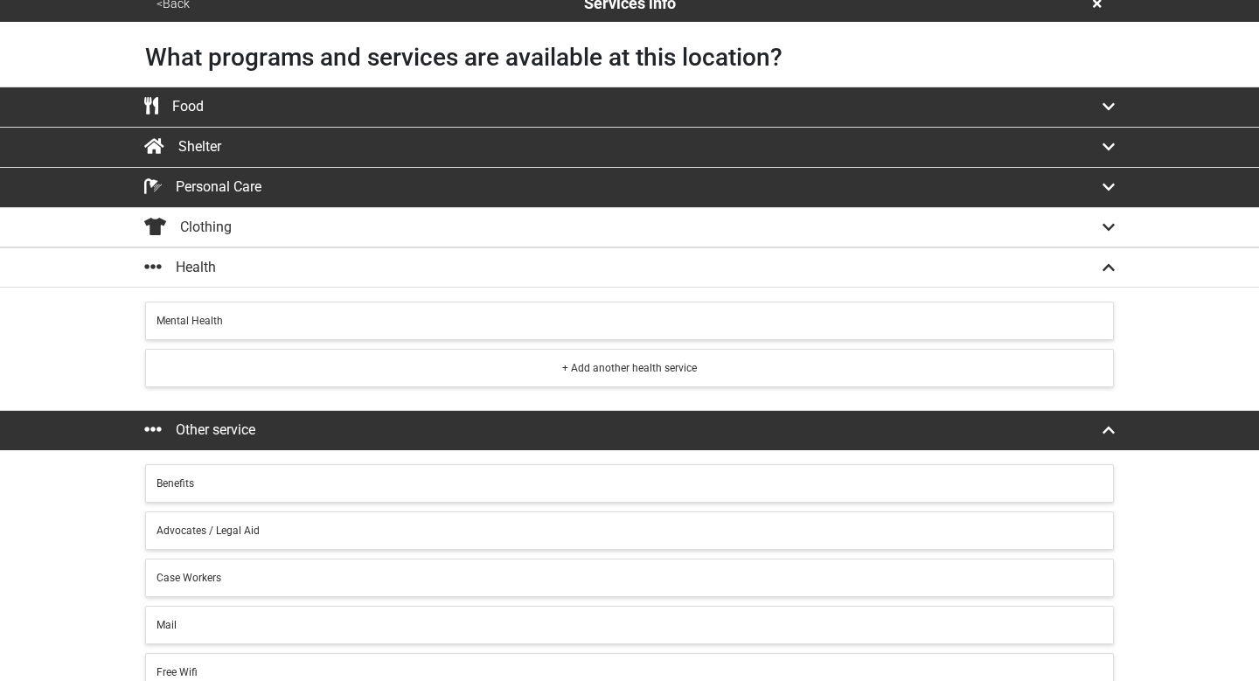
click at [381, 322] on div "Mental Health" at bounding box center [630, 321] width 946 height 16
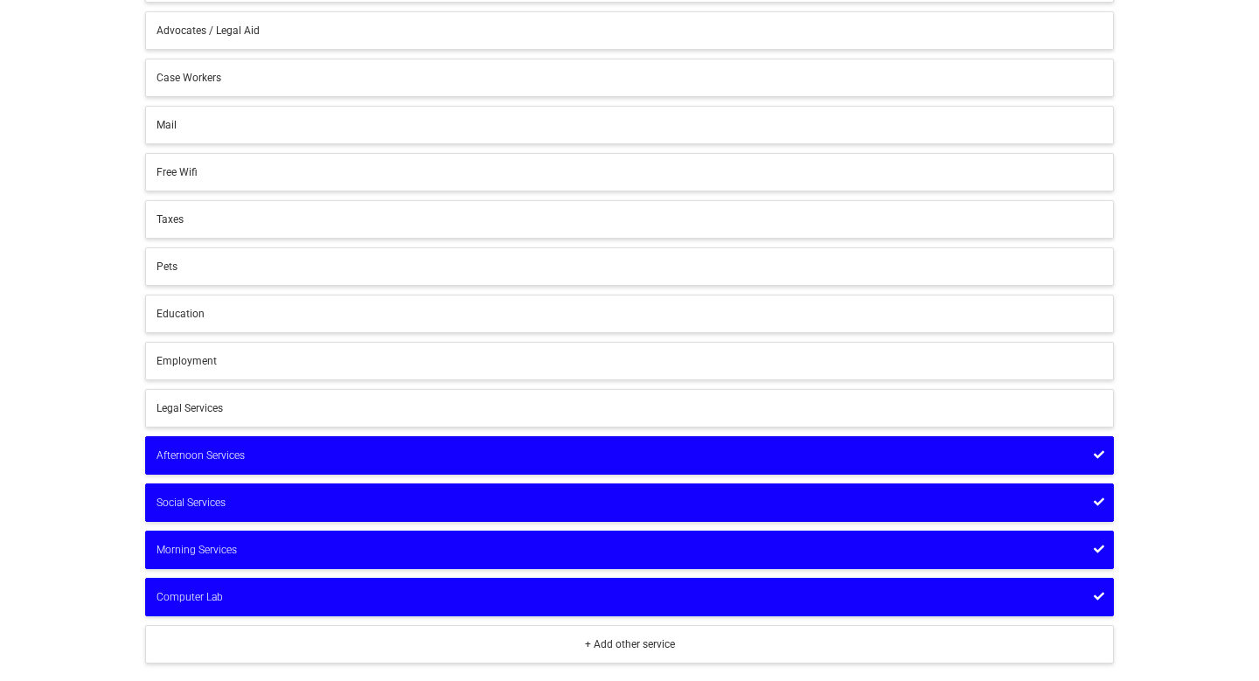
scroll to position [561, 0]
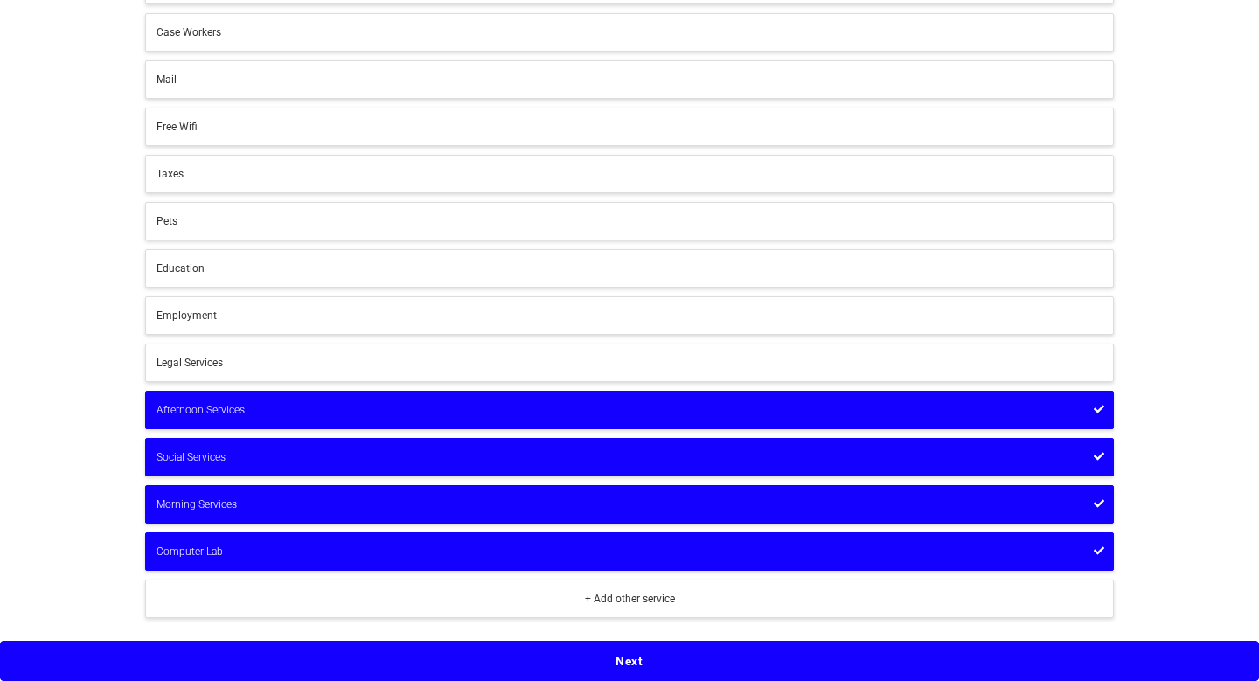
click at [667, 648] on button "Next" at bounding box center [629, 661] width 1259 height 40
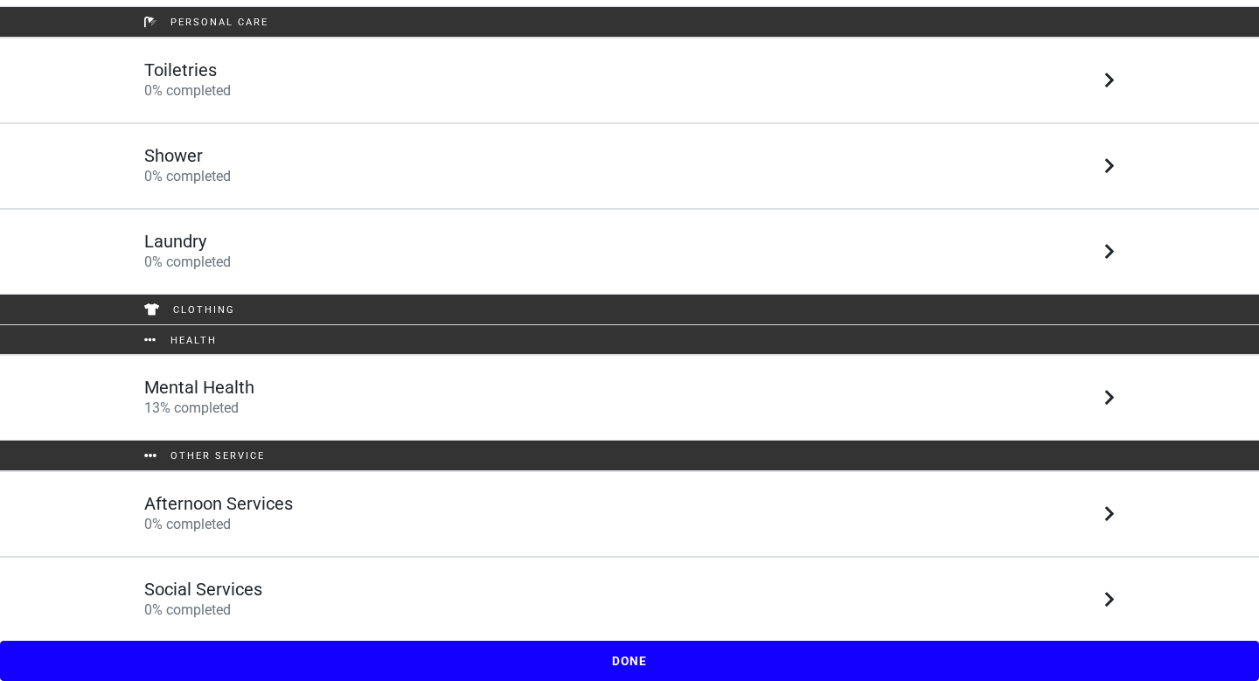
scroll to position [328, 0]
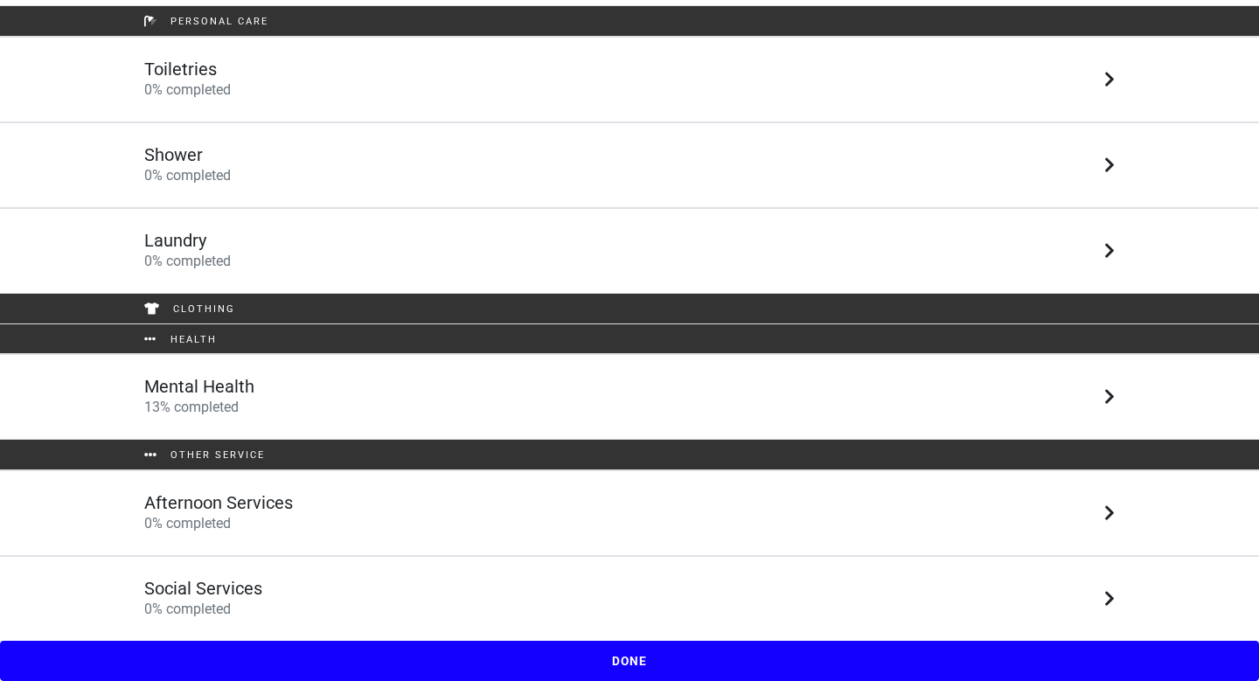
click at [617, 396] on div "Mental Health 13 % completed" at bounding box center [629, 397] width 997 height 42
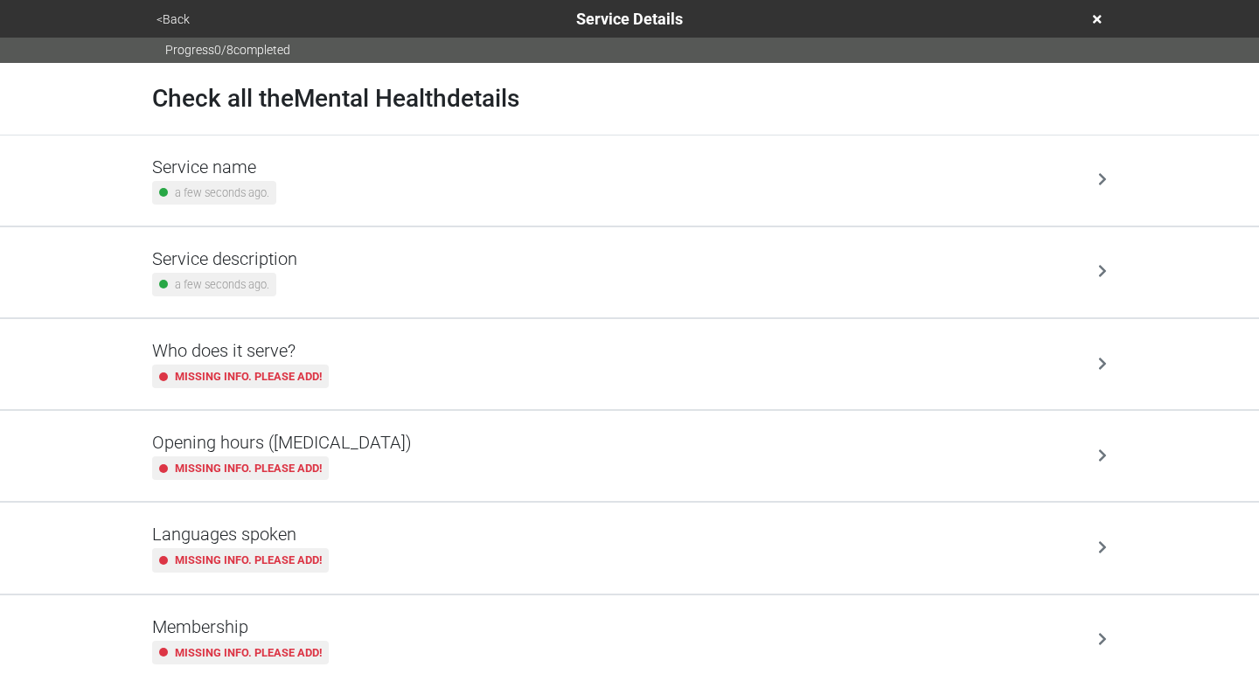
click at [584, 199] on div "Service name a few seconds ago." at bounding box center [629, 181] width 955 height 48
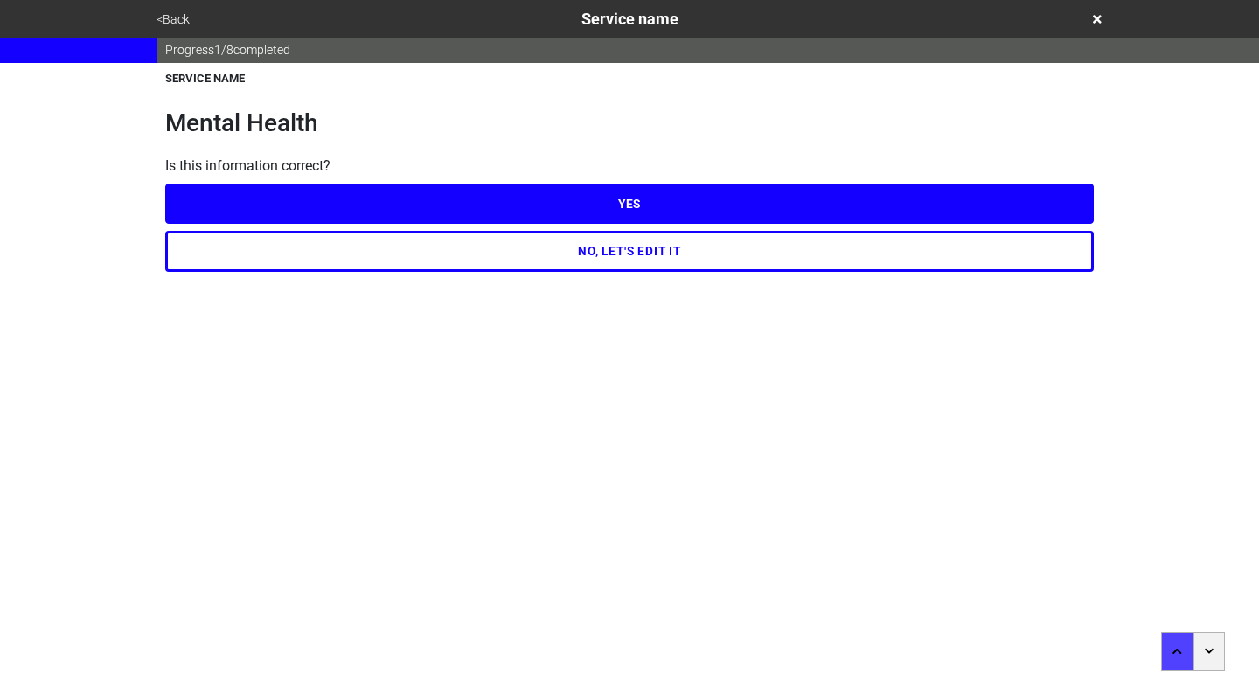
click at [619, 261] on button "NO, LET'S EDIT IT" at bounding box center [629, 251] width 929 height 40
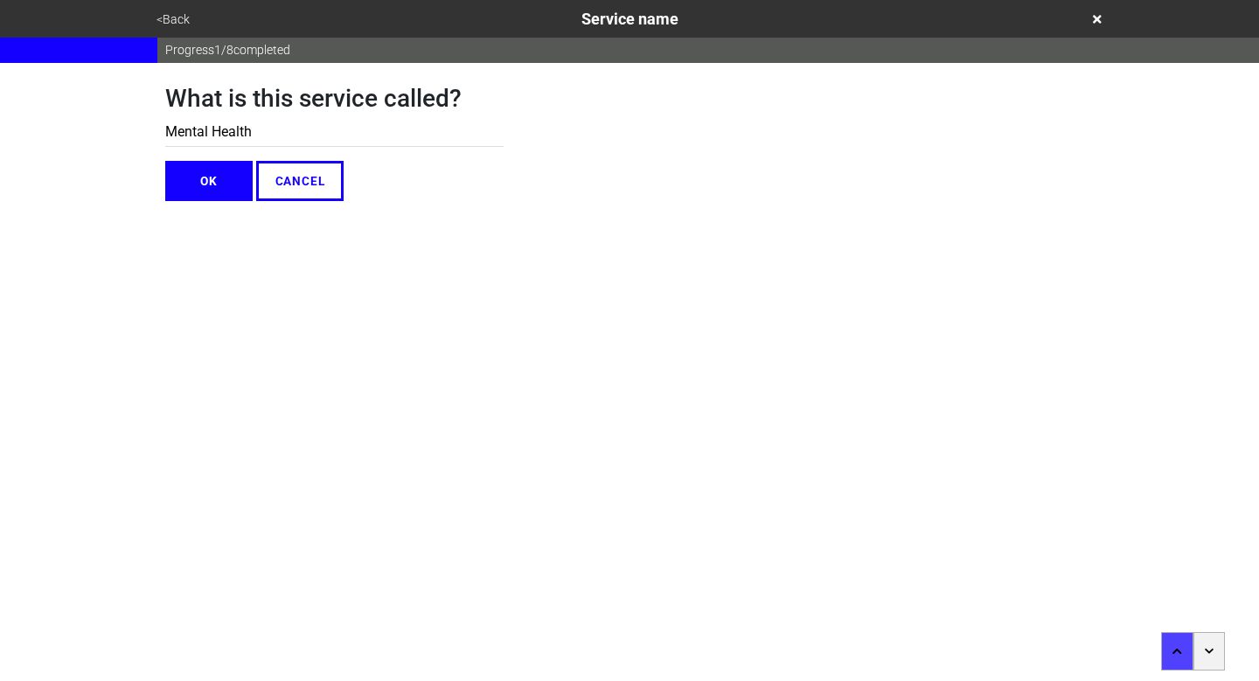
click at [278, 129] on input "Mental Health" at bounding box center [334, 132] width 338 height 29
click at [224, 127] on input "Behavioural Health Support" at bounding box center [334, 132] width 338 height 29
type input "Behavioral Health Support"
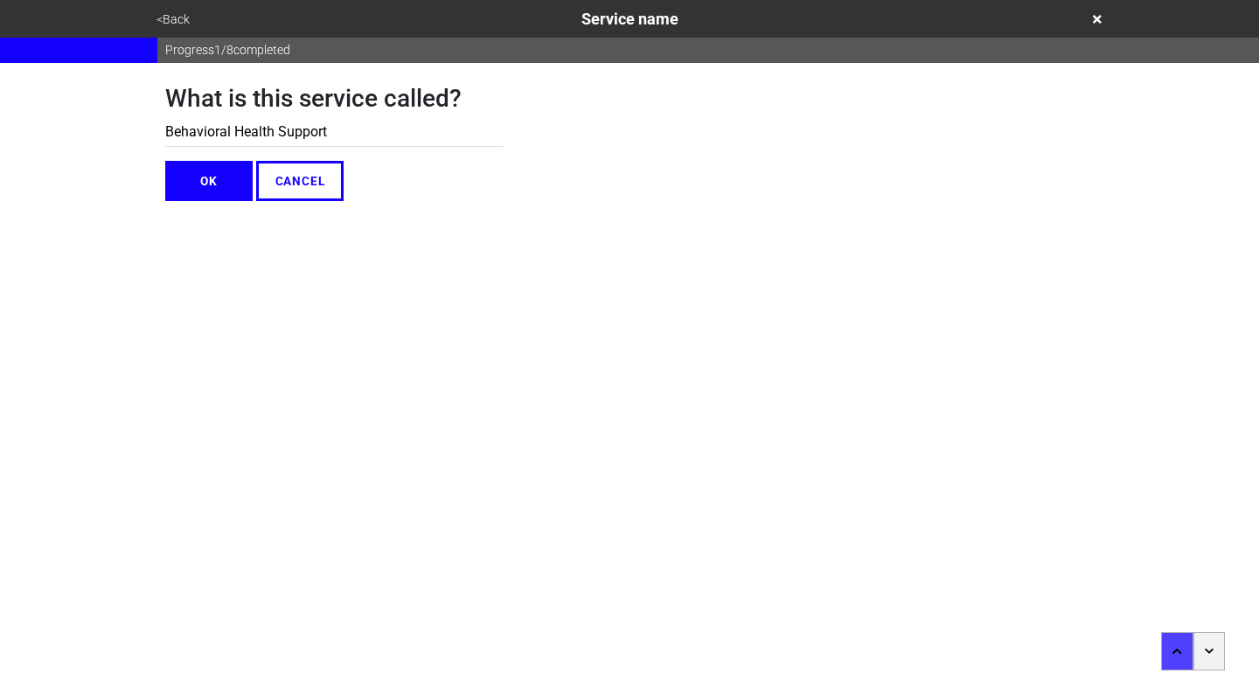
click at [206, 196] on button "OK" at bounding box center [208, 181] width 87 height 40
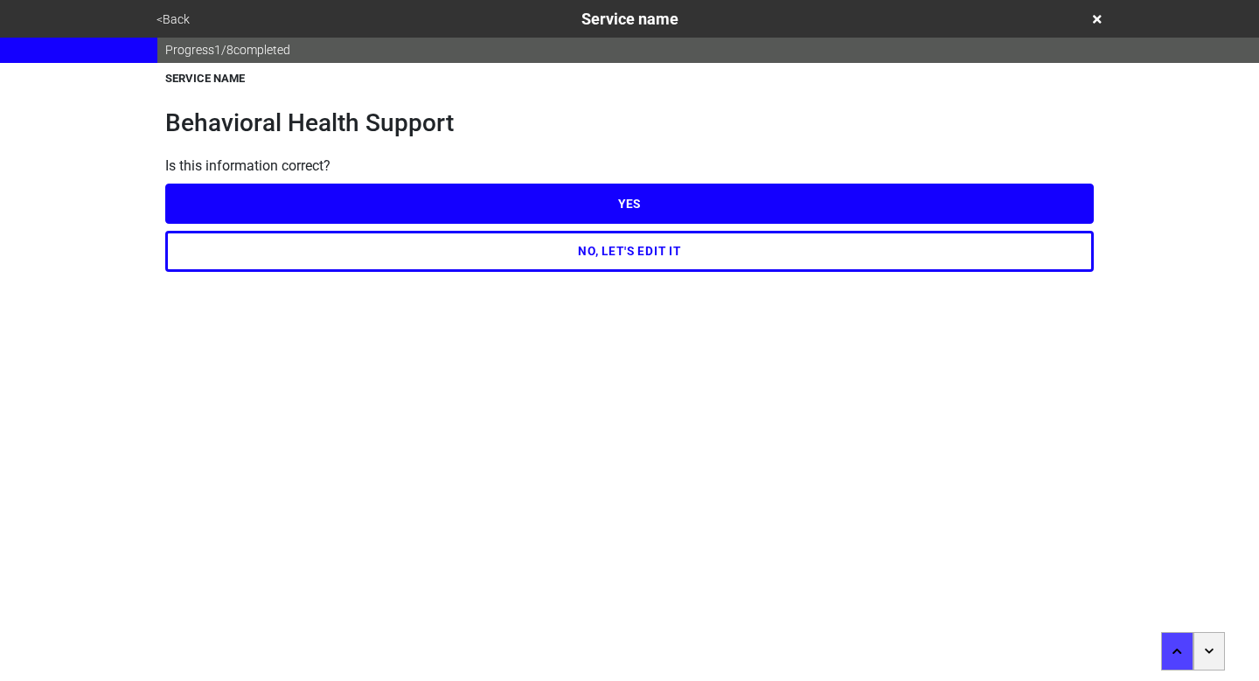
click at [528, 196] on button "YES" at bounding box center [629, 204] width 929 height 40
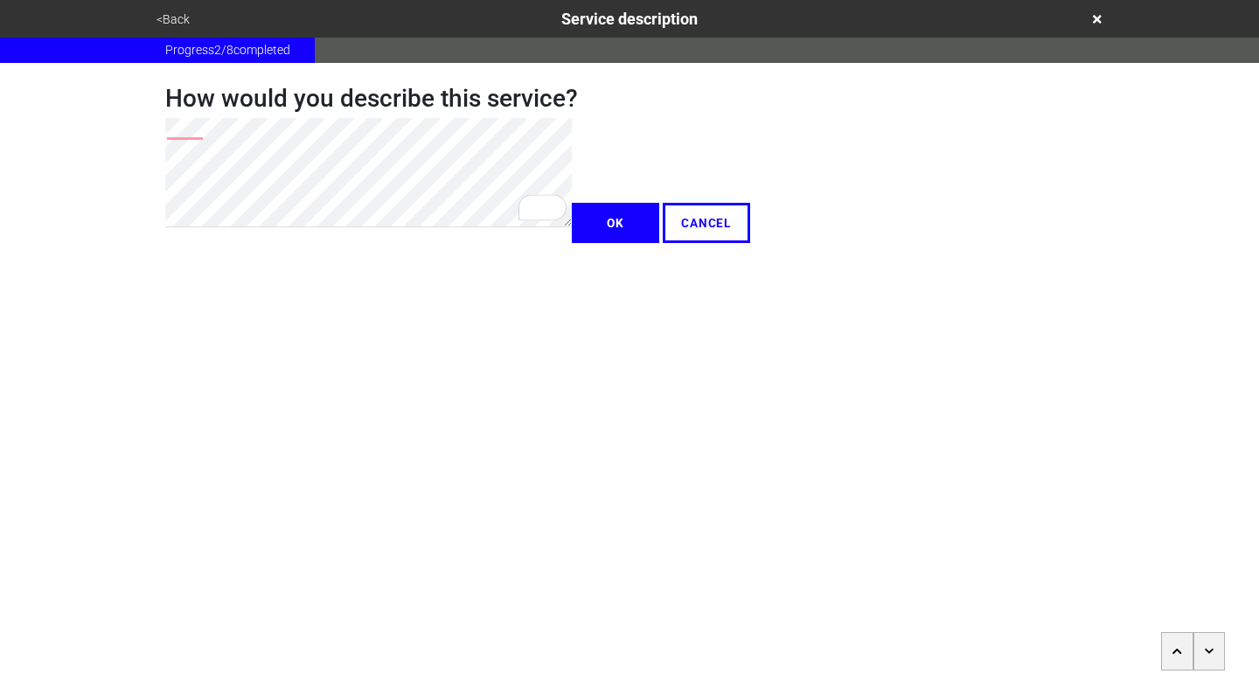
type textarea "x"
click at [149, 168] on div "How would you describe this service? OK CANCEL" at bounding box center [629, 153] width 971 height 180
click at [163, 170] on div "How would you describe this service? OK CANCEL" at bounding box center [629, 153] width 971 height 180
type textarea "x"
click at [572, 243] on button "OK" at bounding box center [615, 223] width 87 height 40
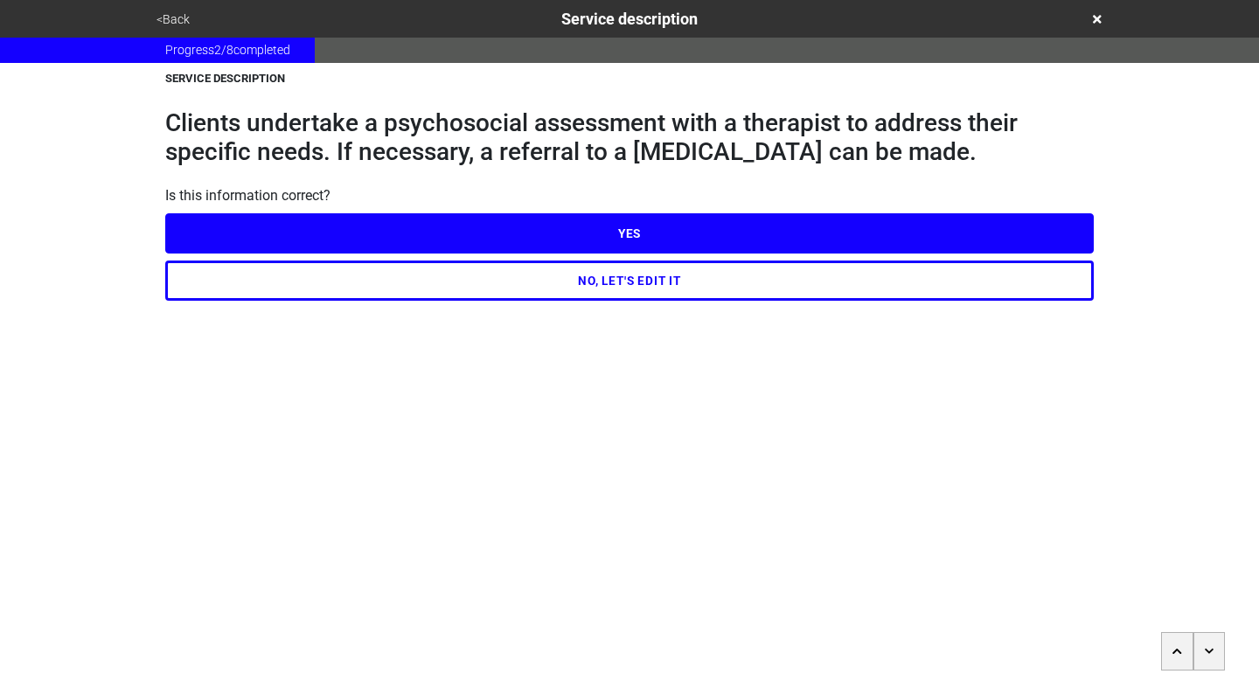
click at [601, 238] on button "YES" at bounding box center [629, 233] width 929 height 40
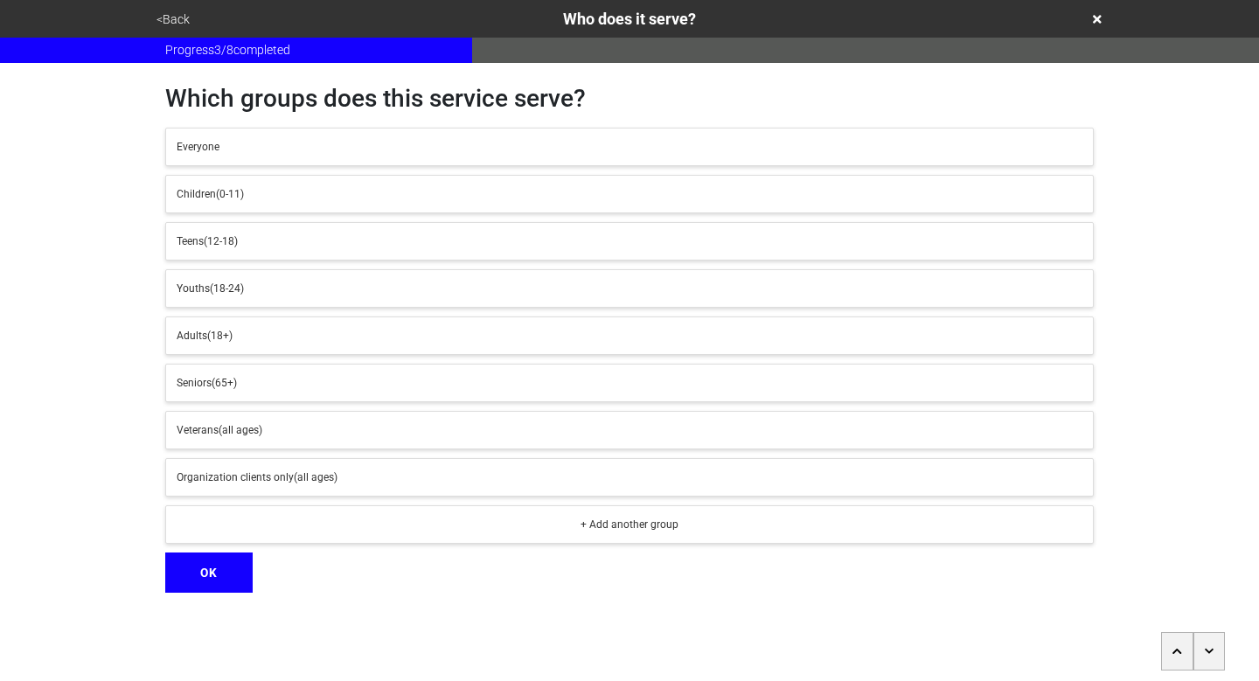
click at [1210, 652] on icon "button" at bounding box center [1210, 651] width 10 height 10
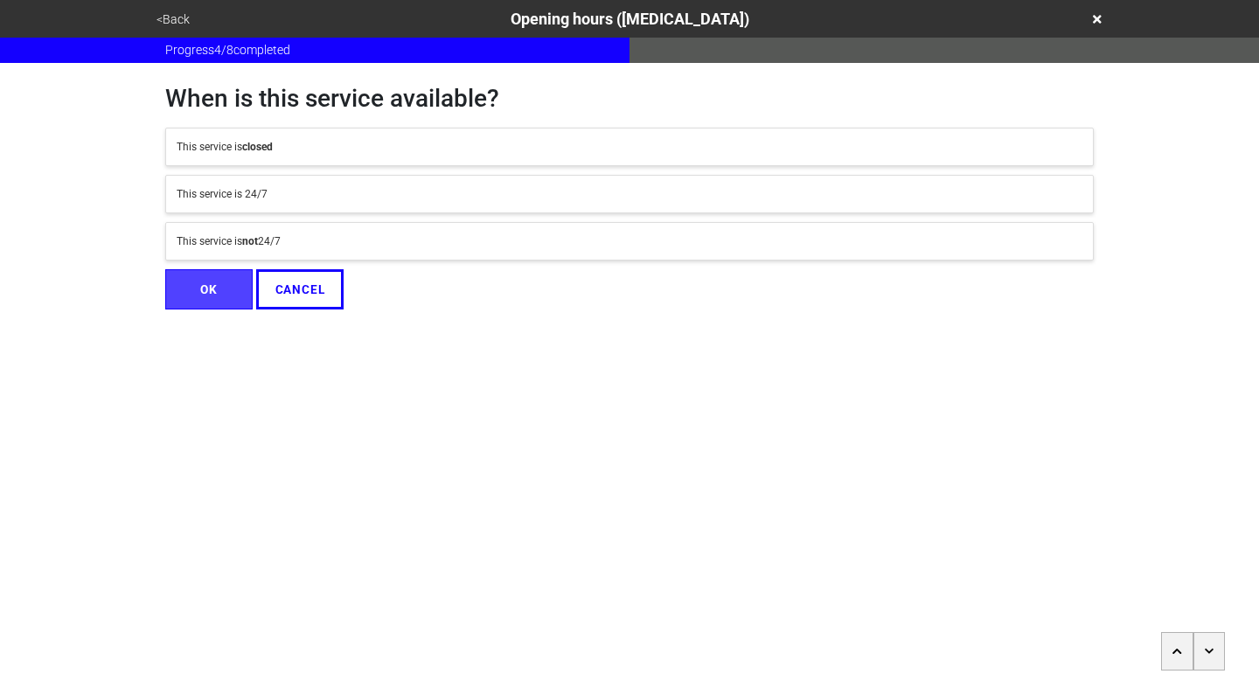
click at [408, 237] on div "This service is not 24/7" at bounding box center [630, 242] width 906 height 16
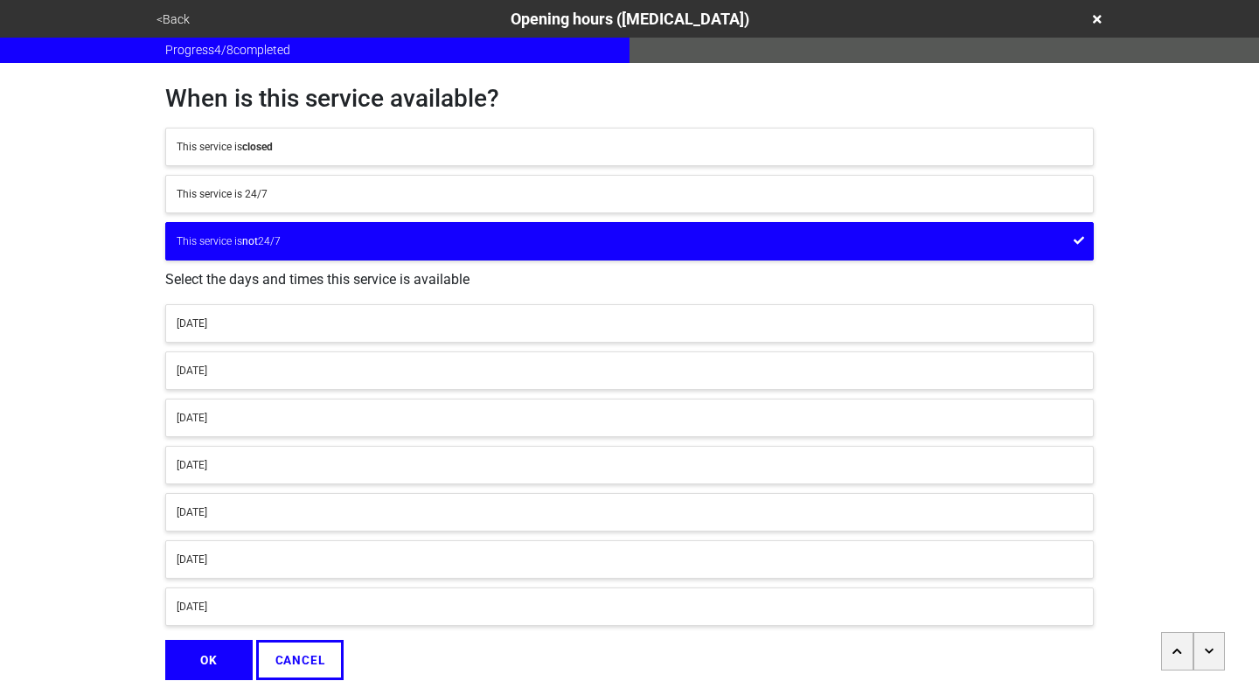
click at [352, 333] on button "[DATE]" at bounding box center [629, 323] width 929 height 38
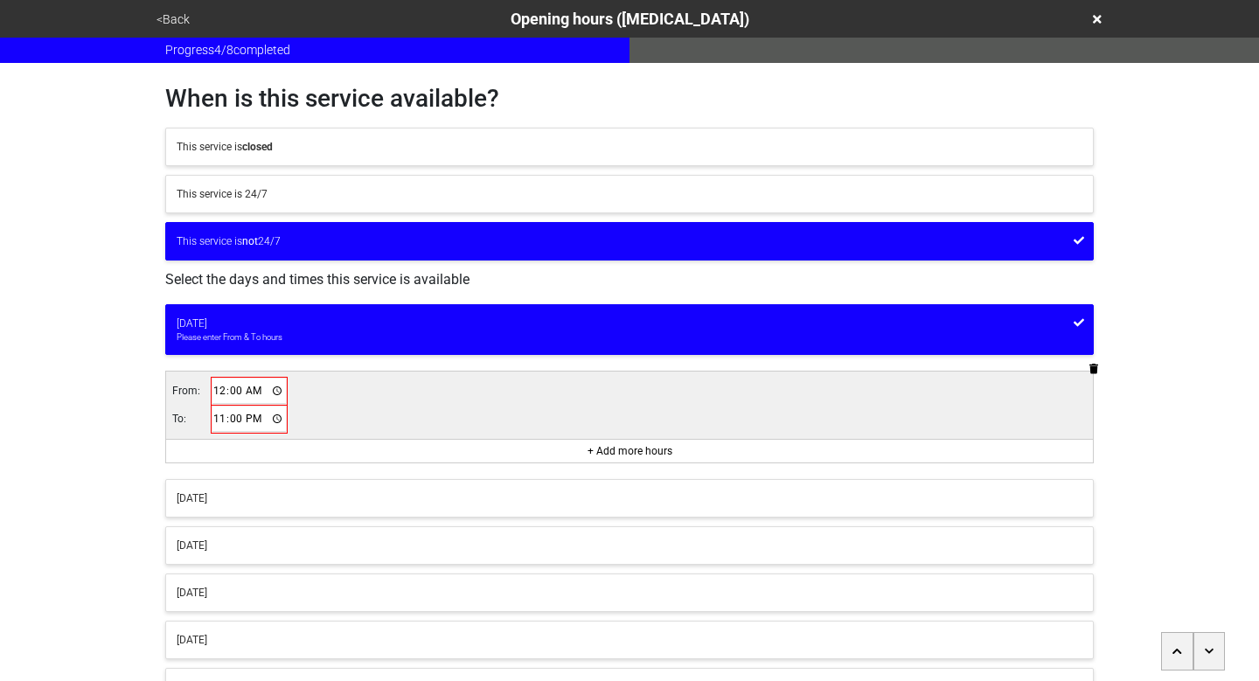
click at [221, 398] on input "00:00" at bounding box center [249, 391] width 73 height 25
type input "09:00"
click at [221, 416] on input "23:00" at bounding box center [249, 418] width 73 height 25
type input "18:00"
click at [283, 497] on div "[DATE]" at bounding box center [630, 496] width 906 height 16
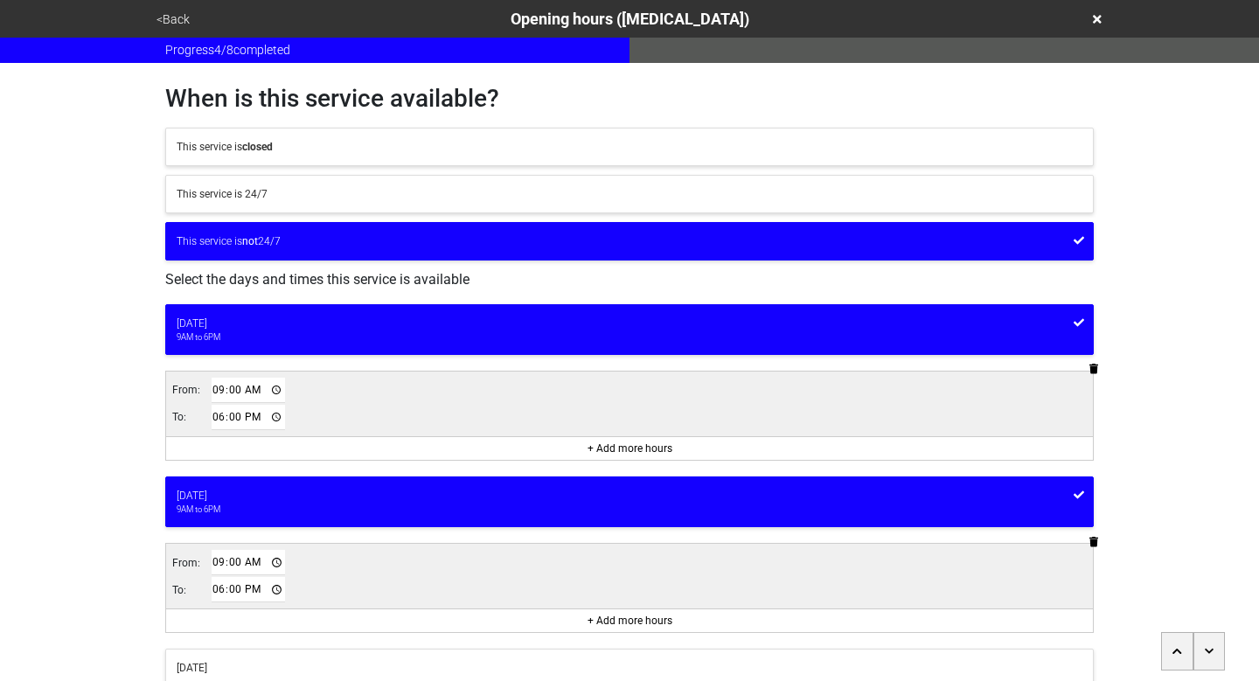
click at [216, 560] on input "09:00" at bounding box center [248, 562] width 73 height 25
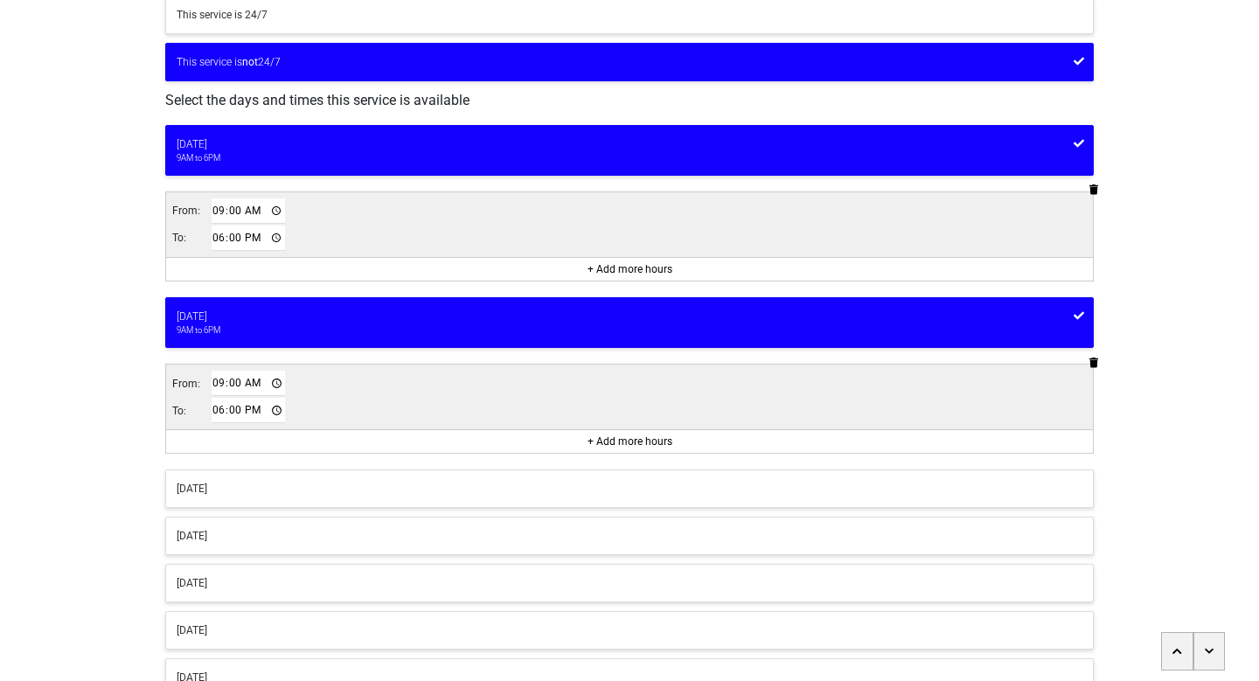
scroll to position [226, 0]
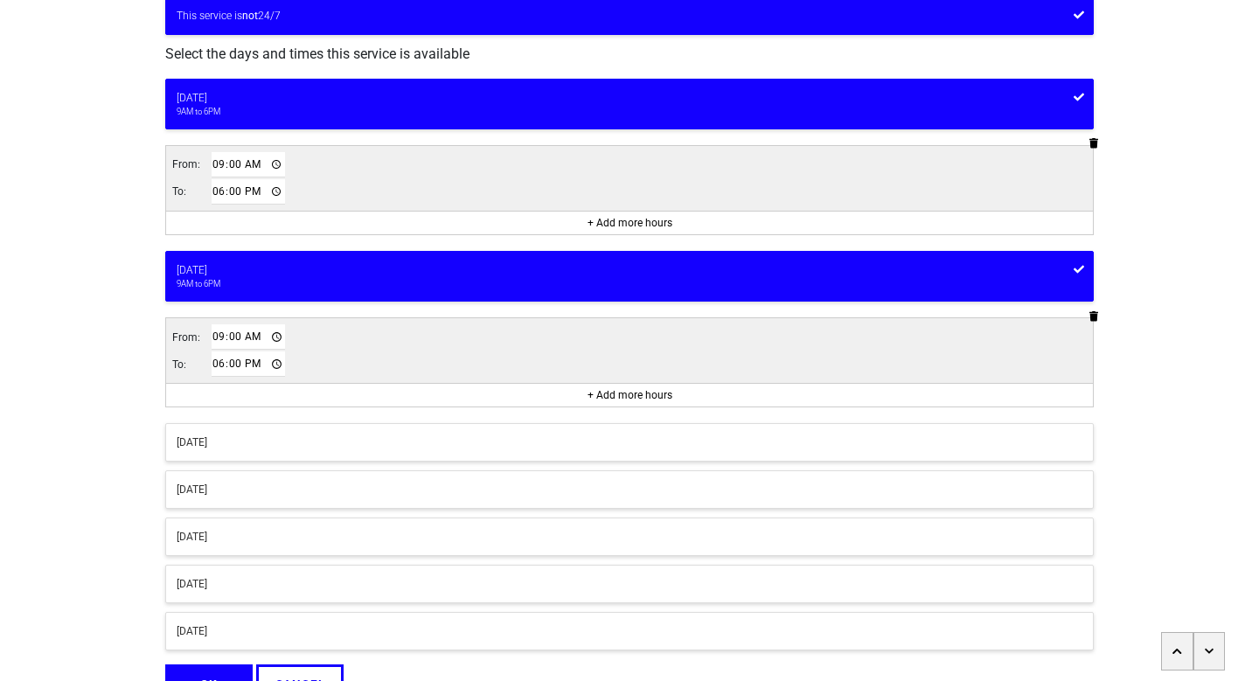
click at [464, 445] on div "[DATE]" at bounding box center [630, 443] width 906 height 16
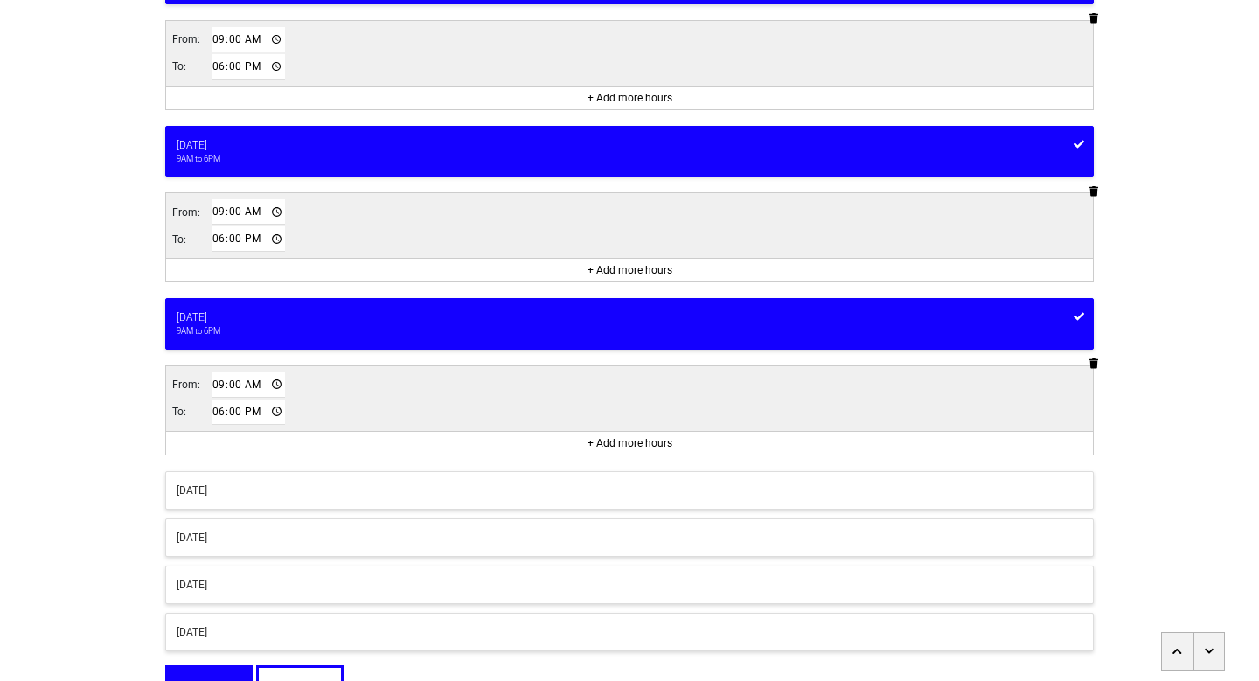
scroll to position [390, 0]
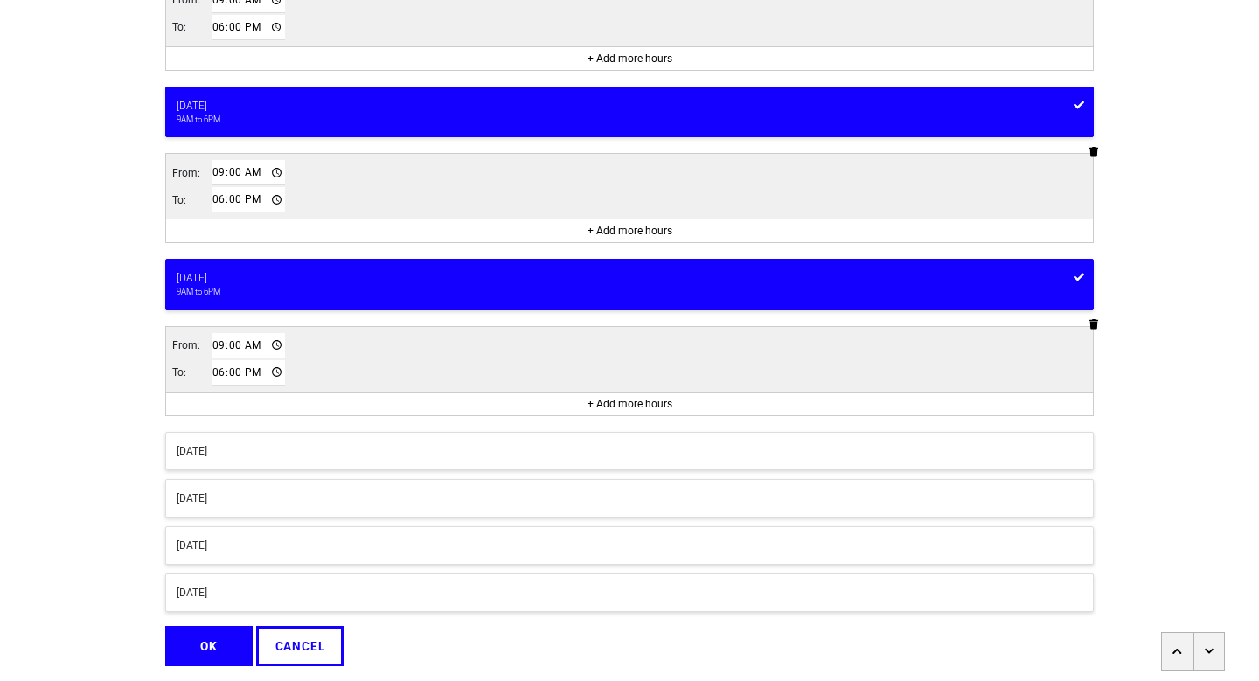
click at [430, 450] on div "[DATE]" at bounding box center [630, 451] width 906 height 16
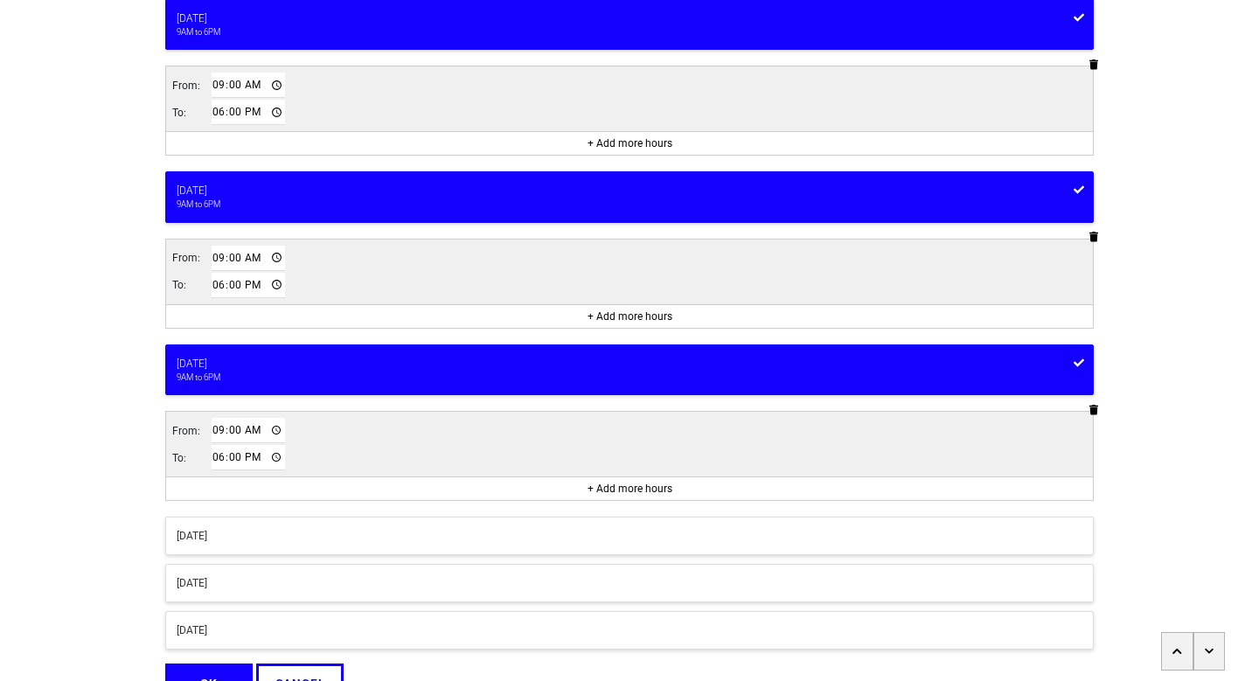
scroll to position [519, 0]
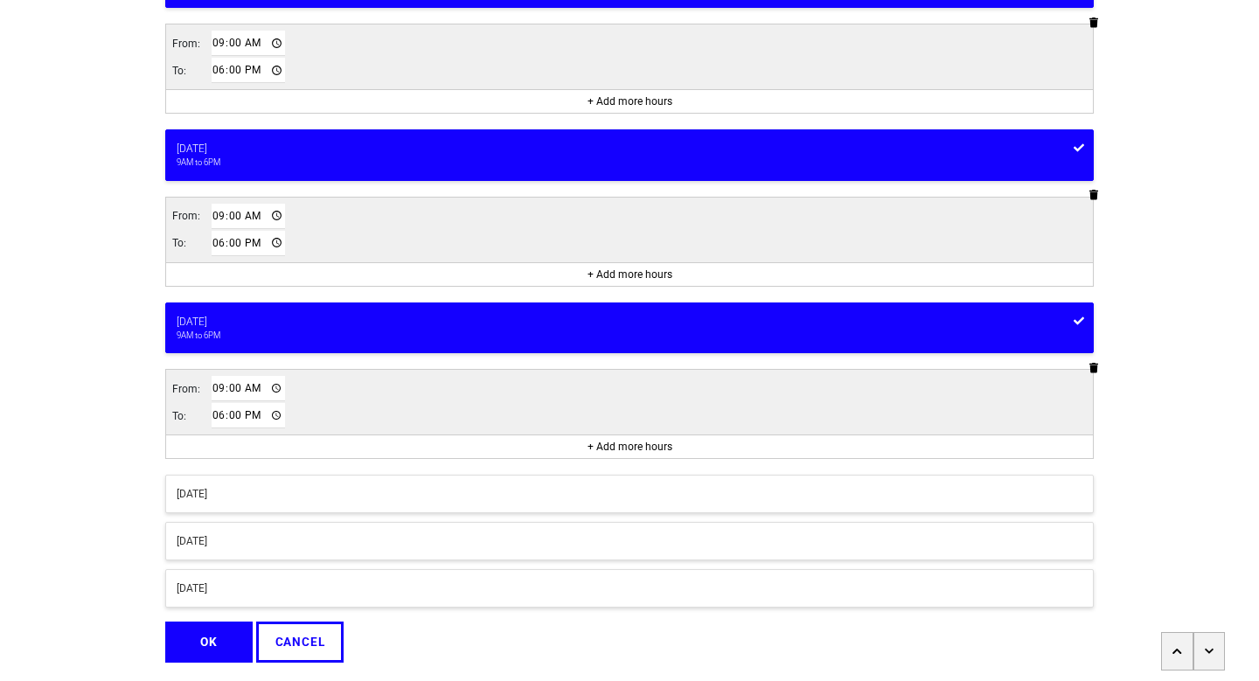
click at [412, 486] on div "[DATE]" at bounding box center [630, 494] width 906 height 16
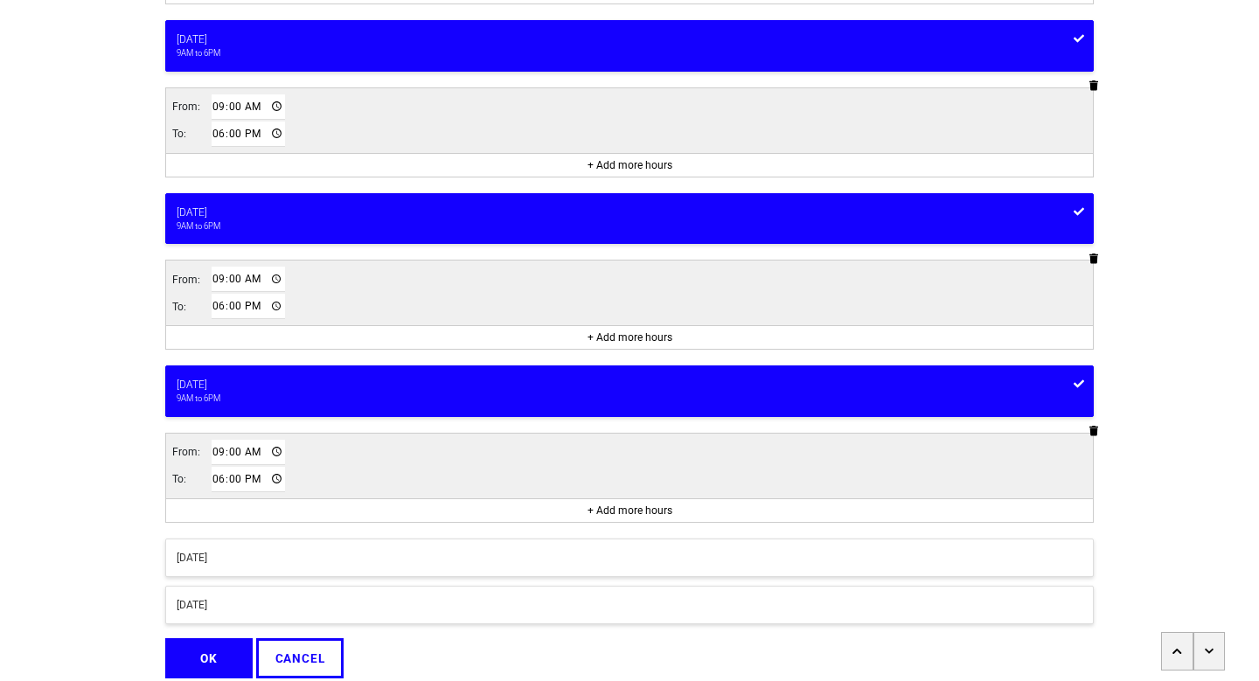
scroll to position [696, 0]
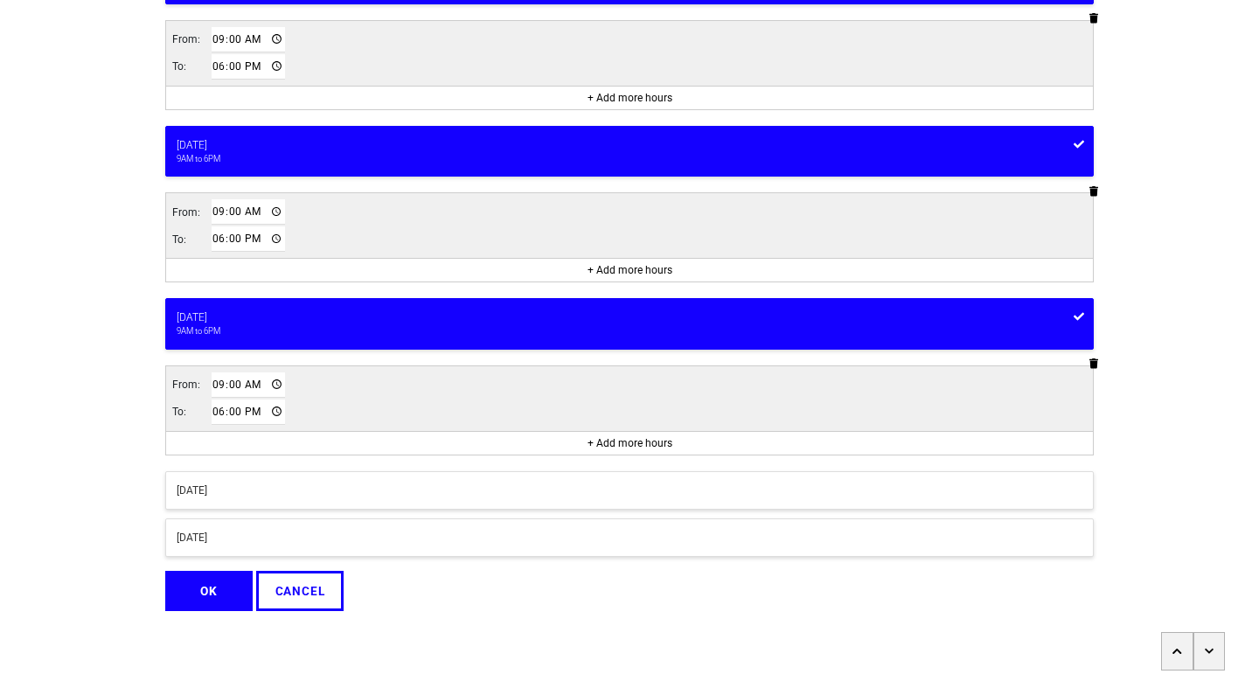
click at [394, 486] on div "[DATE]" at bounding box center [630, 491] width 906 height 16
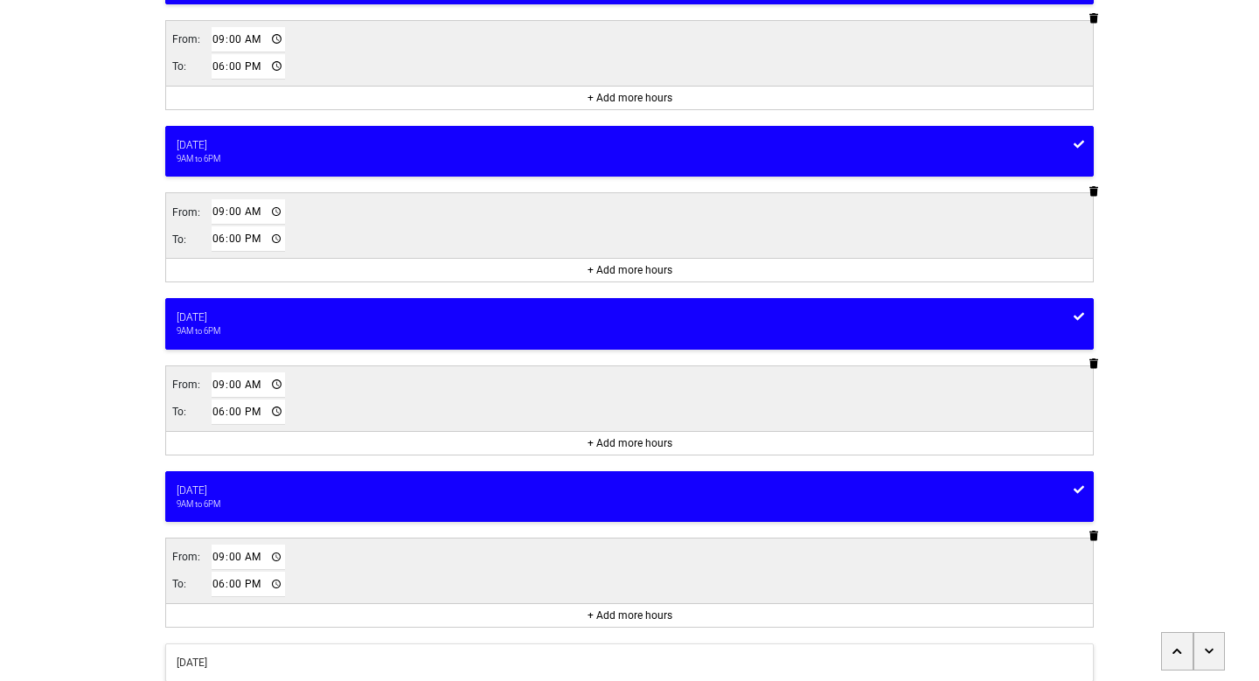
click at [223, 587] on input "18:00" at bounding box center [248, 584] width 73 height 25
type input "17:00"
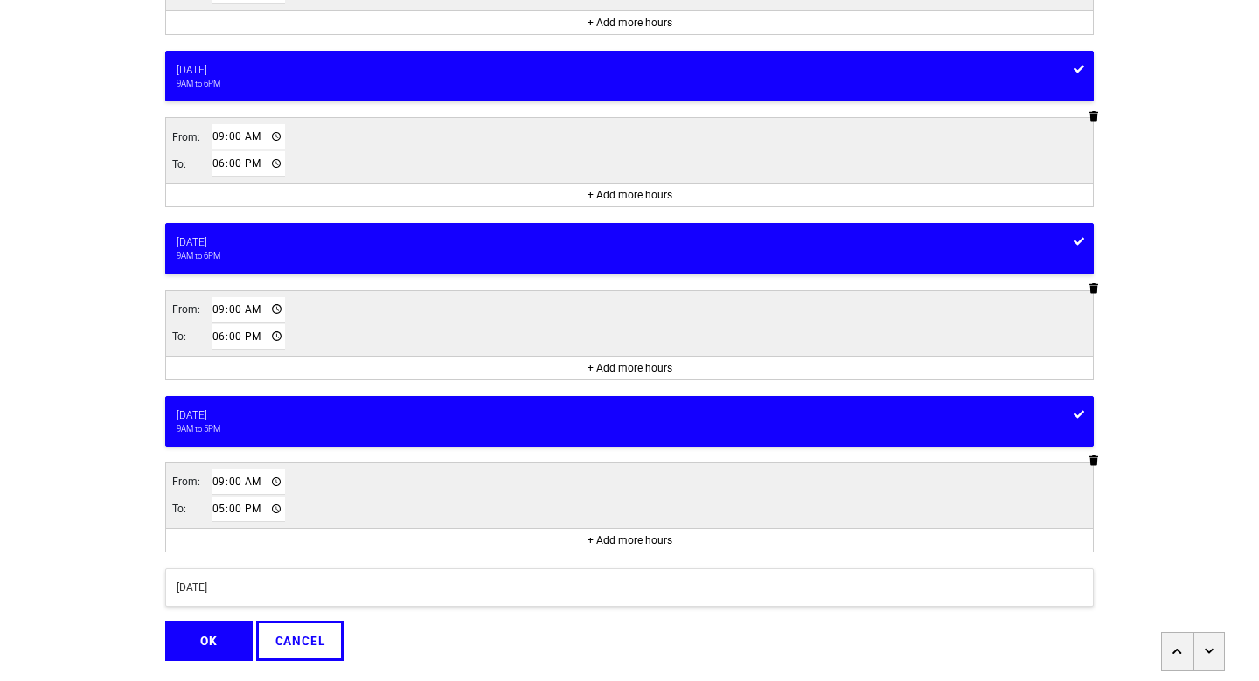
scroll to position [799, 0]
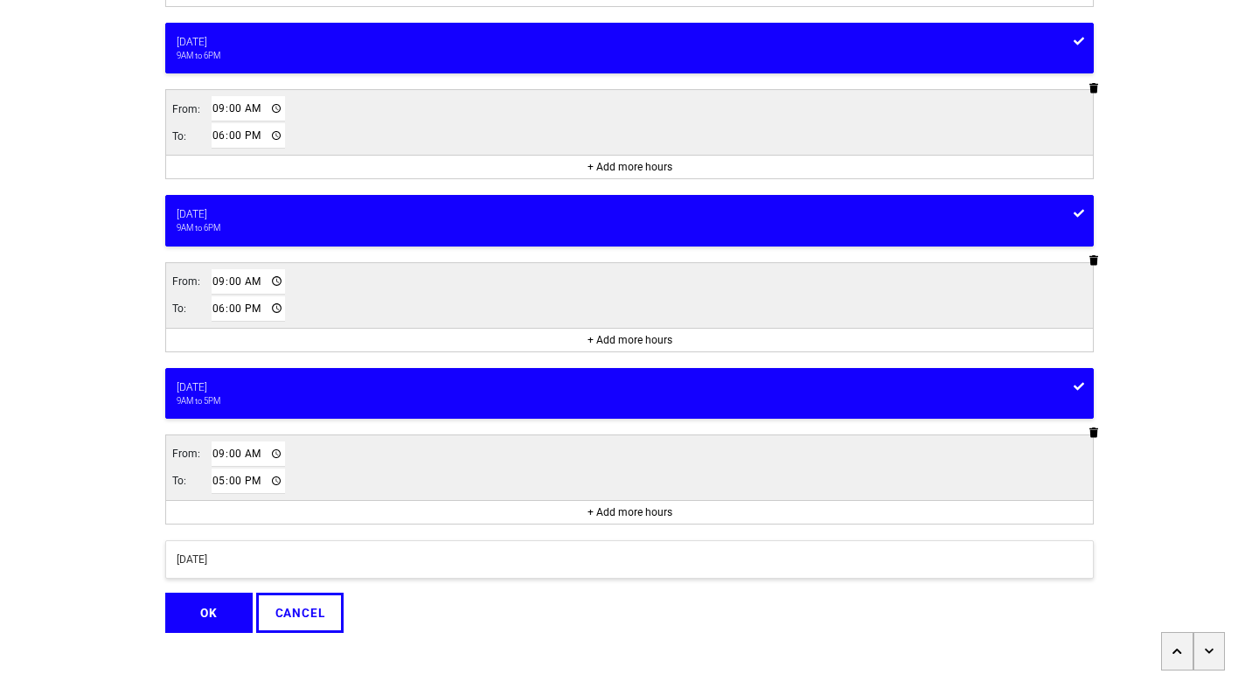
click at [423, 556] on div "[DATE]" at bounding box center [630, 560] width 906 height 16
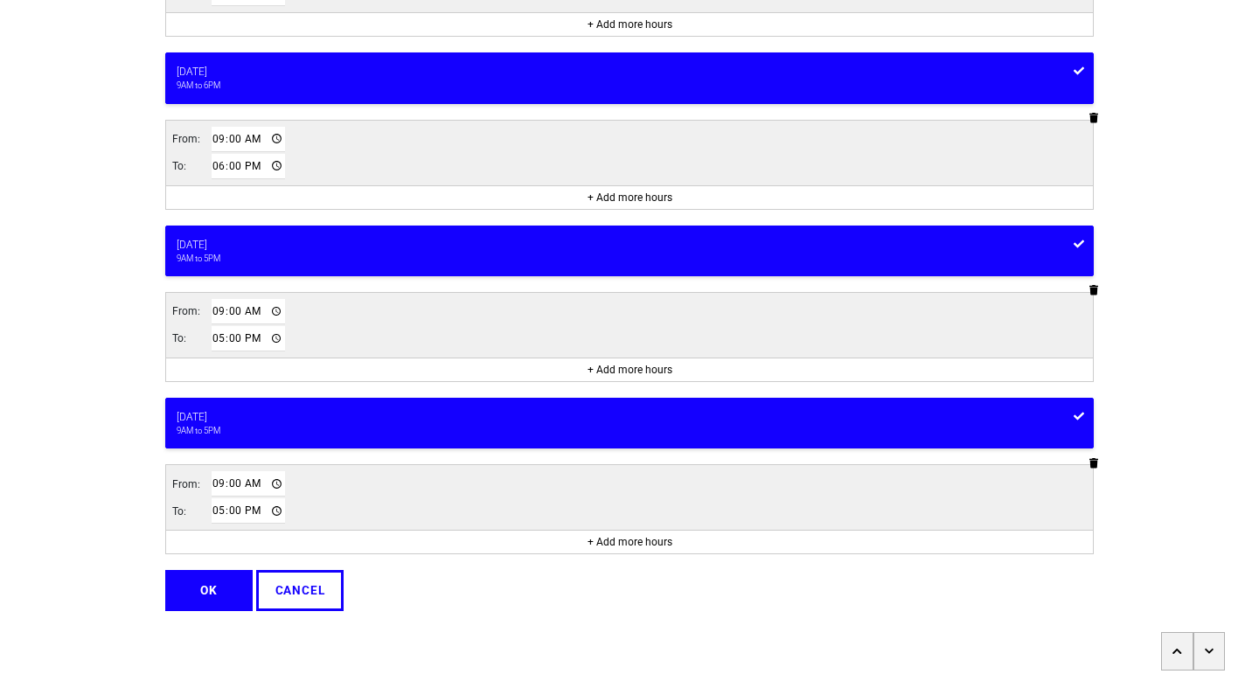
click at [218, 605] on button "OK" at bounding box center [208, 590] width 87 height 40
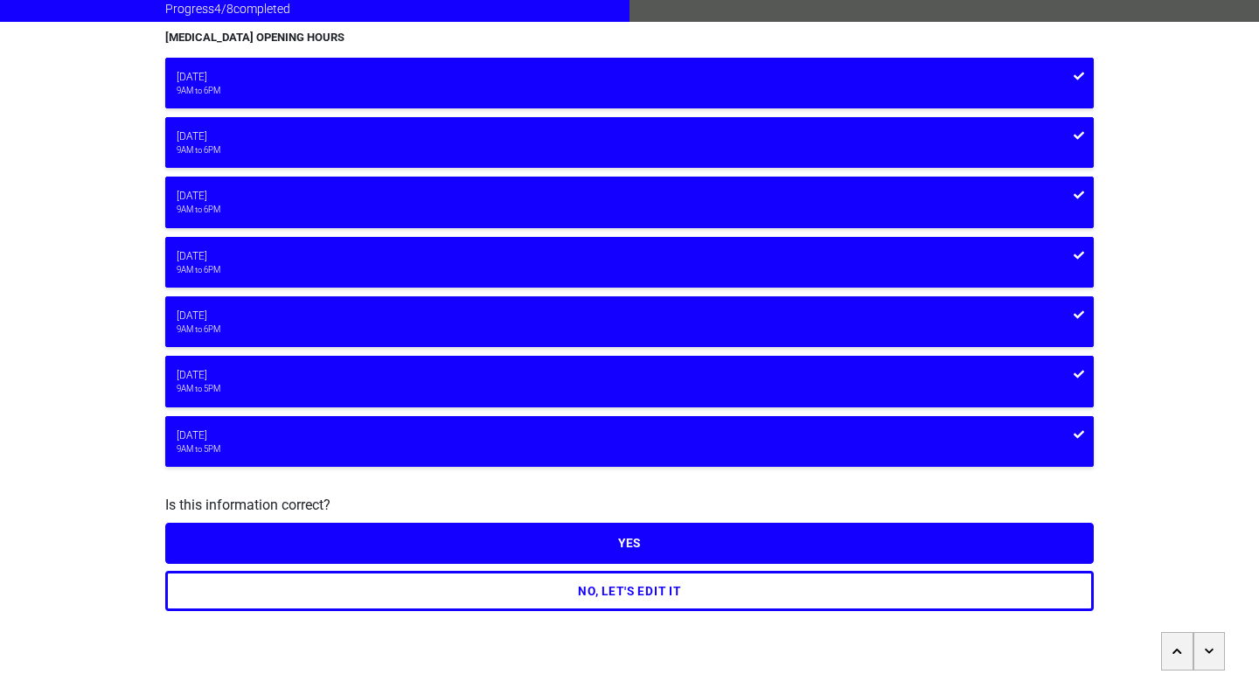
click at [636, 548] on button "YES" at bounding box center [629, 543] width 929 height 40
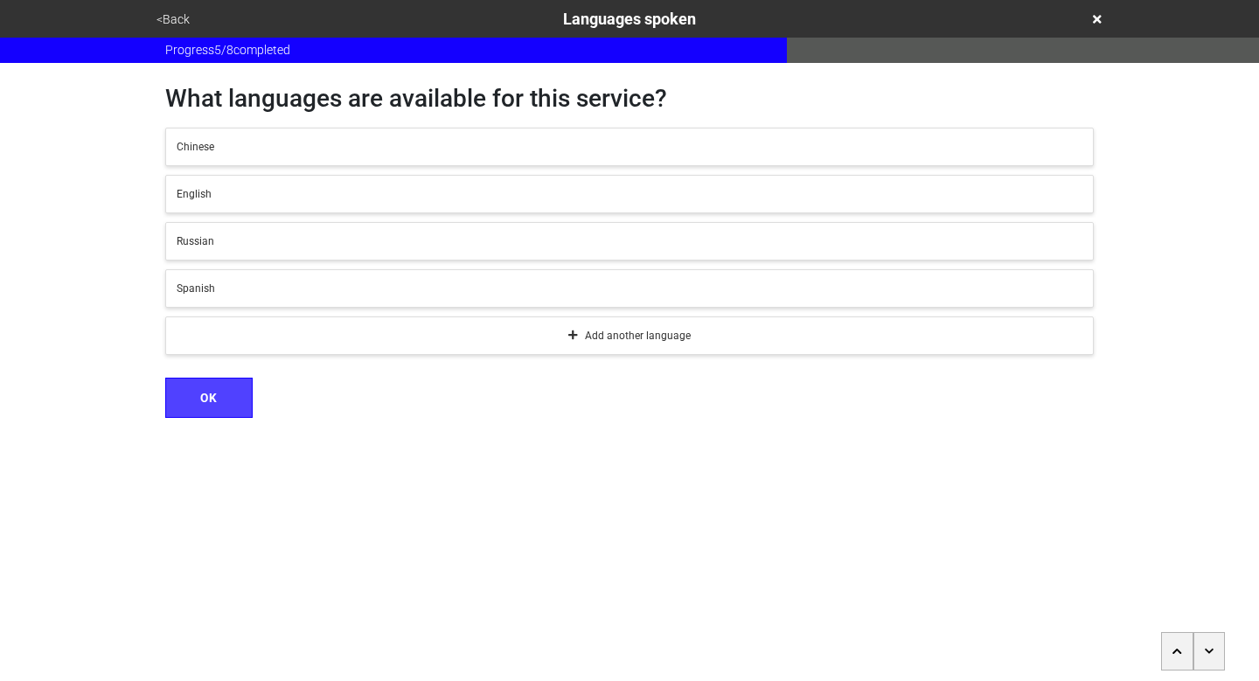
click at [363, 289] on div "Spanish" at bounding box center [630, 289] width 906 height 16
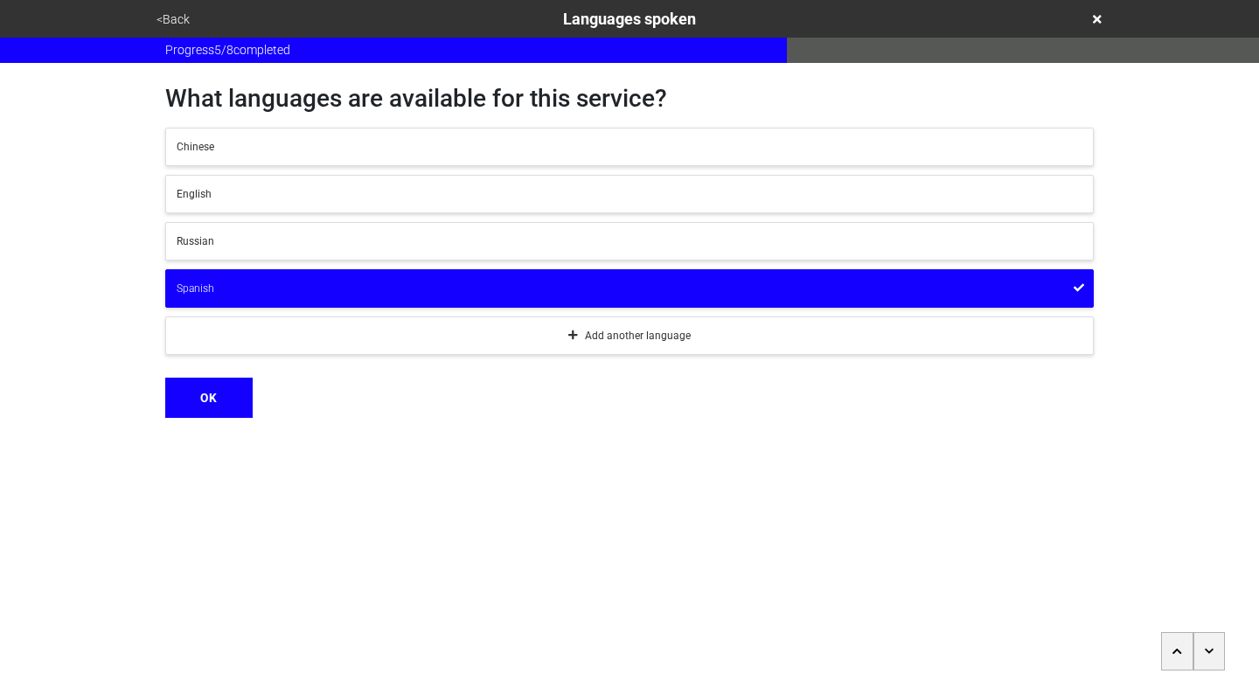
click at [363, 289] on div "Spanish" at bounding box center [630, 289] width 906 height 16
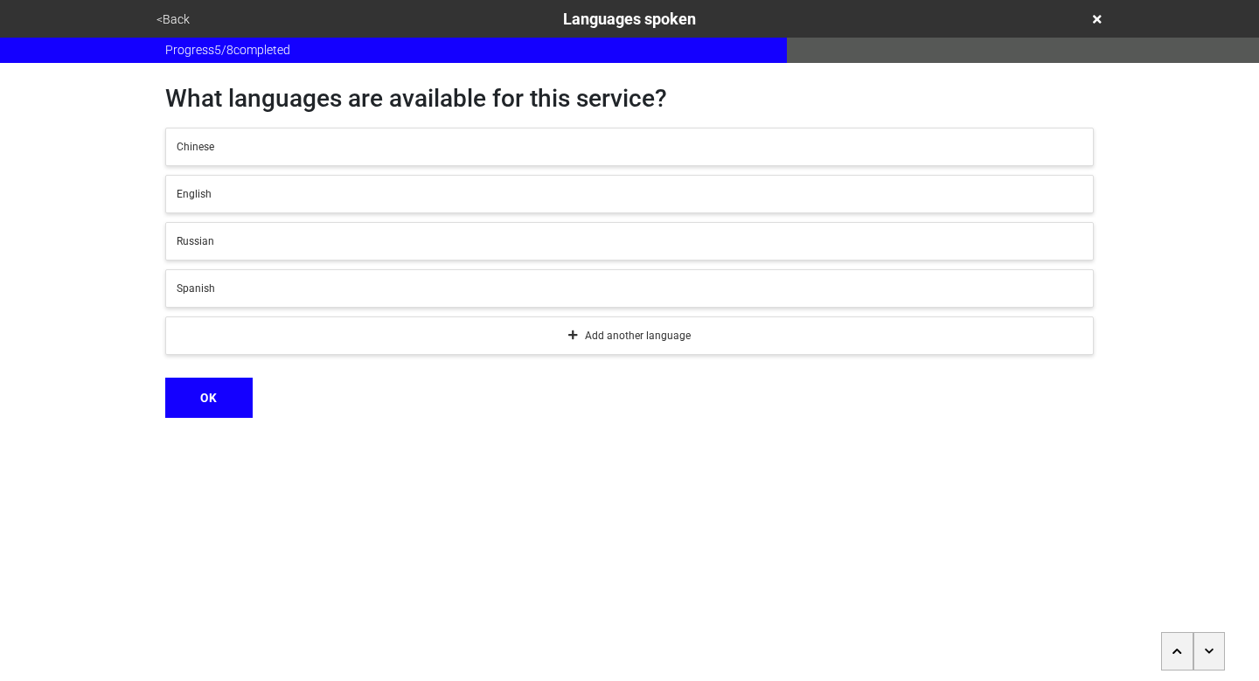
click at [1175, 643] on button "button" at bounding box center [1177, 651] width 32 height 38
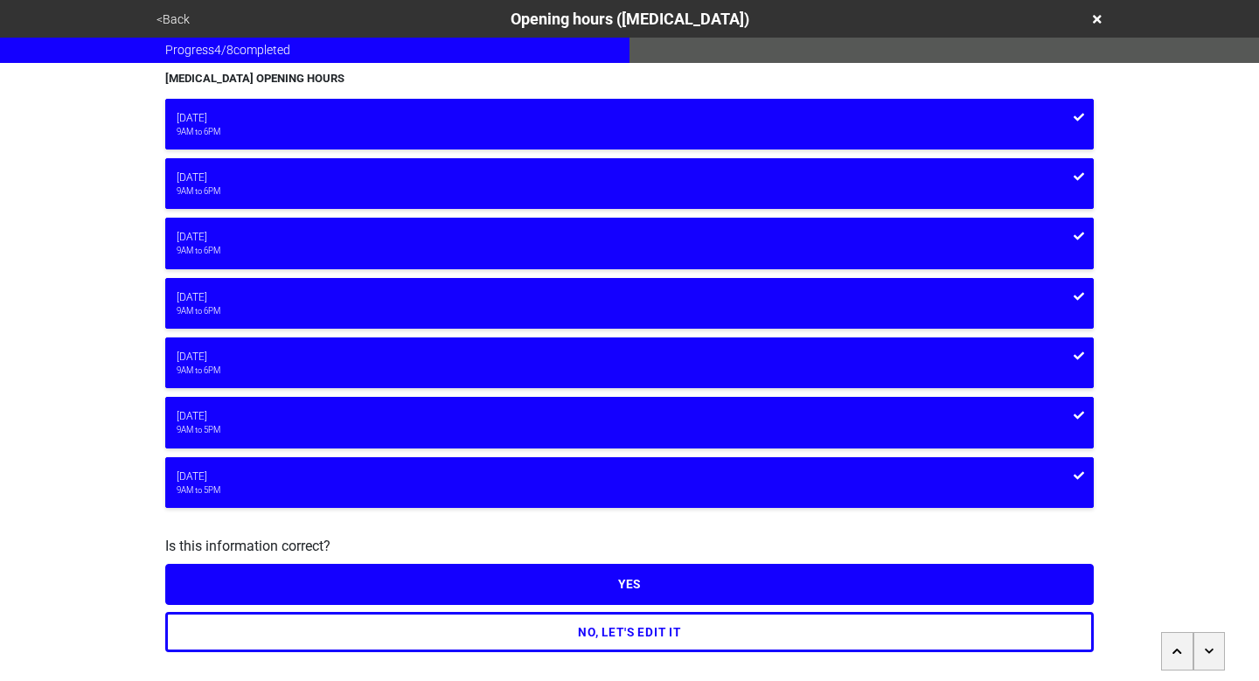
click at [1175, 643] on button "button" at bounding box center [1177, 651] width 32 height 38
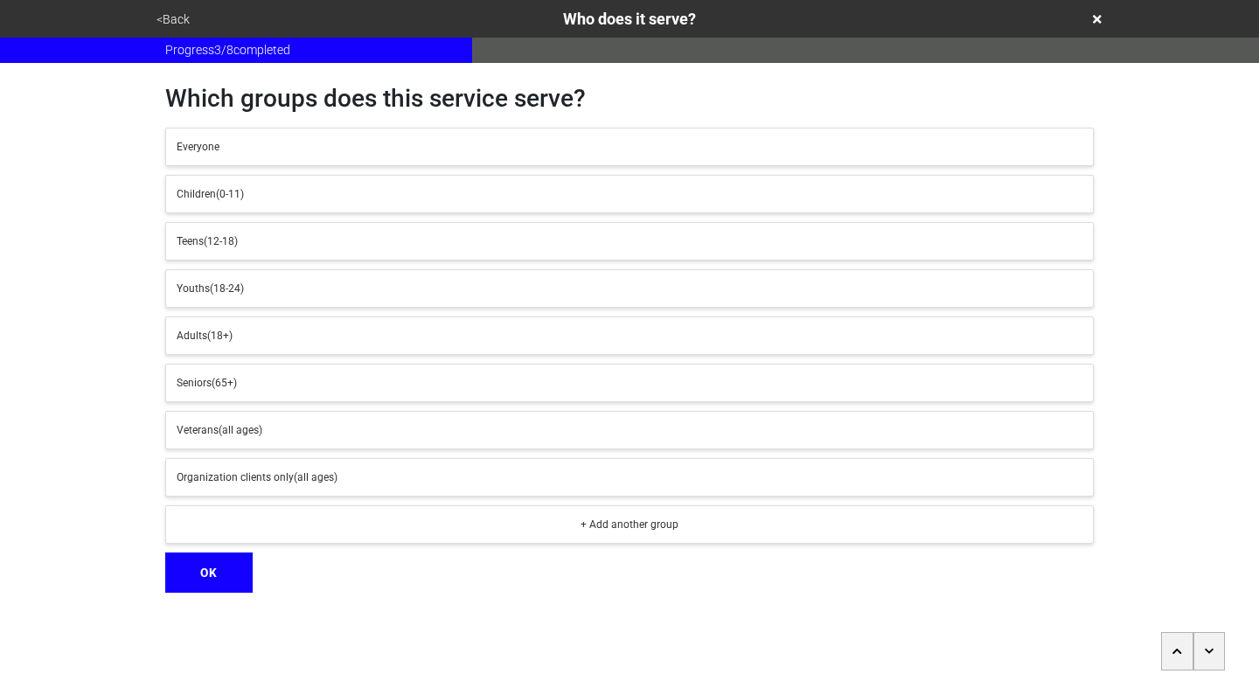
click at [1175, 643] on button "button" at bounding box center [1177, 651] width 32 height 38
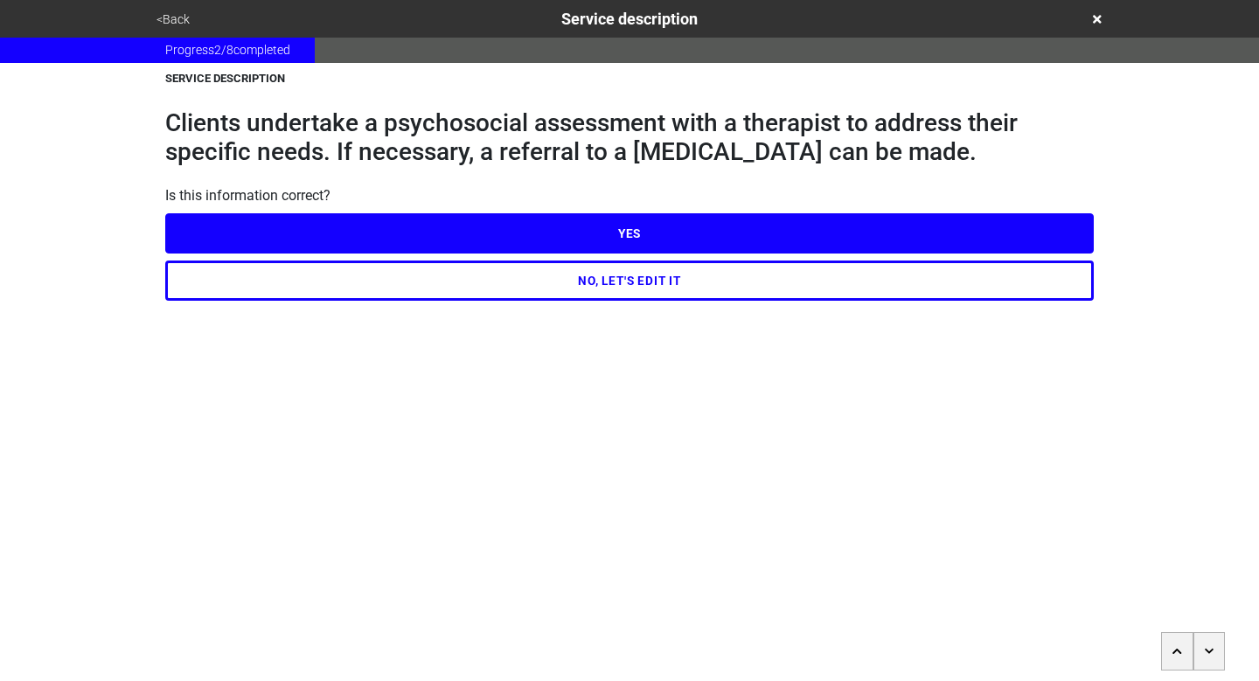
click at [676, 294] on button "NO, LET'S EDIT IT" at bounding box center [629, 281] width 929 height 40
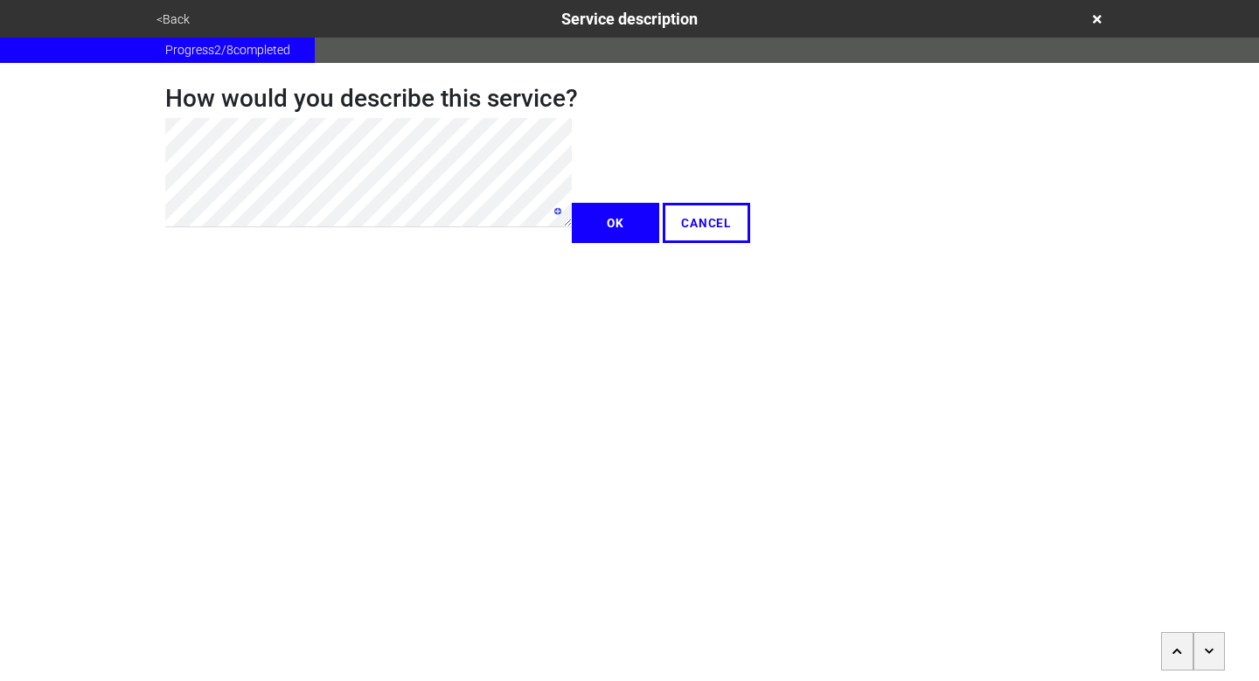
type textarea "x"
click at [572, 243] on button "OK" at bounding box center [615, 223] width 87 height 40
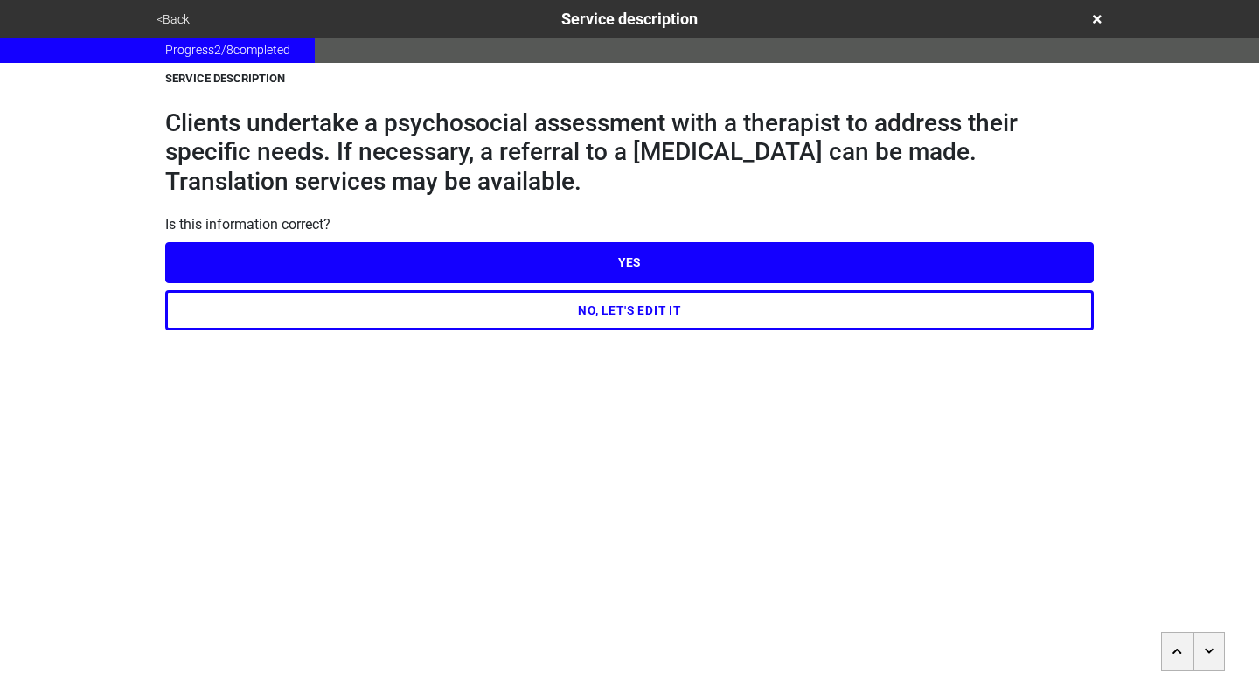
click at [549, 264] on button "YES" at bounding box center [629, 262] width 929 height 40
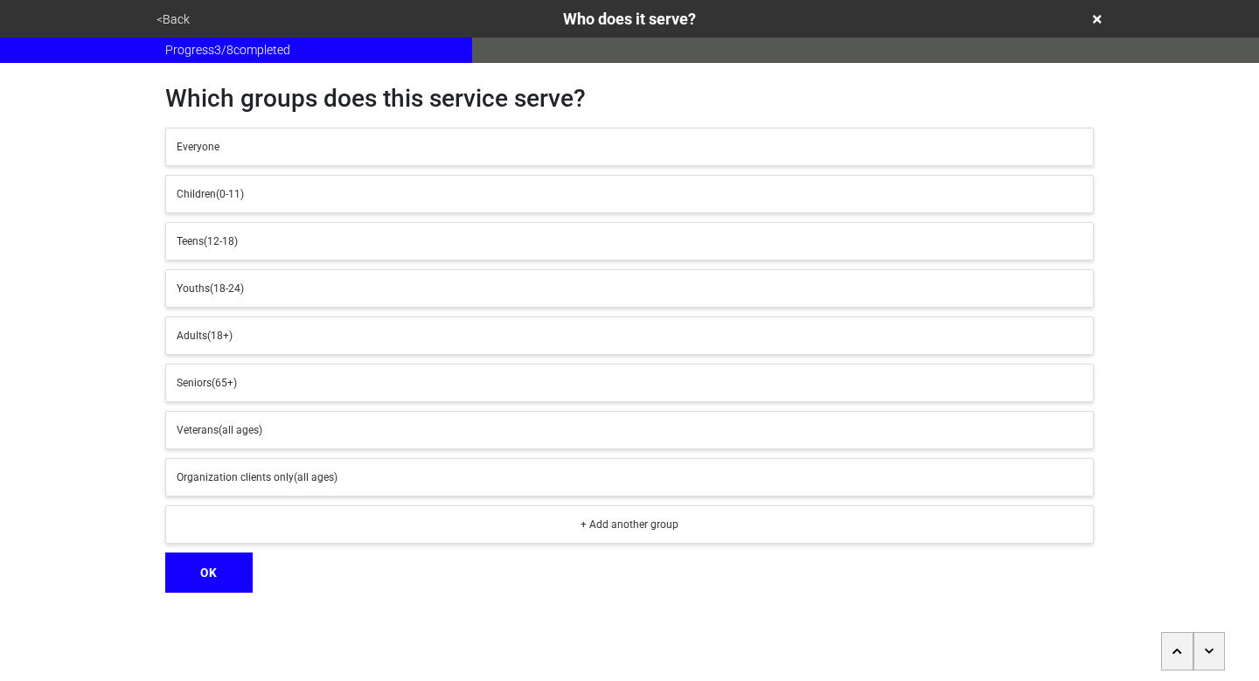
click at [1221, 658] on button "button" at bounding box center [1210, 651] width 32 height 38
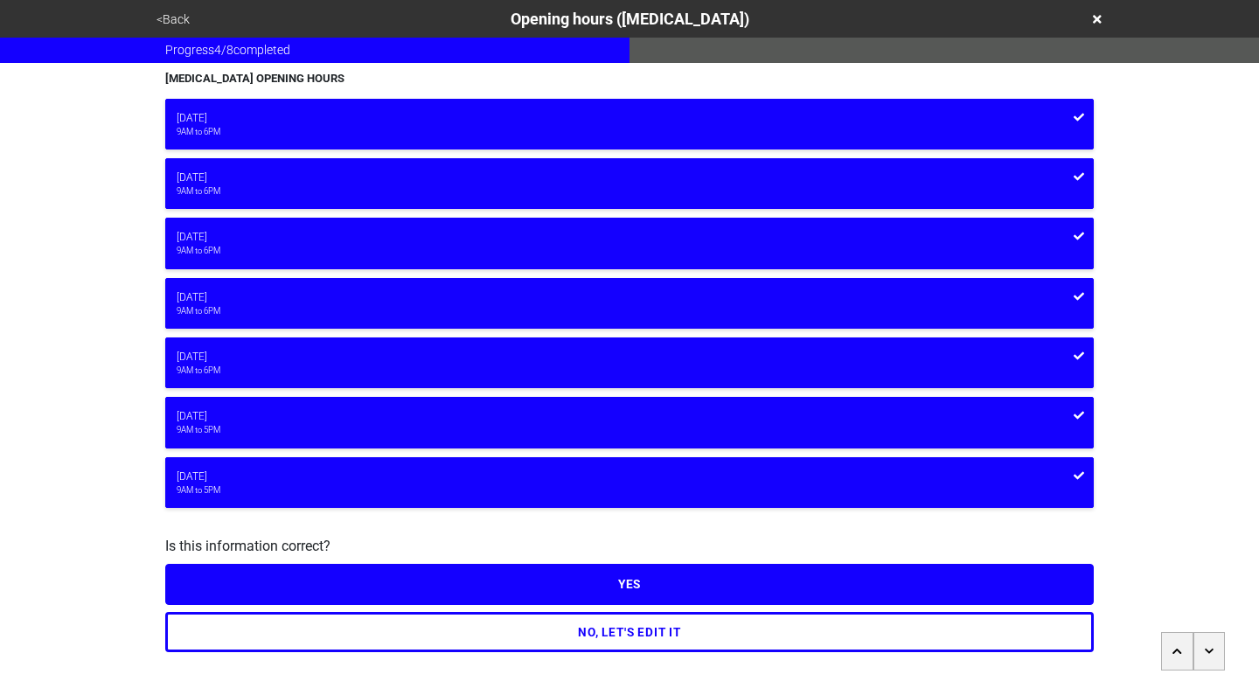
click at [1221, 658] on button "button" at bounding box center [1210, 651] width 32 height 38
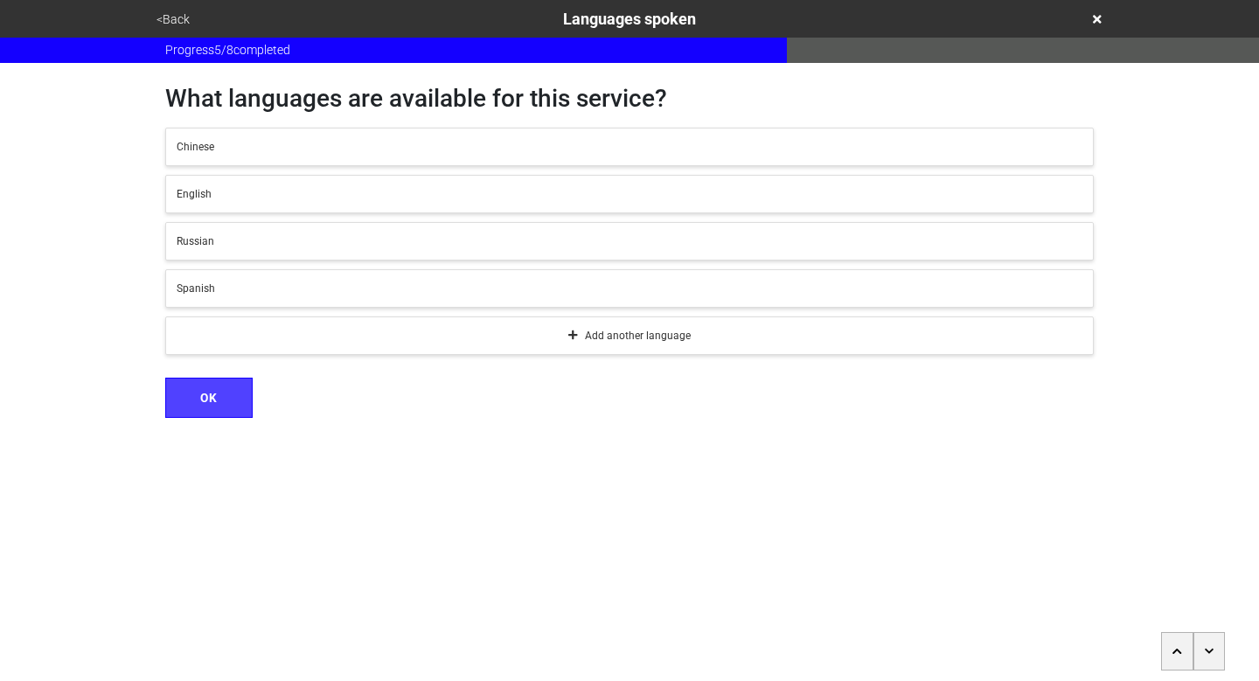
click at [1221, 658] on button "button" at bounding box center [1210, 651] width 32 height 38
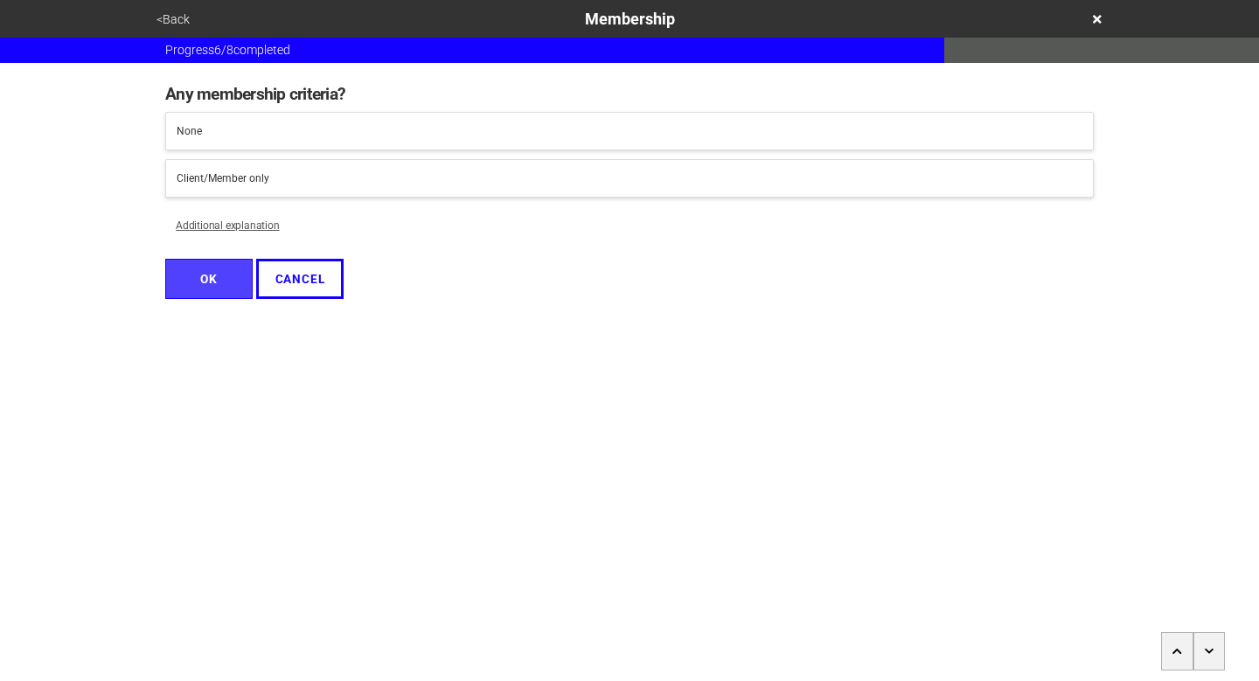
click at [1221, 658] on button "button" at bounding box center [1210, 651] width 32 height 38
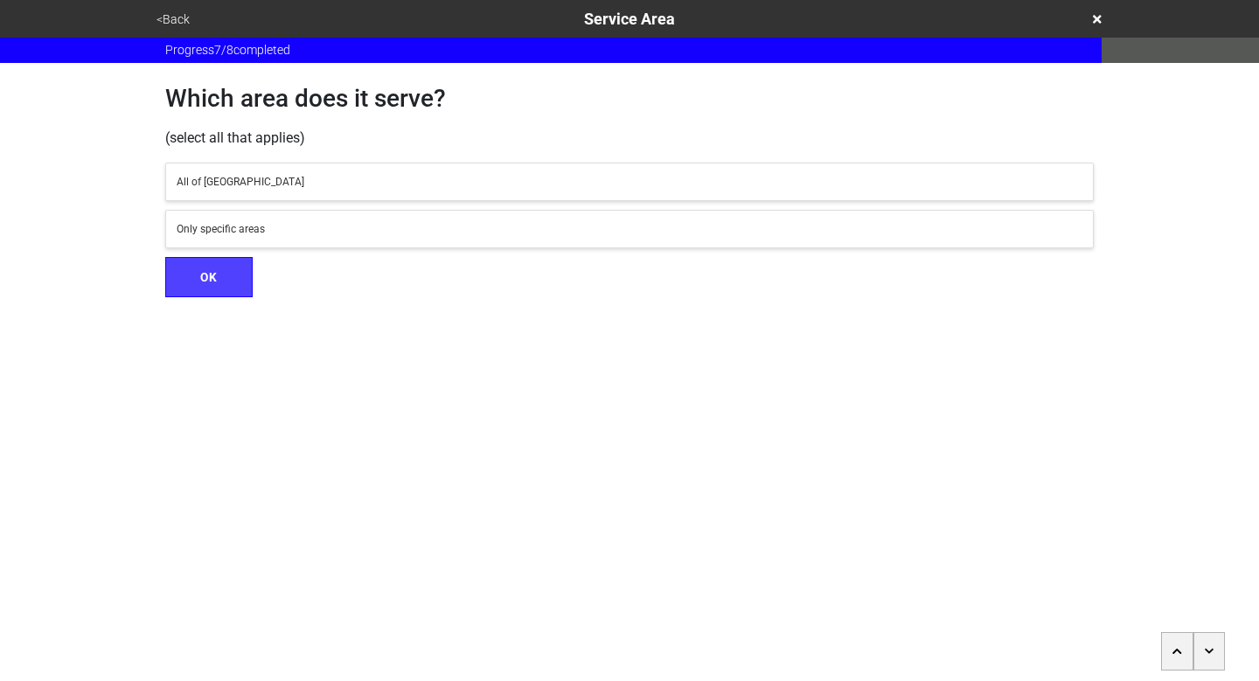
click at [1221, 658] on button "button" at bounding box center [1210, 651] width 32 height 38
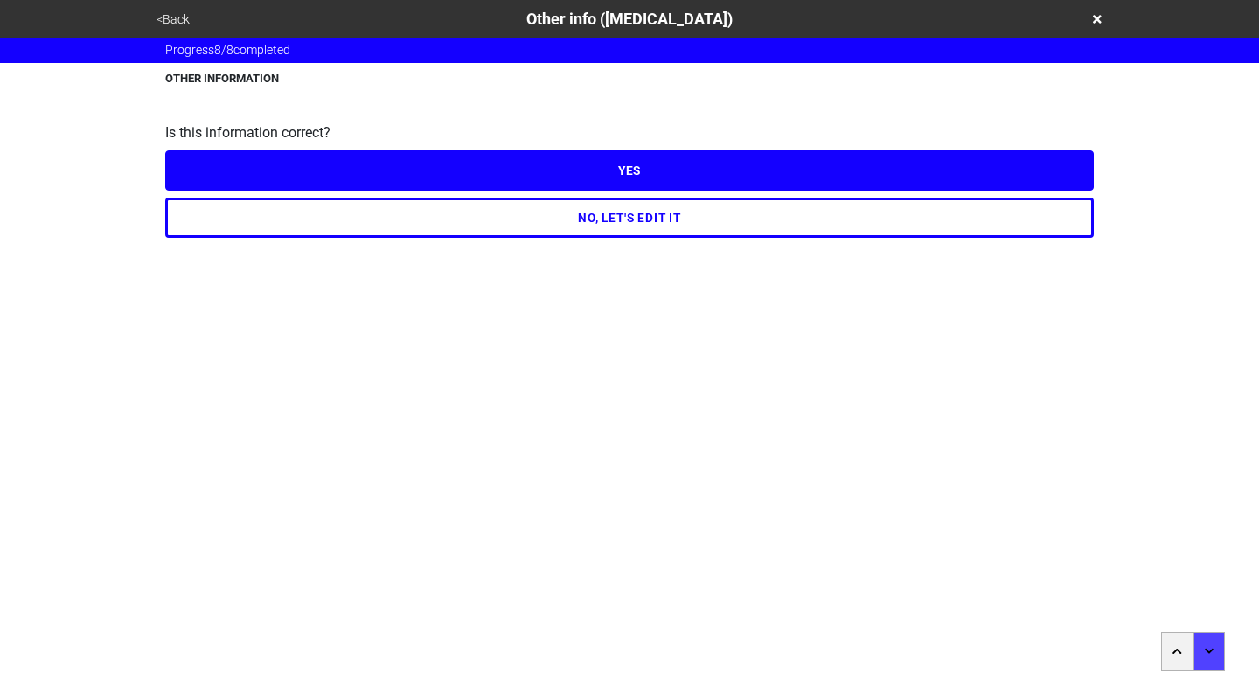
click at [155, 21] on button "<Back" at bounding box center [173, 20] width 44 height 20
